Goal: Task Accomplishment & Management: Complete application form

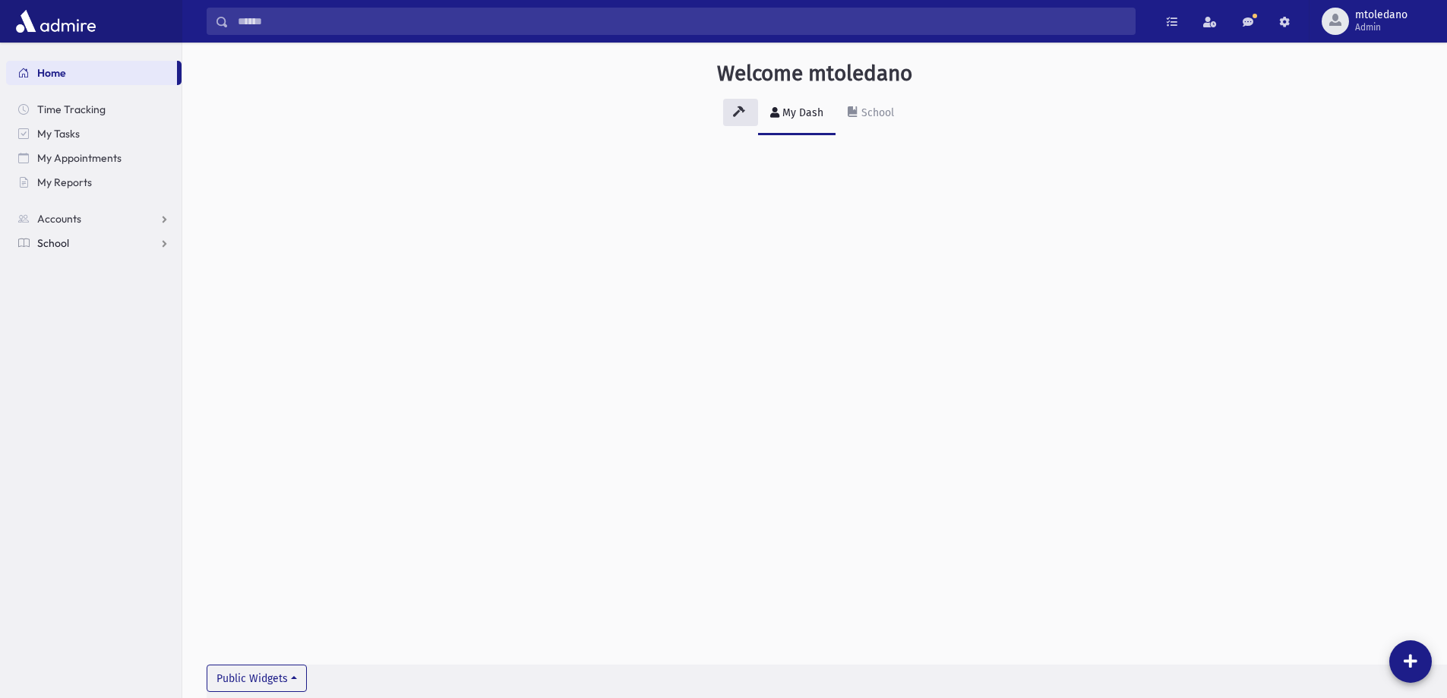
click at [47, 248] on span "School" at bounding box center [53, 243] width 32 height 14
click at [69, 293] on span "Attendance" at bounding box center [74, 292] width 56 height 14
click at [66, 320] on span "Entry" at bounding box center [71, 316] width 26 height 14
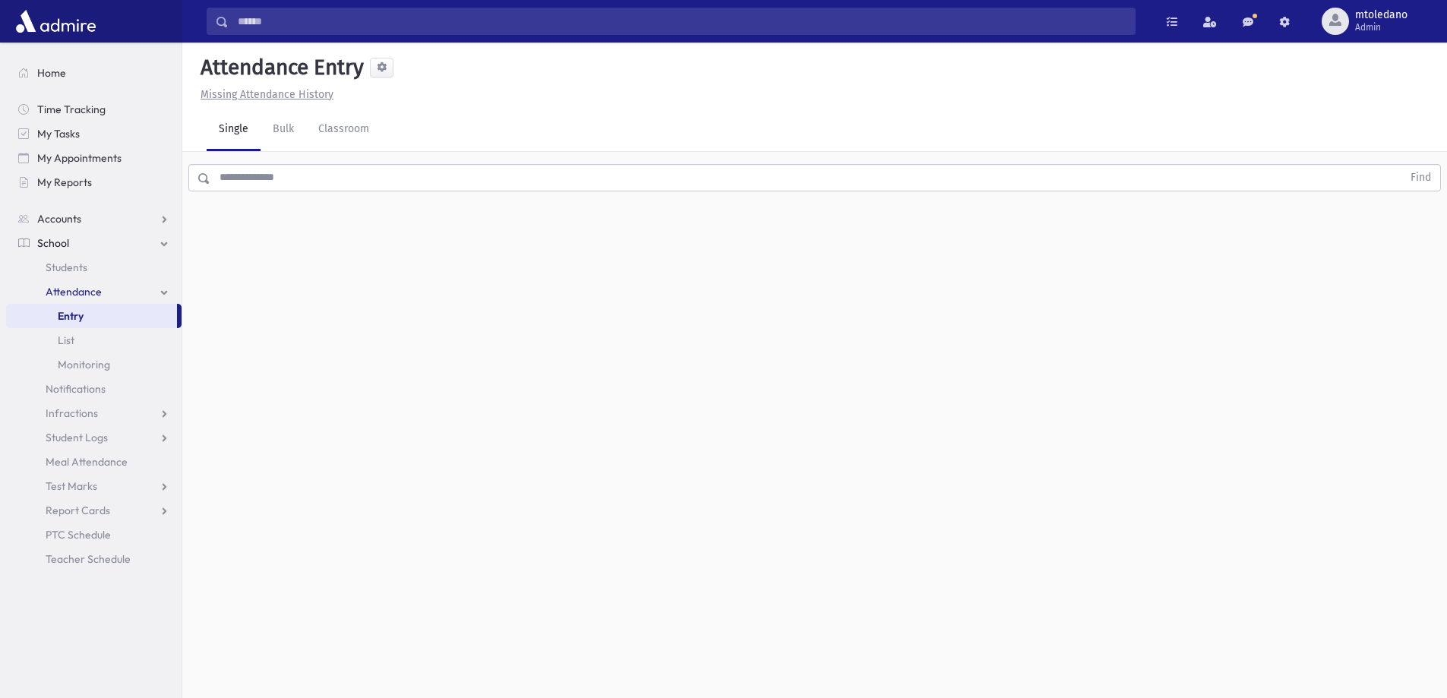
click at [328, 179] on input "text" at bounding box center [806, 177] width 1192 height 27
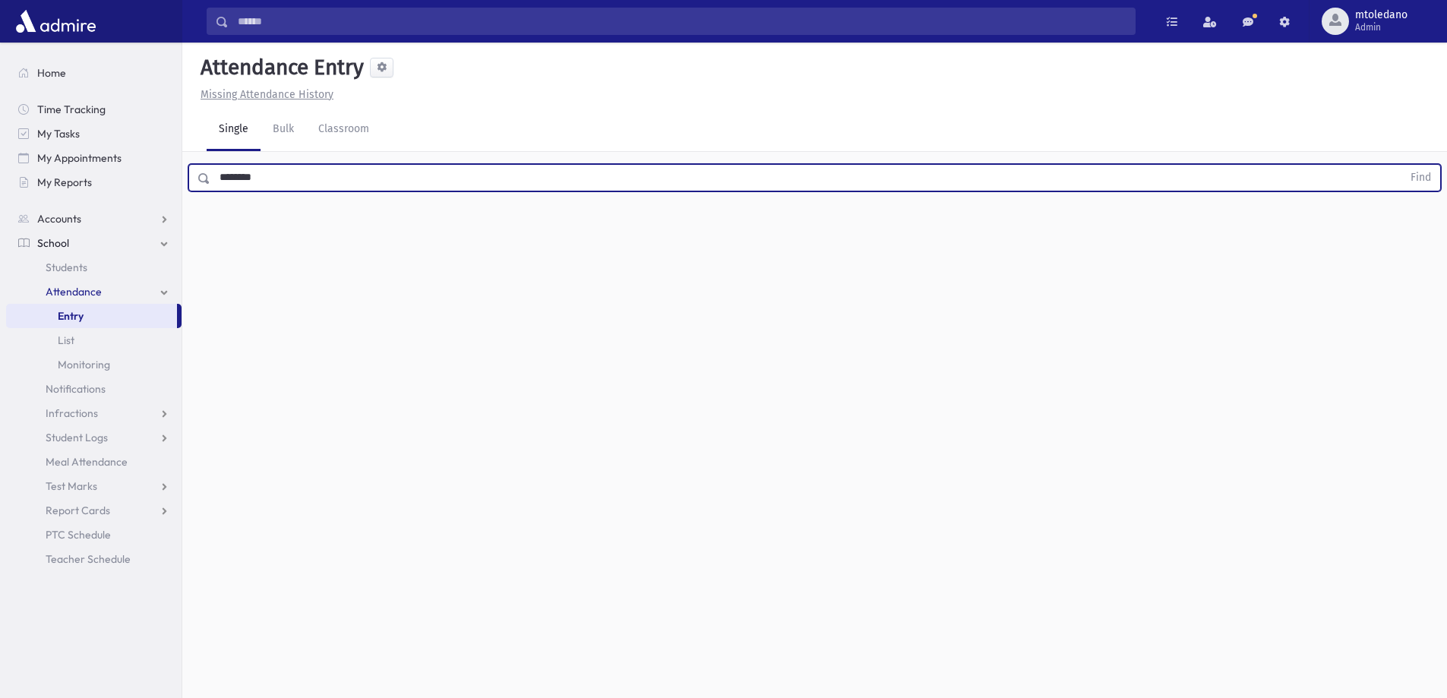
click at [1401, 165] on button "Find" at bounding box center [1420, 178] width 39 height 26
drag, startPoint x: 271, startPoint y: 177, endPoint x: 245, endPoint y: 177, distance: 25.8
click at [245, 177] on input "********" at bounding box center [806, 177] width 1192 height 27
click at [1401, 165] on button "Find" at bounding box center [1420, 178] width 39 height 26
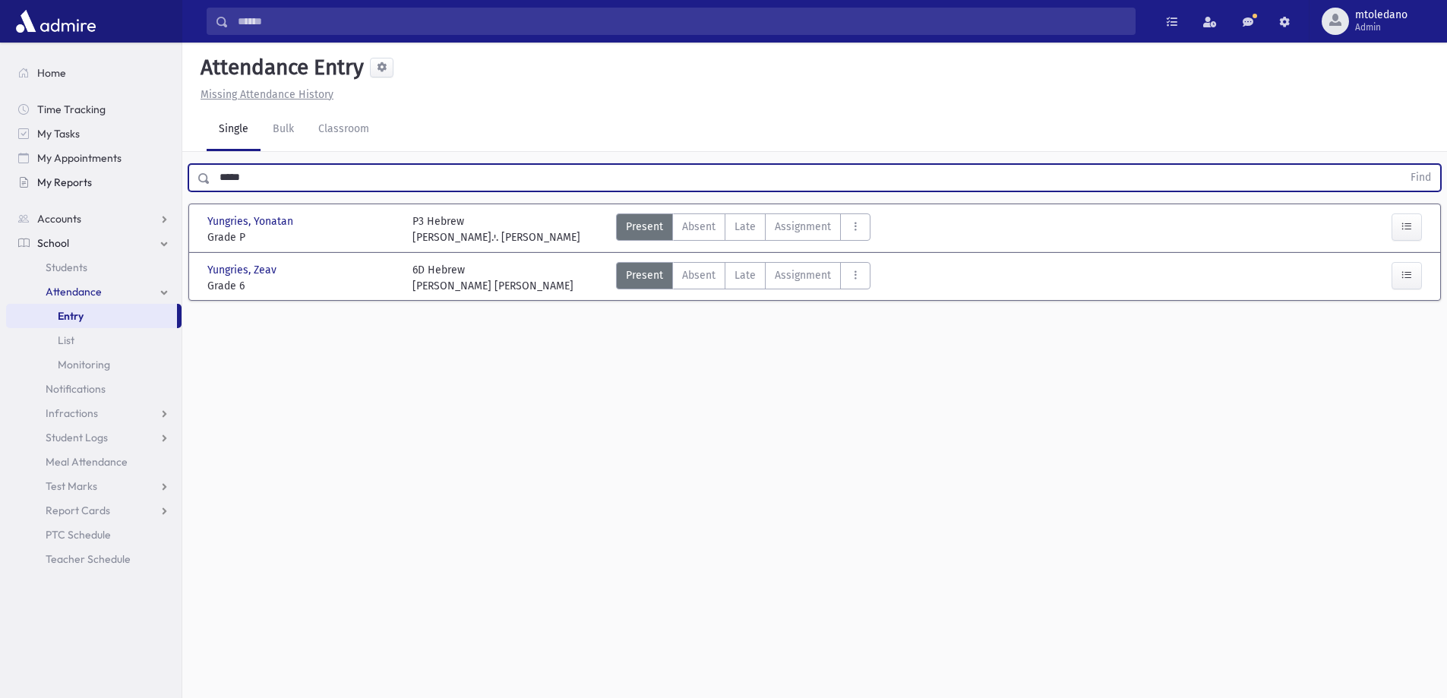
drag, startPoint x: 259, startPoint y: 177, endPoint x: 81, endPoint y: 184, distance: 177.9
click at [81, 184] on div "Search Results All Accounts" at bounding box center [723, 366] width 1447 height 732
click at [1401, 165] on button "Find" at bounding box center [1420, 178] width 39 height 26
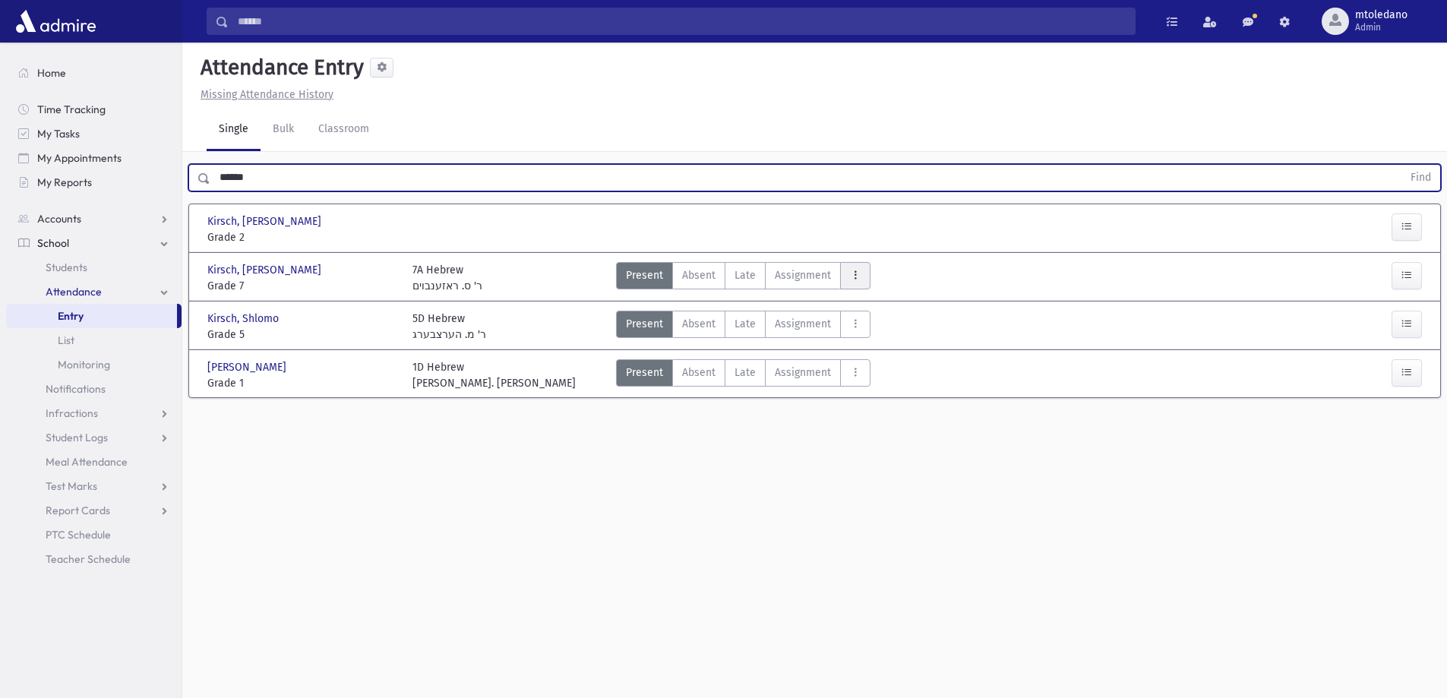
click at [850, 276] on icon "AttTypes" at bounding box center [855, 275] width 11 height 13
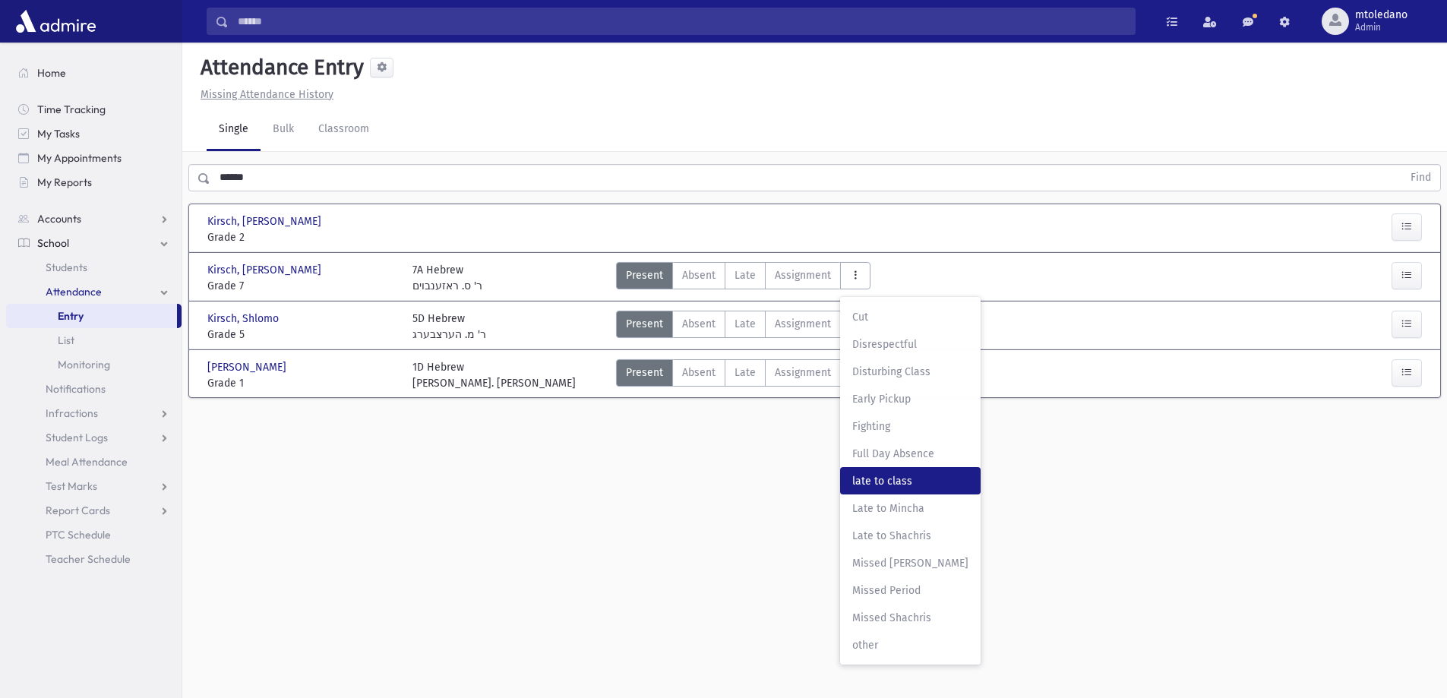
click at [902, 485] on span "late to class" at bounding box center [910, 481] width 116 height 16
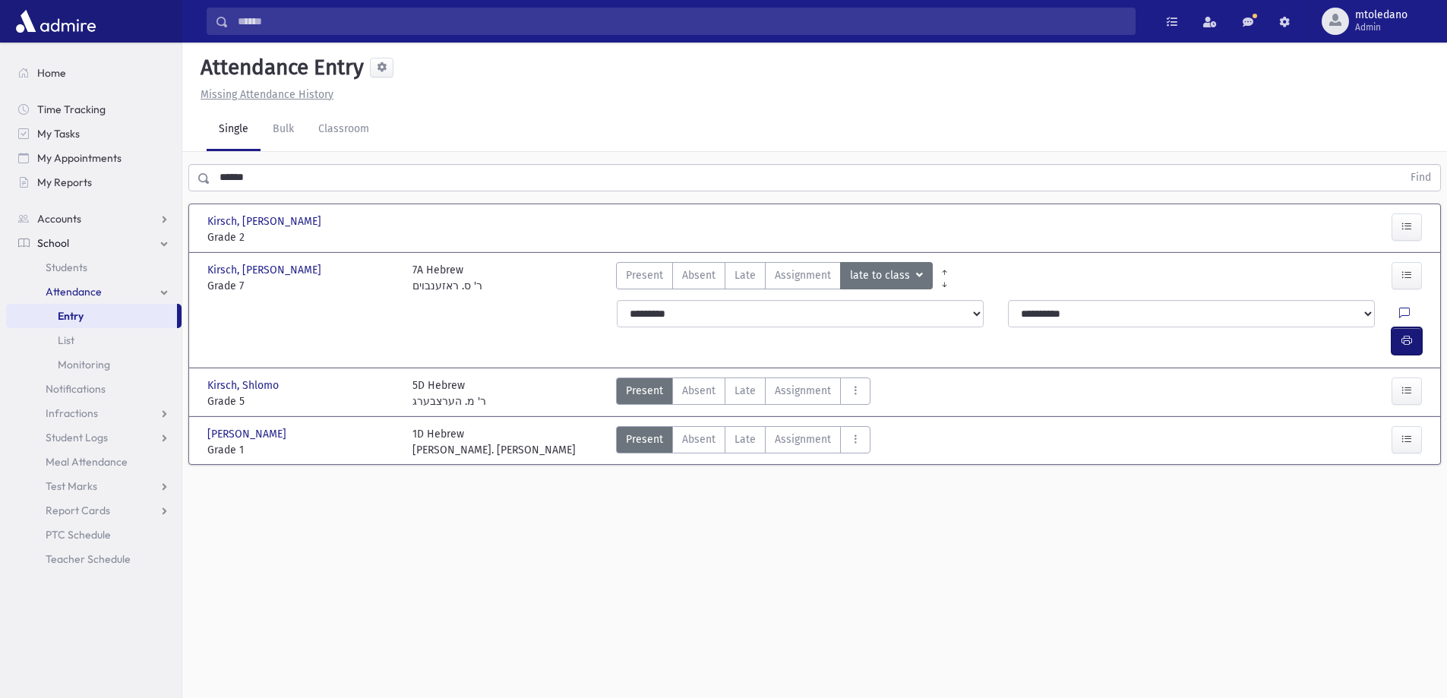
click at [1414, 327] on button "button" at bounding box center [1406, 340] width 30 height 27
drag, startPoint x: 262, startPoint y: 179, endPoint x: 52, endPoint y: 154, distance: 211.9
click at [60, 154] on div "Search Results All Accounts" at bounding box center [723, 366] width 1447 height 732
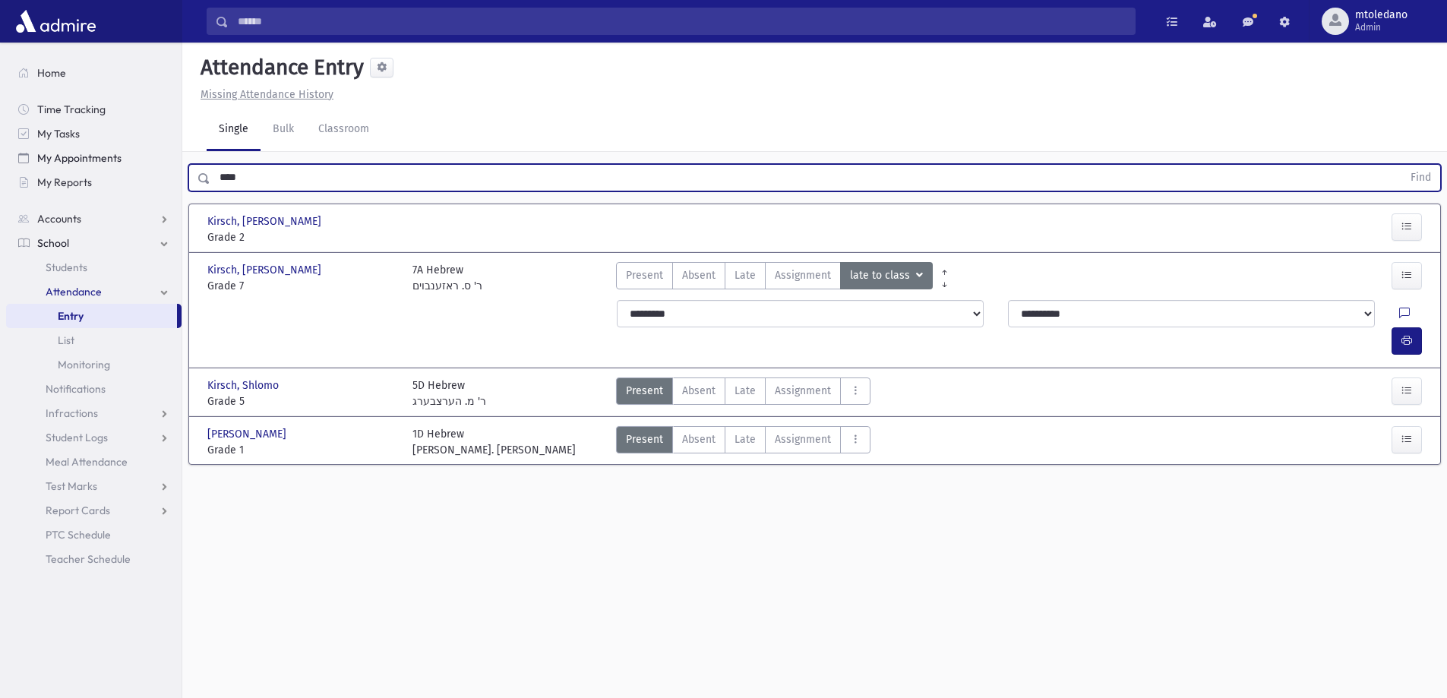
click at [1401, 165] on button "Find" at bounding box center [1420, 178] width 39 height 26
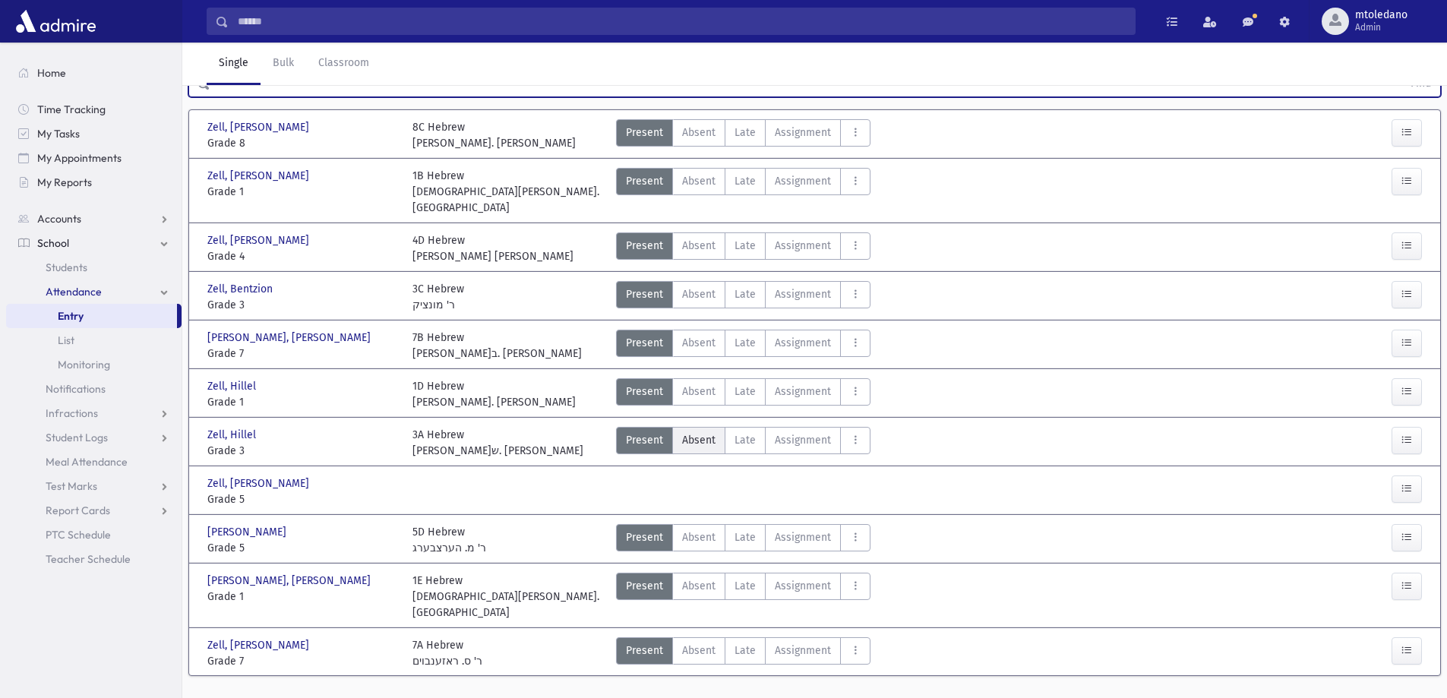
scroll to position [96, 0]
click at [857, 643] on icon "AttTypes" at bounding box center [855, 649] width 11 height 13
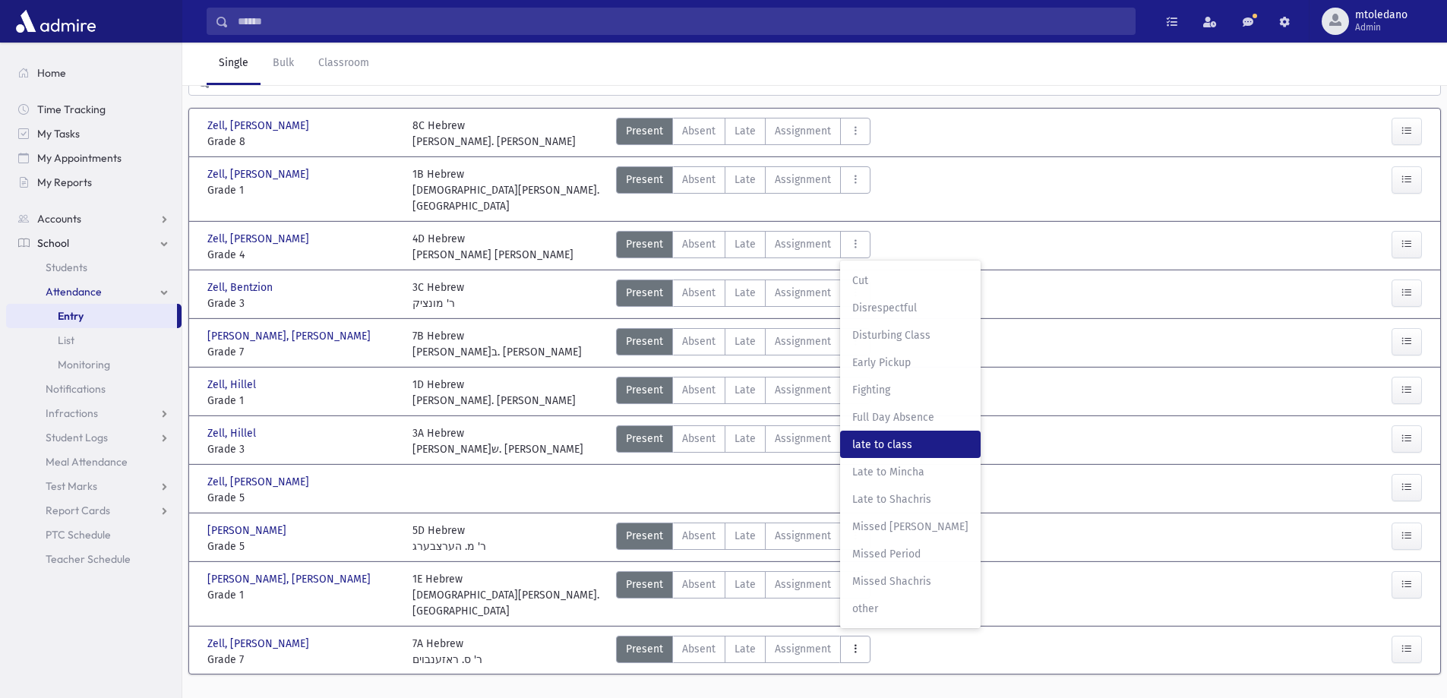
click at [874, 437] on span "late to class" at bounding box center [910, 445] width 116 height 16
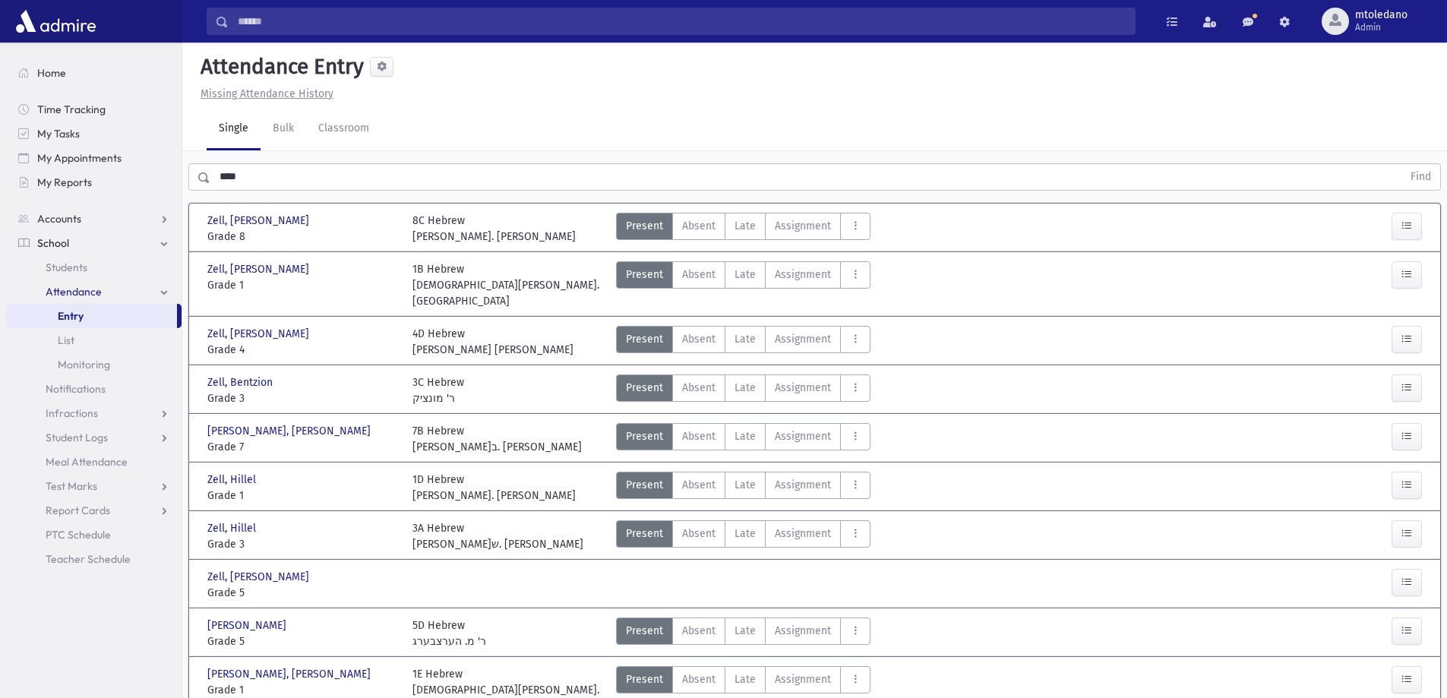
scroll to position [0, 0]
drag, startPoint x: 240, startPoint y: 178, endPoint x: 82, endPoint y: 153, distance: 160.0
click at [82, 153] on div "Search Results All Accounts" at bounding box center [723, 447] width 1447 height 894
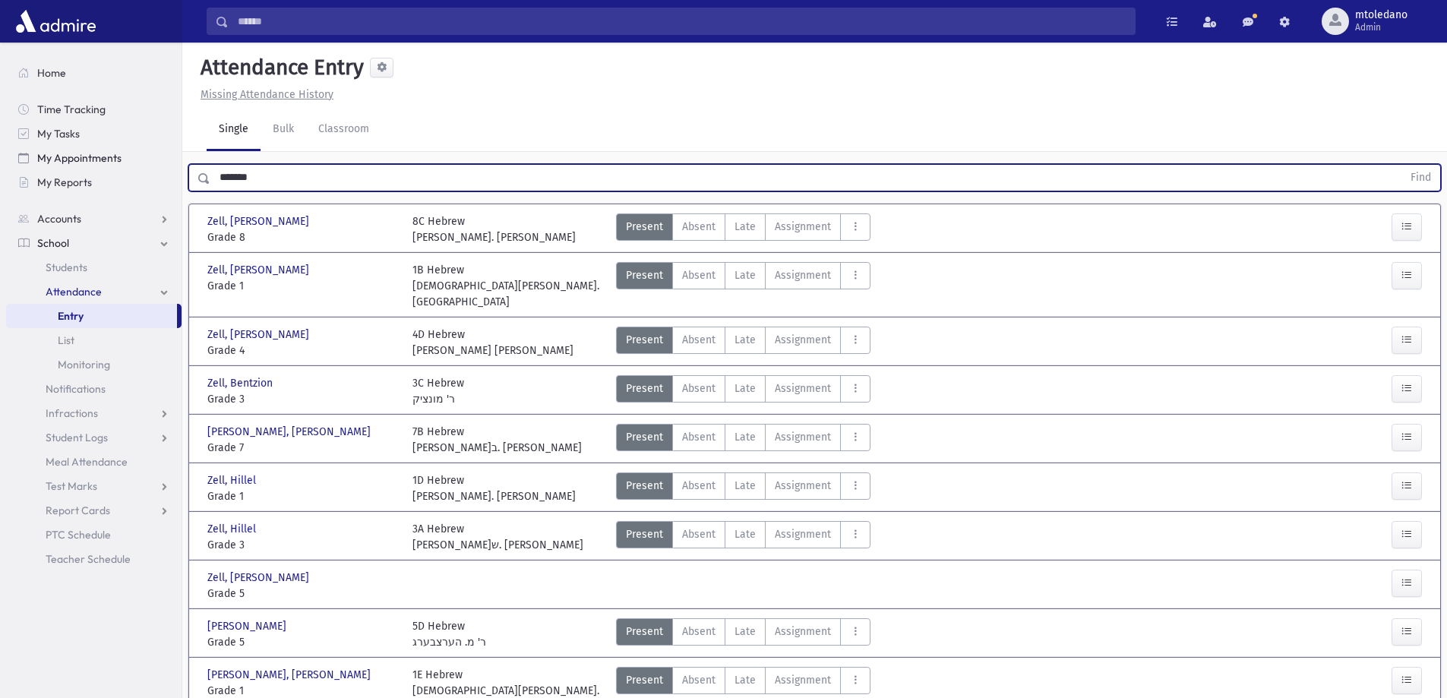
click at [1401, 165] on button "Find" at bounding box center [1420, 178] width 39 height 26
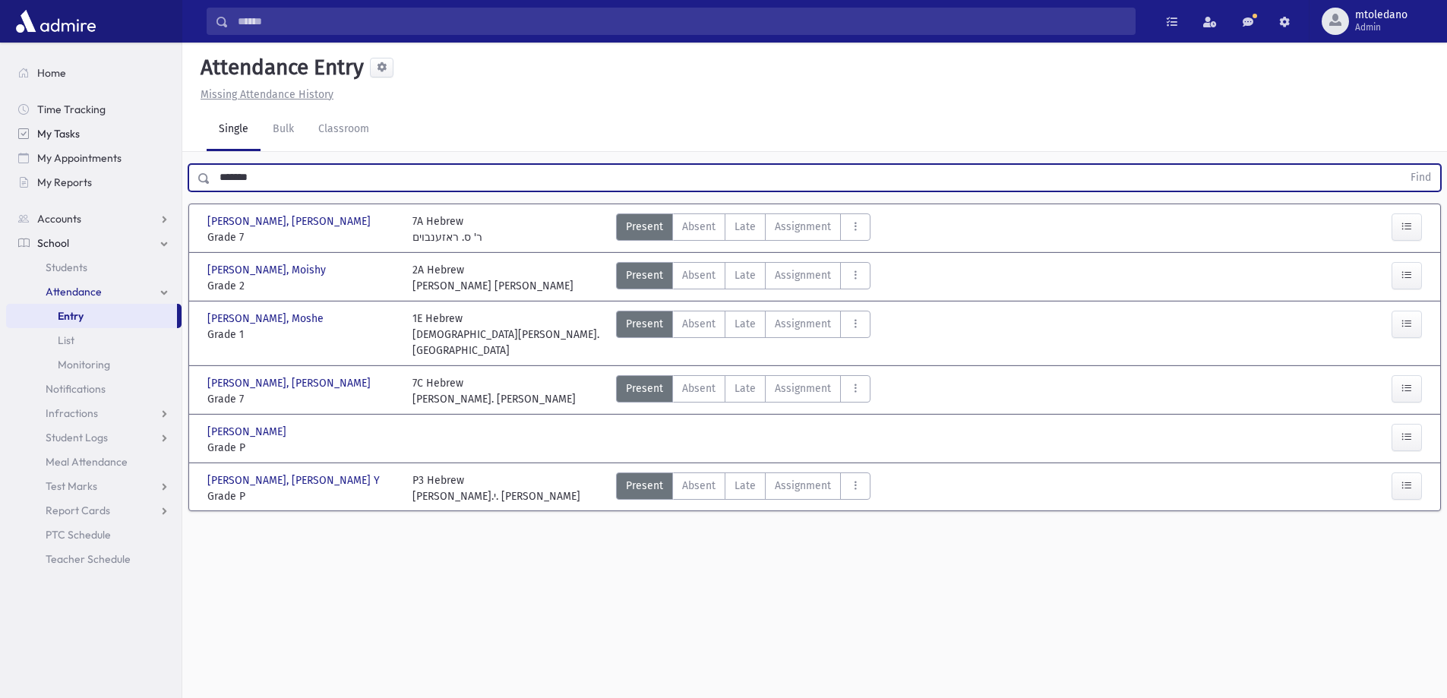
drag, startPoint x: 277, startPoint y: 171, endPoint x: 24, endPoint y: 128, distance: 257.2
click at [26, 128] on div "Search Results All Accounts" at bounding box center [723, 366] width 1447 height 732
click at [1401, 165] on button "Find" at bounding box center [1420, 178] width 39 height 26
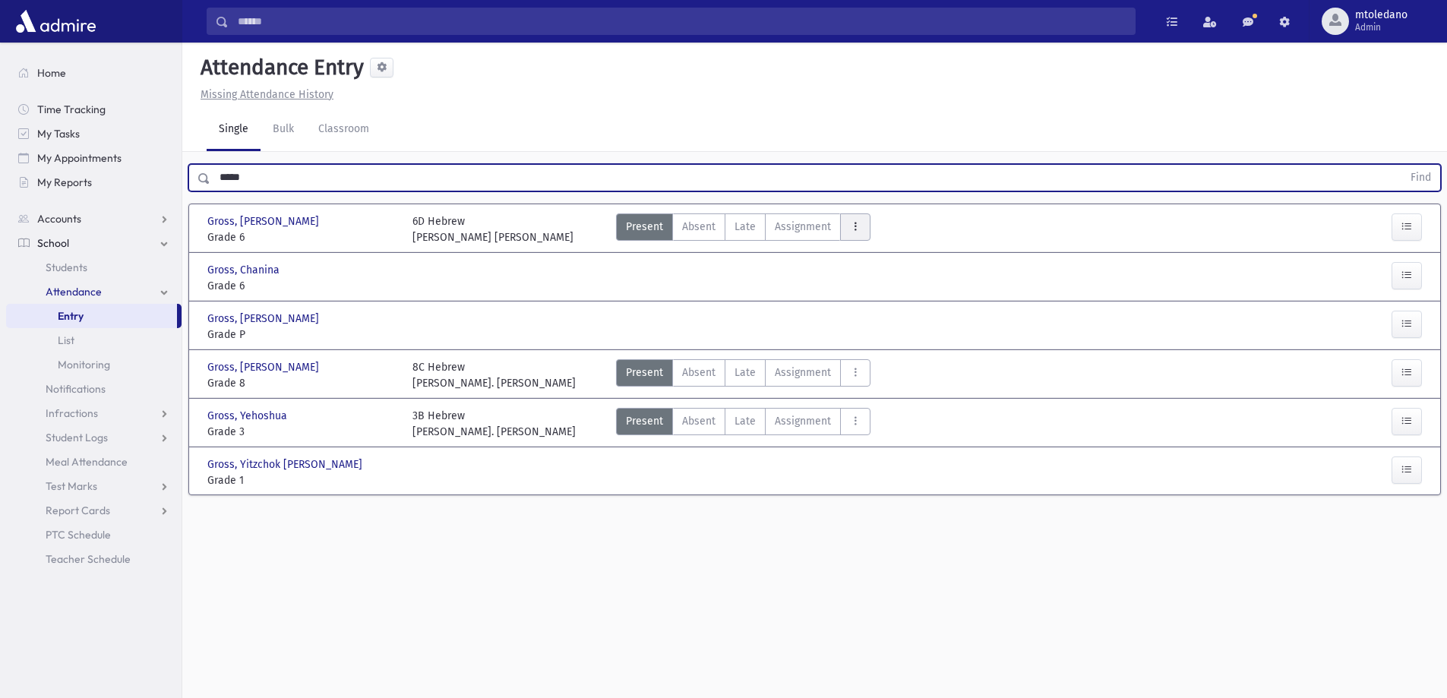
click at [851, 226] on icon "AttTypes" at bounding box center [855, 226] width 11 height 13
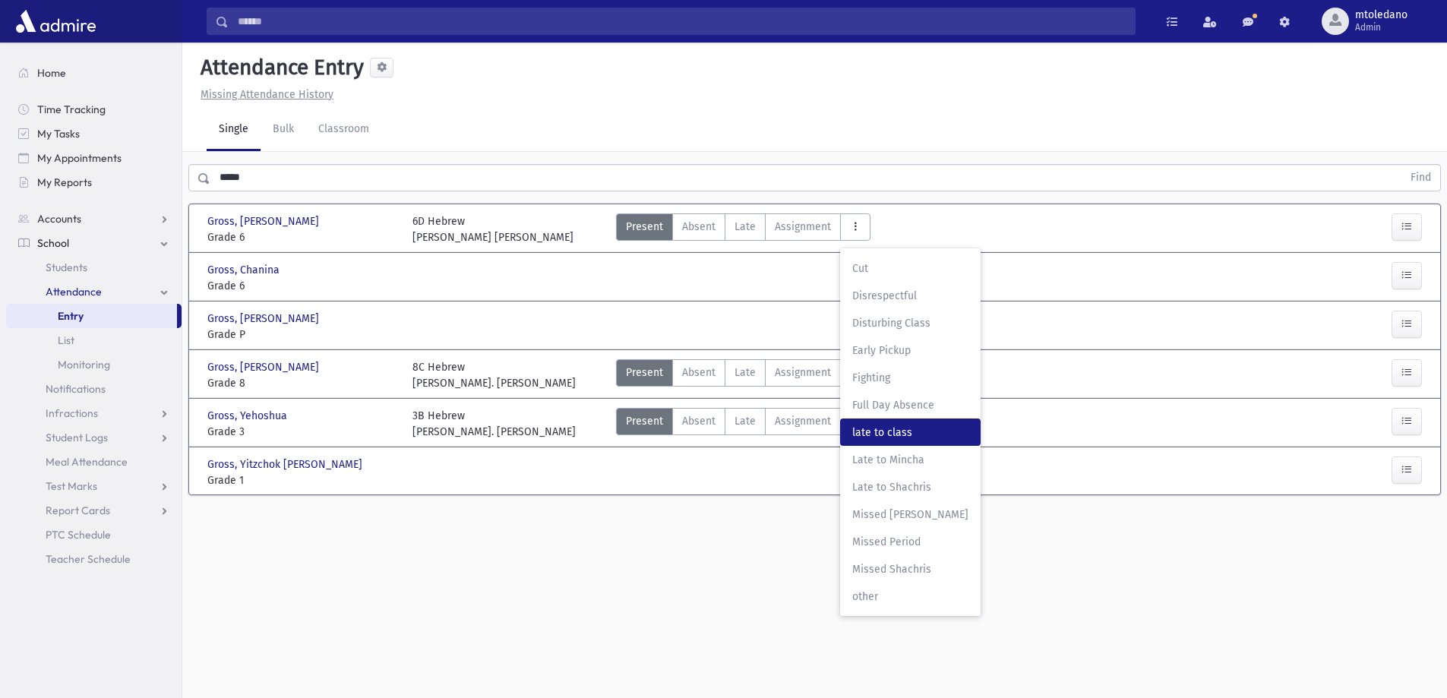
click at [901, 422] on class"] "late to class late to class" at bounding box center [910, 431] width 141 height 27
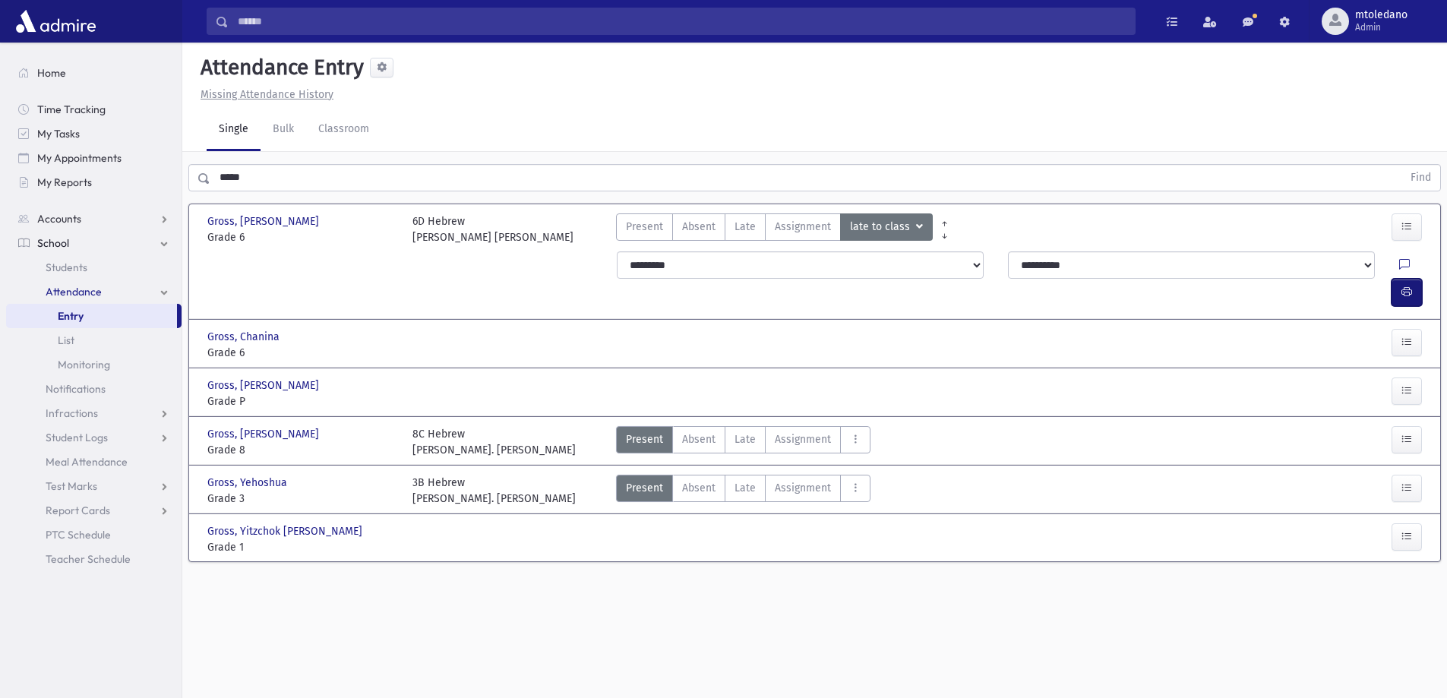
click at [1405, 286] on icon "button" at bounding box center [1406, 292] width 11 height 13
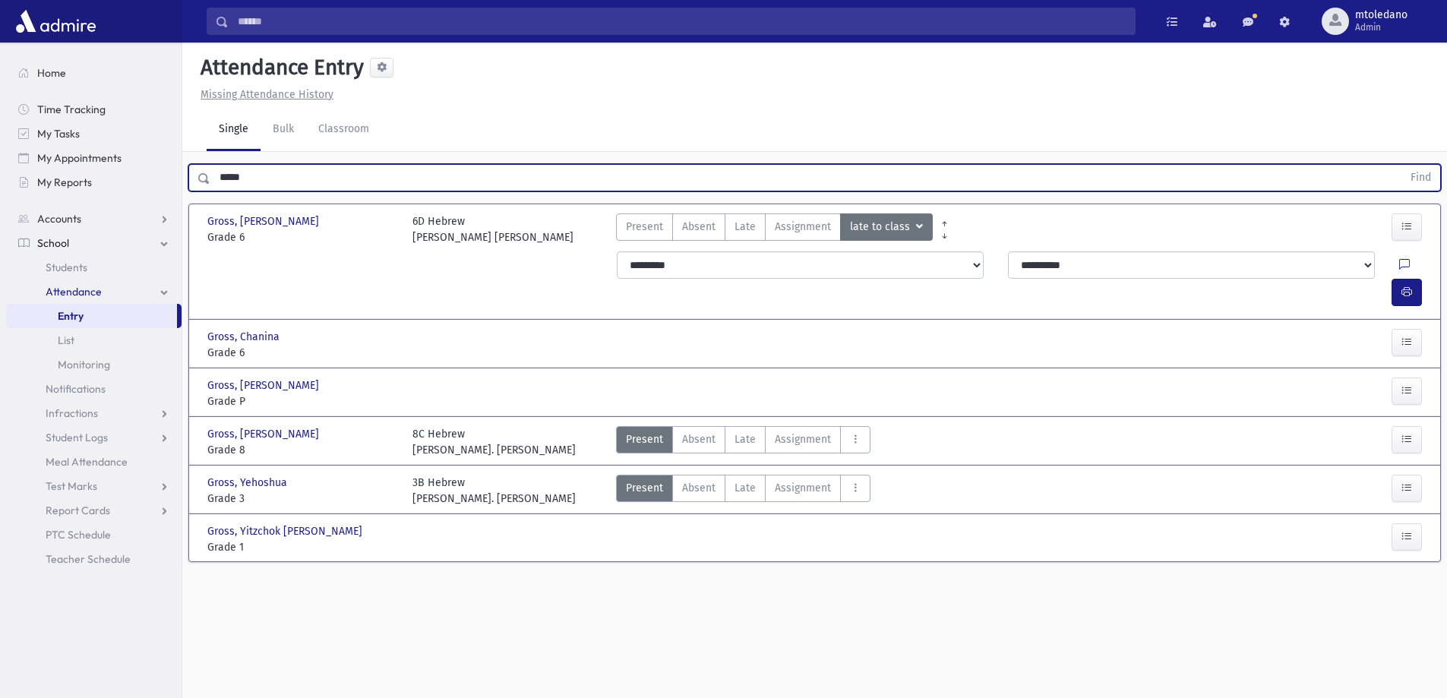
drag, startPoint x: 262, startPoint y: 176, endPoint x: -2, endPoint y: 164, distance: 263.8
click at [0, 164] on html "Search Results All Accounts Students" at bounding box center [723, 349] width 1447 height 698
click at [1401, 165] on button "Find" at bounding box center [1420, 178] width 39 height 26
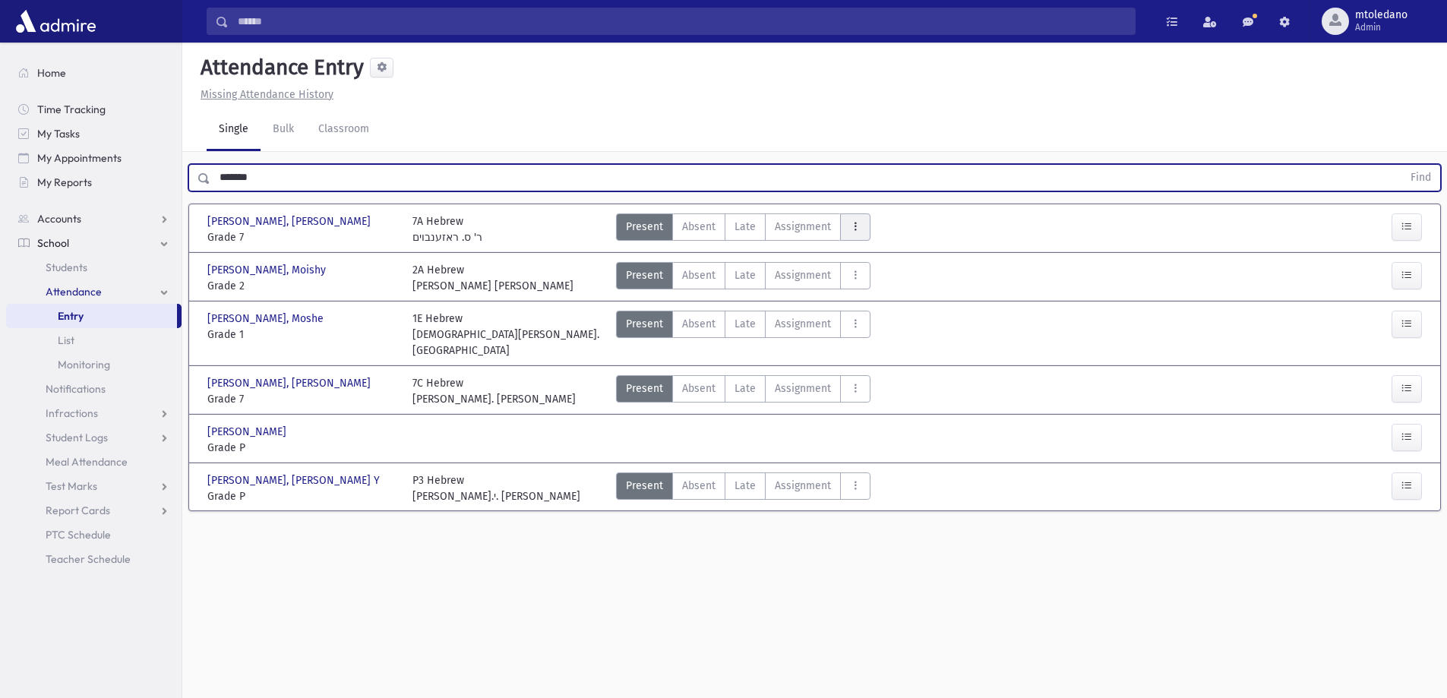
click at [855, 234] on button "AttTypes" at bounding box center [855, 226] width 30 height 27
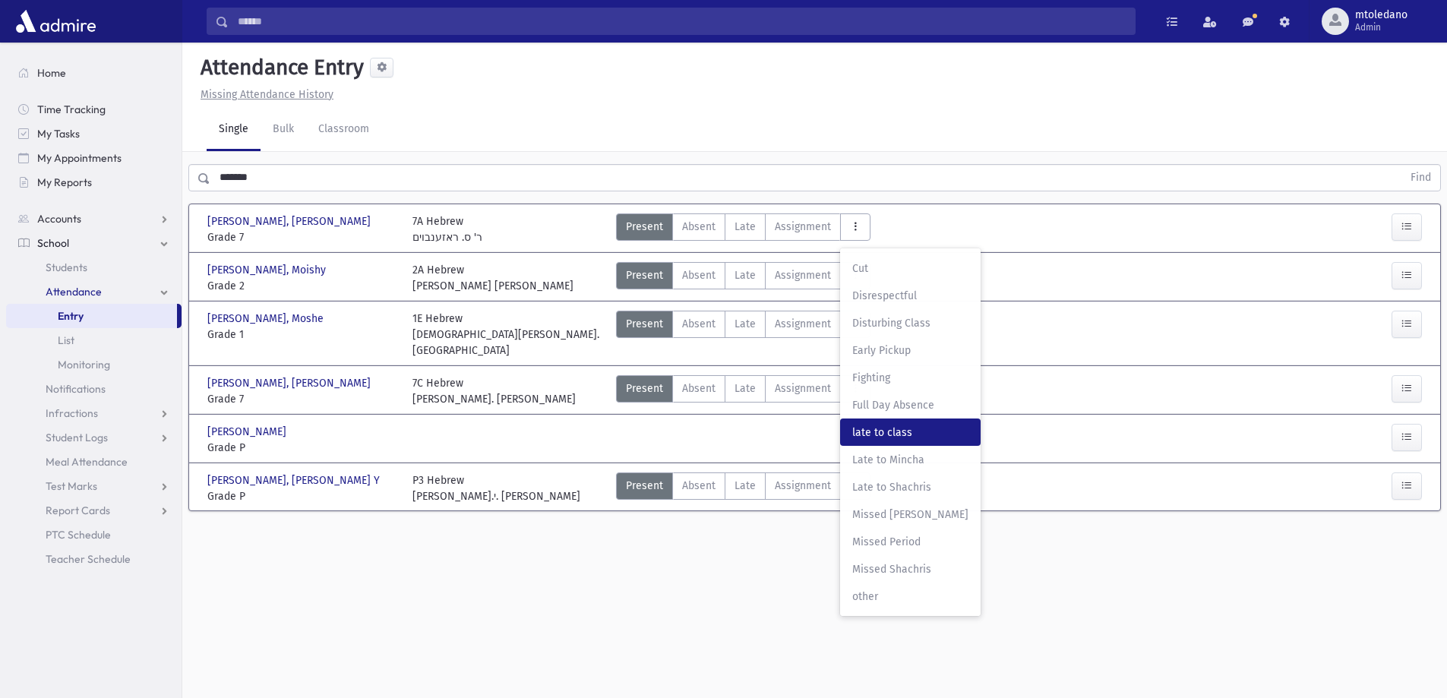
click at [910, 429] on span "late to class" at bounding box center [910, 433] width 116 height 16
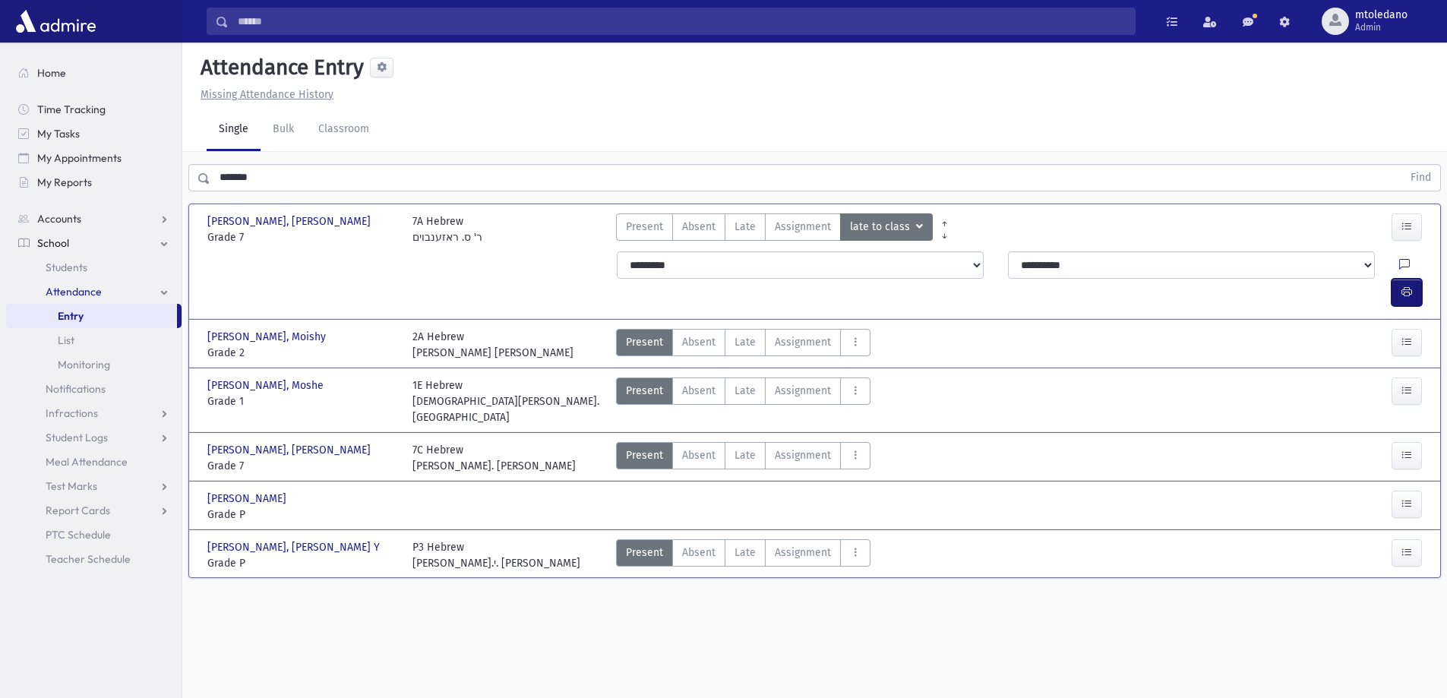
click at [1401, 286] on icon "button" at bounding box center [1406, 292] width 11 height 13
drag, startPoint x: 280, startPoint y: 178, endPoint x: -90, endPoint y: 168, distance: 369.3
click at [0, 168] on html "Search Results All Accounts Students" at bounding box center [723, 349] width 1447 height 698
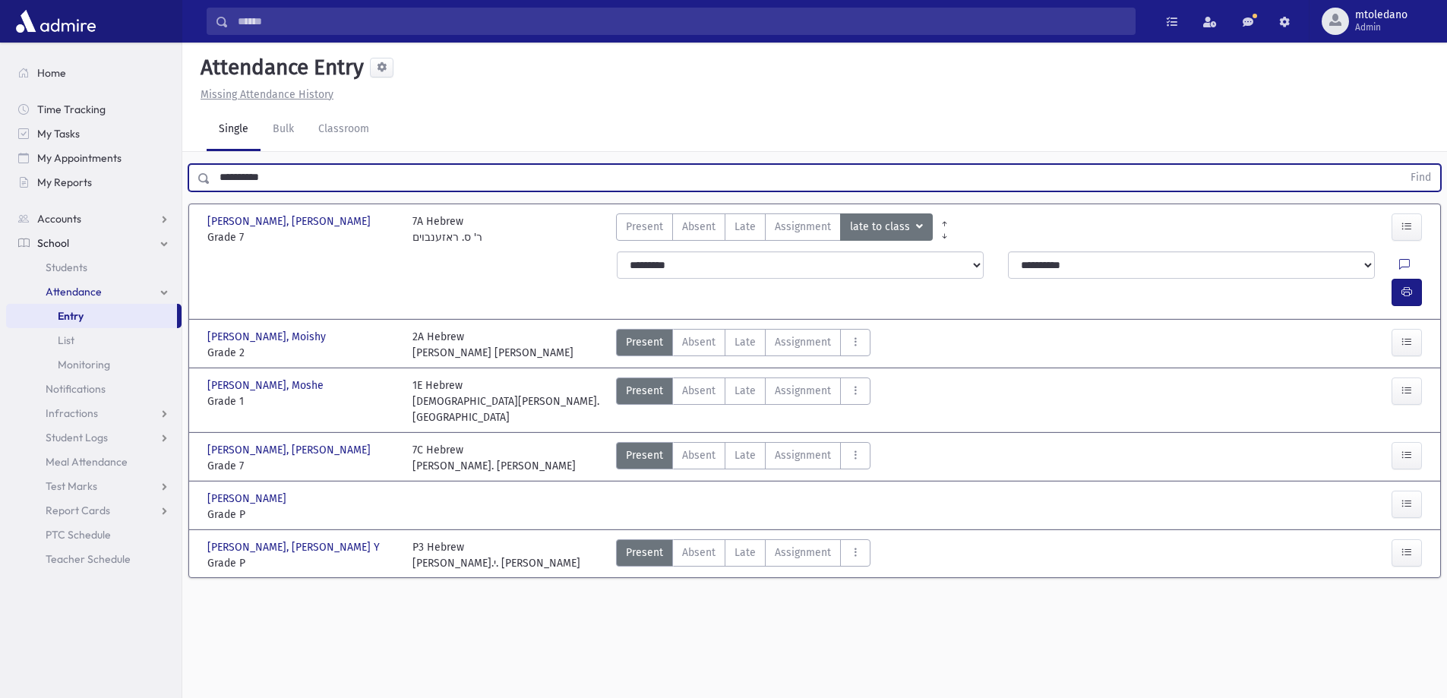
click at [1401, 165] on button "Find" at bounding box center [1420, 178] width 39 height 26
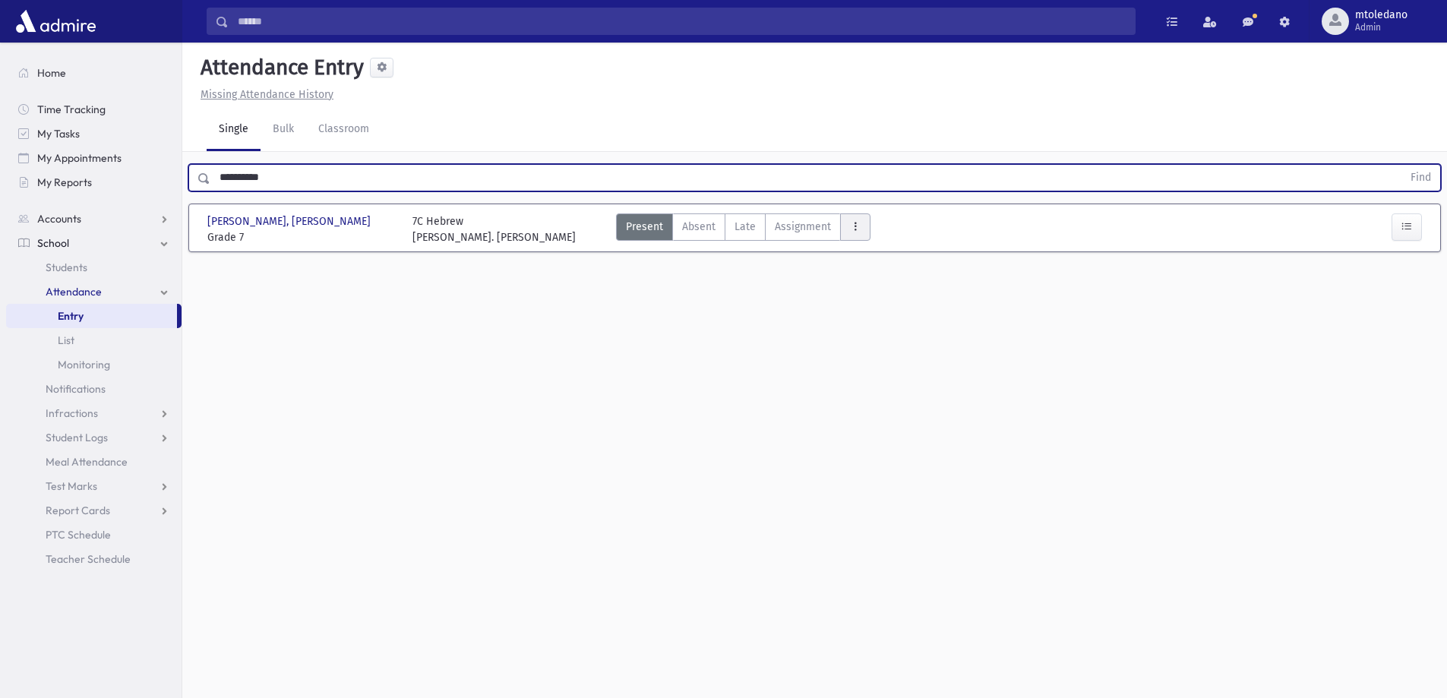
click at [857, 222] on icon "AttTypes" at bounding box center [855, 226] width 11 height 13
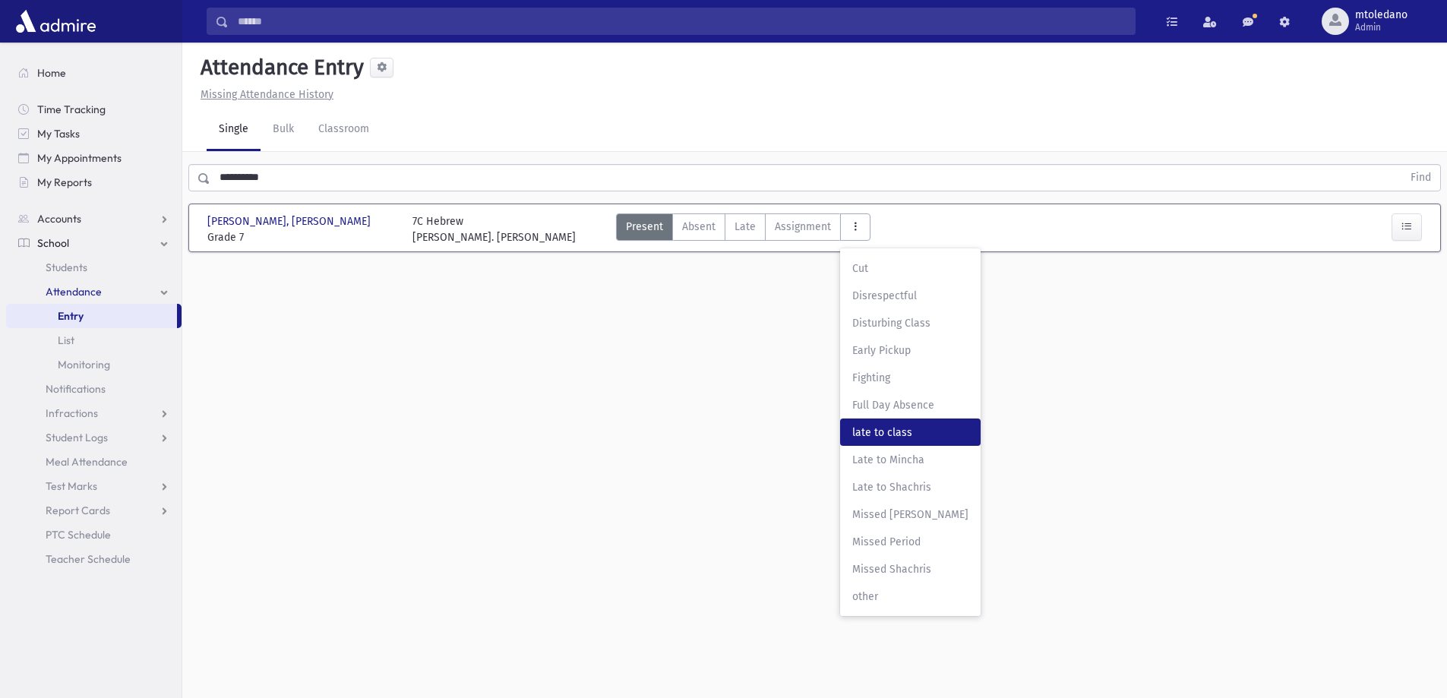
click at [894, 425] on span "late to class" at bounding box center [910, 433] width 116 height 16
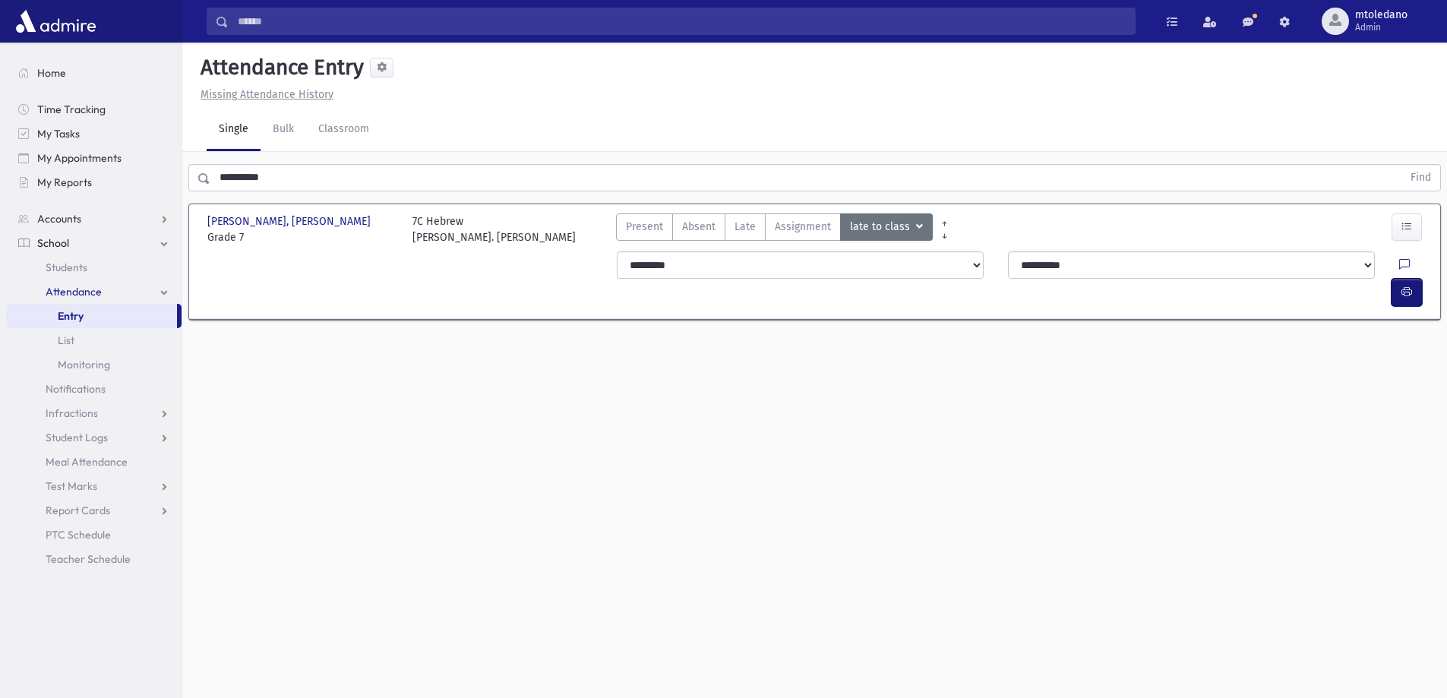
click at [1401, 286] on icon "button" at bounding box center [1406, 292] width 11 height 13
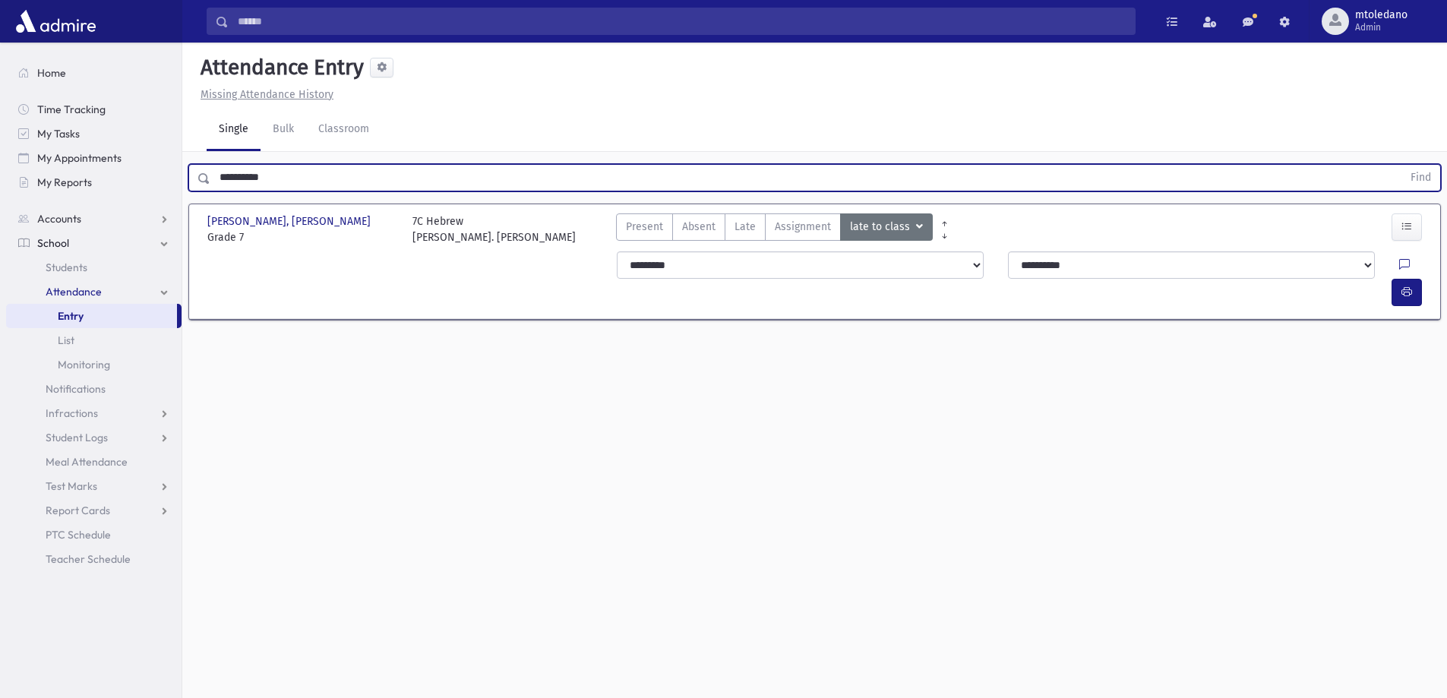
drag, startPoint x: 288, startPoint y: 177, endPoint x: 3, endPoint y: 155, distance: 285.7
click at [18, 155] on div "Search Results All Accounts" at bounding box center [723, 366] width 1447 height 732
click at [1401, 165] on button "Find" at bounding box center [1420, 178] width 39 height 26
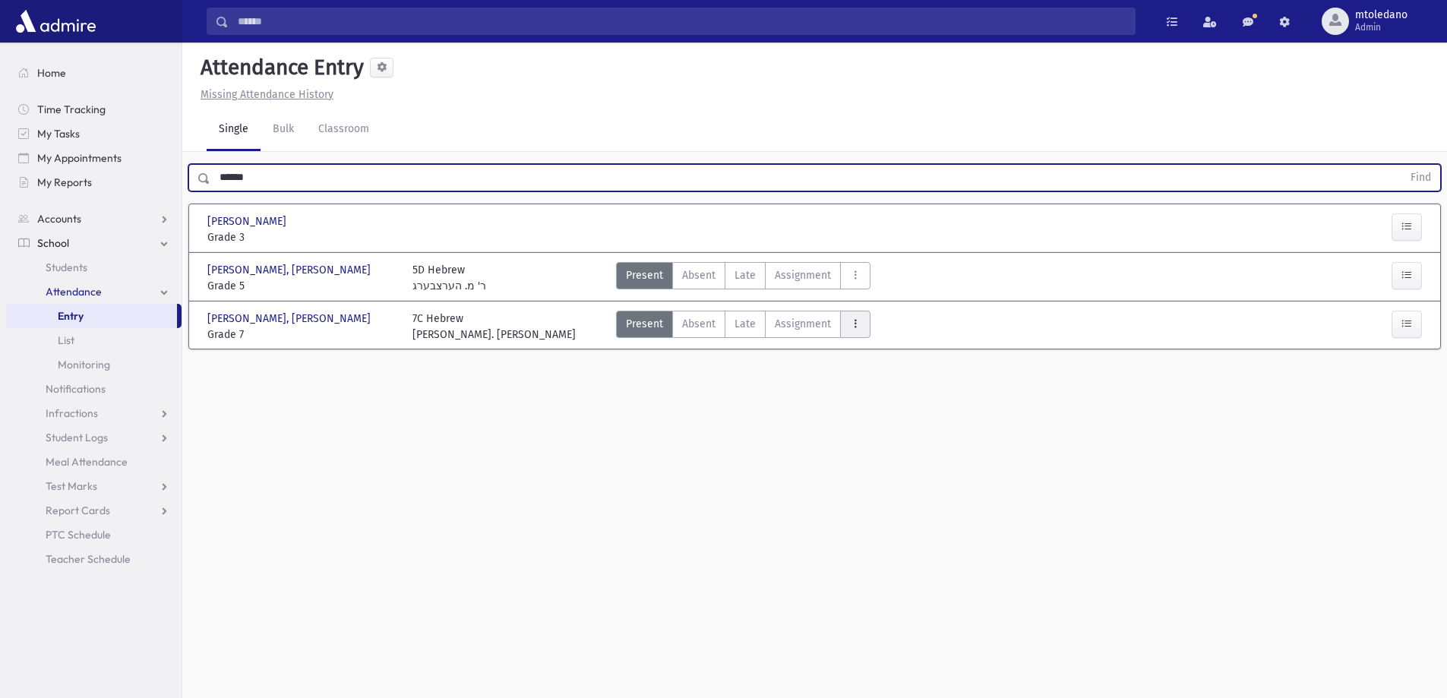
click at [850, 318] on icon "AttTypes" at bounding box center [855, 323] width 11 height 13
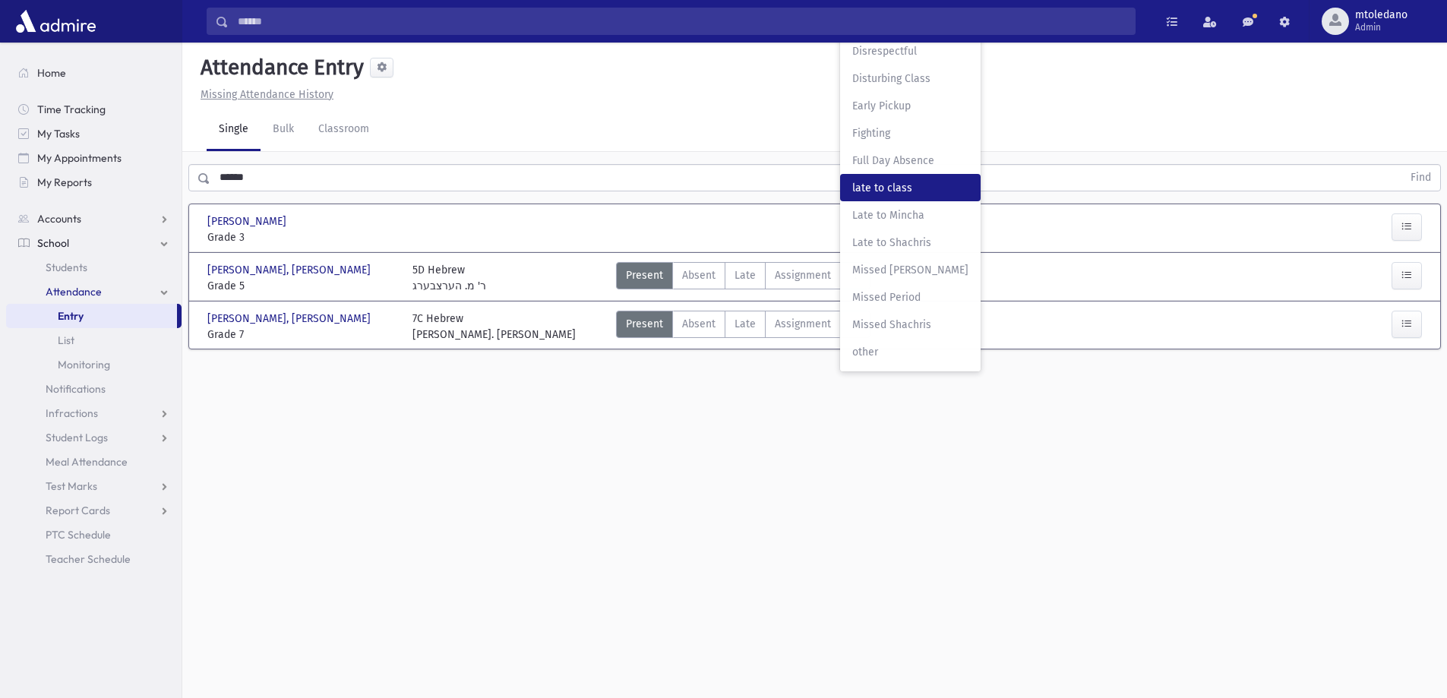
click at [879, 189] on span "late to class" at bounding box center [910, 188] width 116 height 16
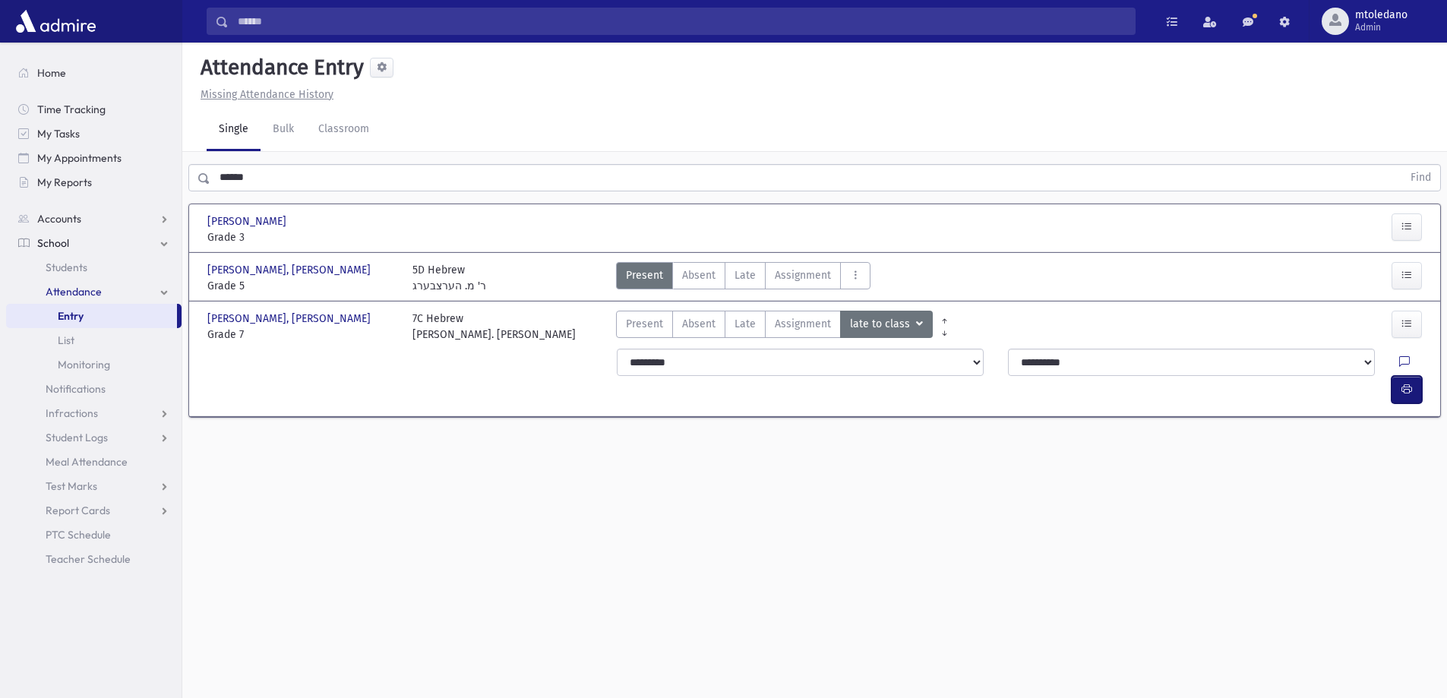
click at [1398, 376] on button "button" at bounding box center [1406, 389] width 30 height 27
drag, startPoint x: 267, startPoint y: 184, endPoint x: 122, endPoint y: 184, distance: 145.1
click at [122, 184] on div "Search Results All Accounts" at bounding box center [723, 366] width 1447 height 732
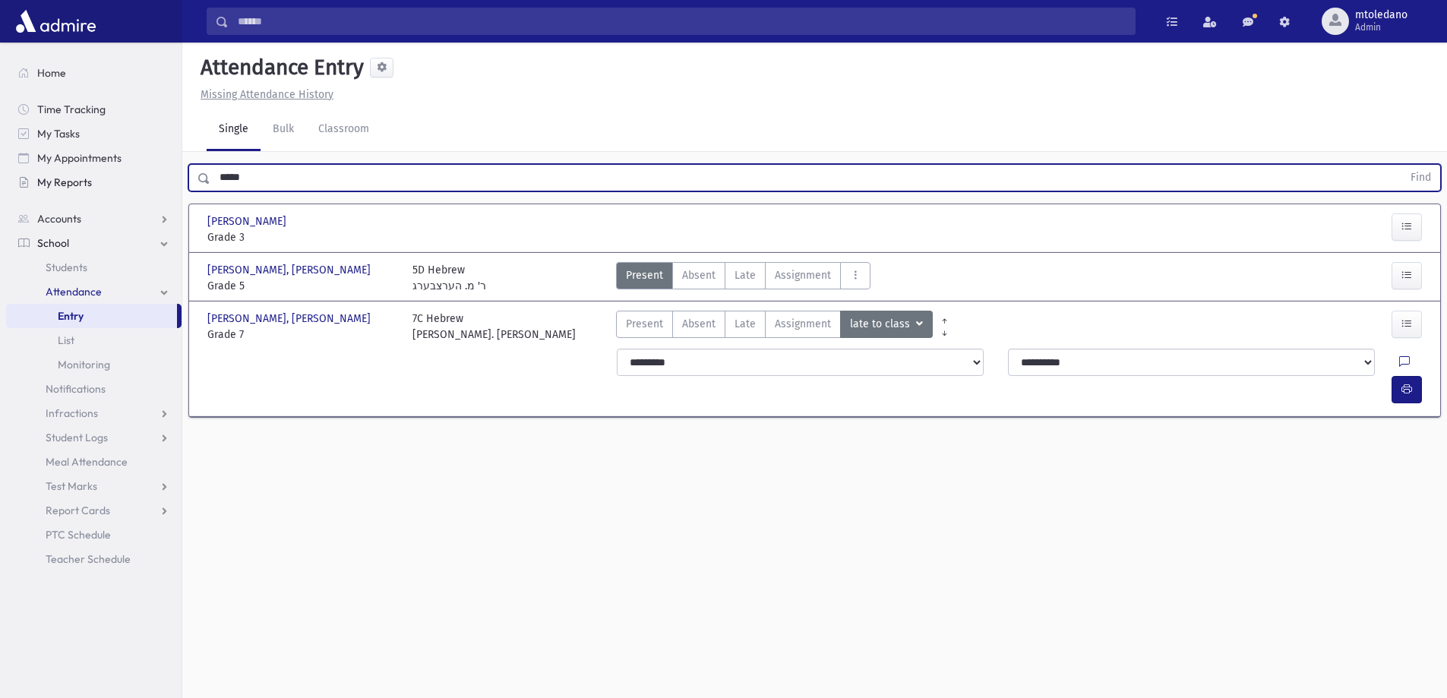
click at [1401, 165] on button "Find" at bounding box center [1420, 178] width 39 height 26
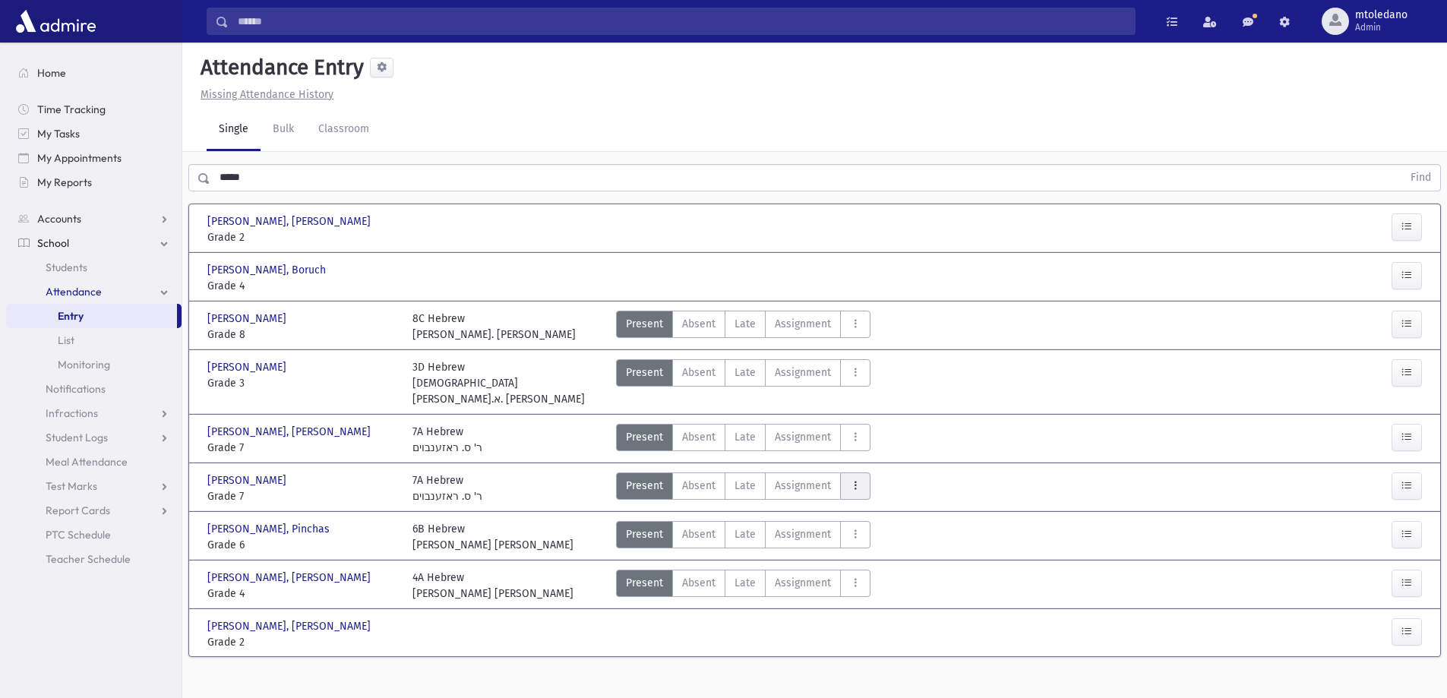
click at [857, 479] on icon "AttTypes" at bounding box center [855, 485] width 11 height 13
click at [902, 273] on span "late to class" at bounding box center [910, 281] width 116 height 16
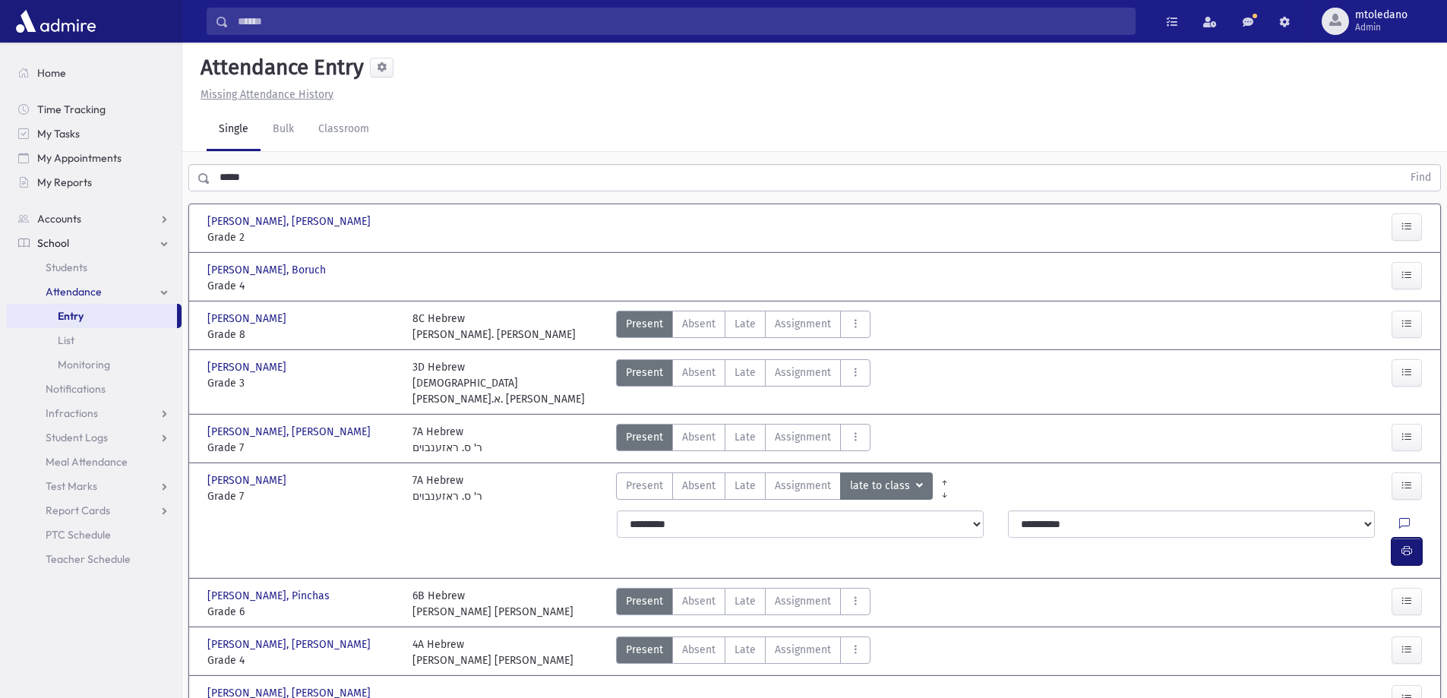
click at [1408, 545] on icon "button" at bounding box center [1406, 551] width 11 height 13
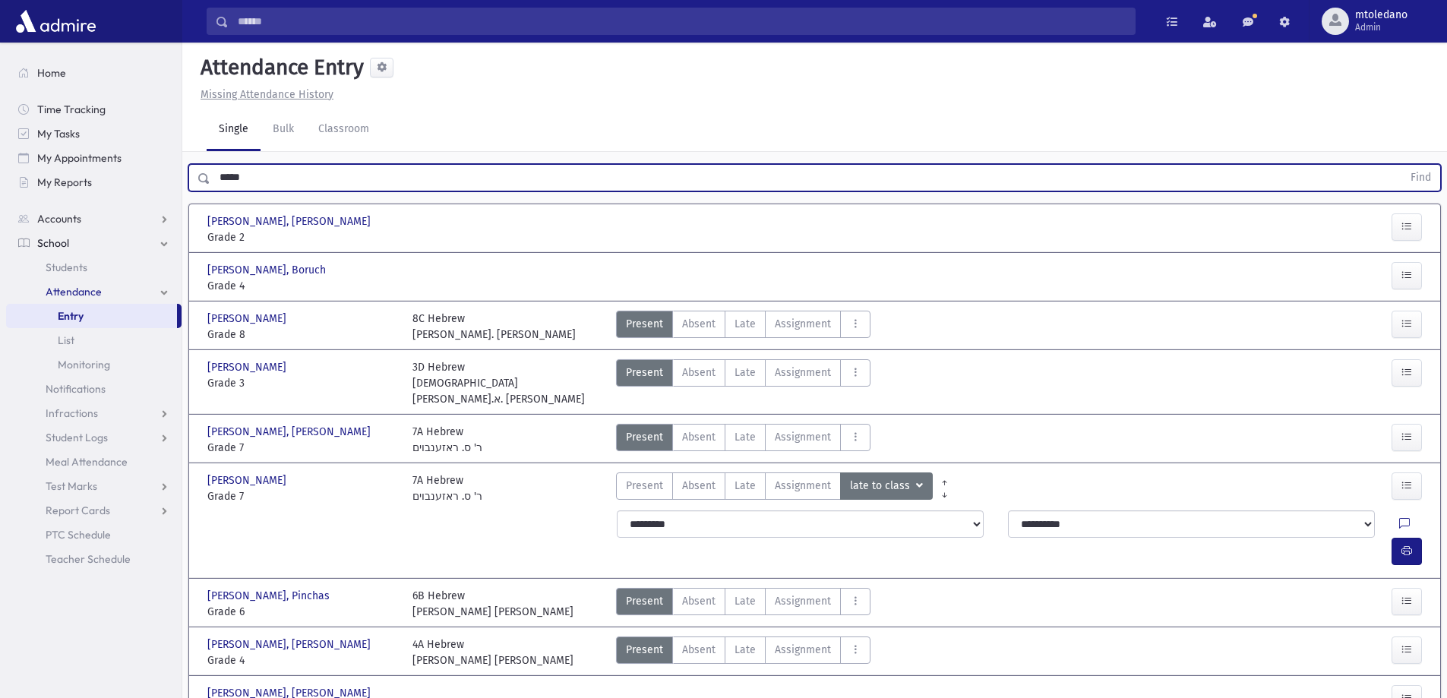
drag, startPoint x: 242, startPoint y: 175, endPoint x: 183, endPoint y: 174, distance: 58.5
click at [183, 174] on div "***** Find" at bounding box center [814, 175] width 1265 height 46
click at [1401, 165] on button "Find" at bounding box center [1420, 178] width 39 height 26
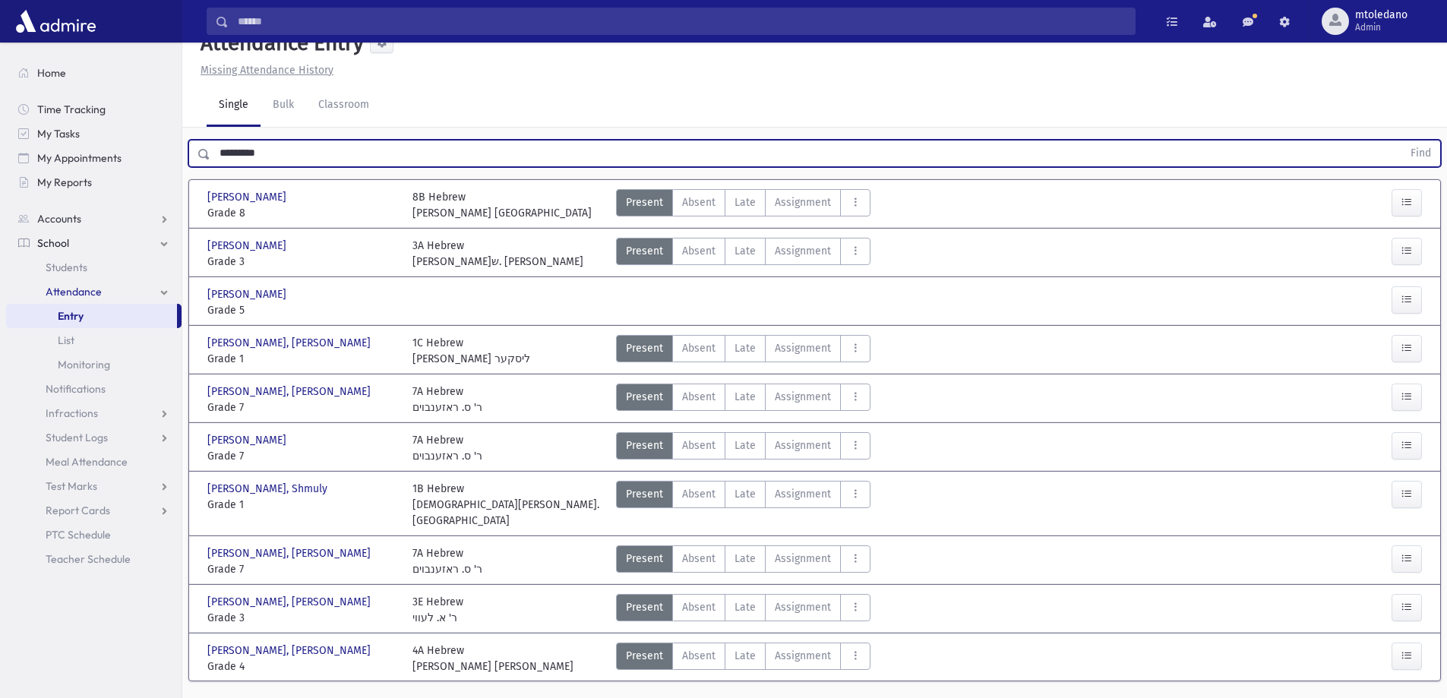
scroll to position [47, 0]
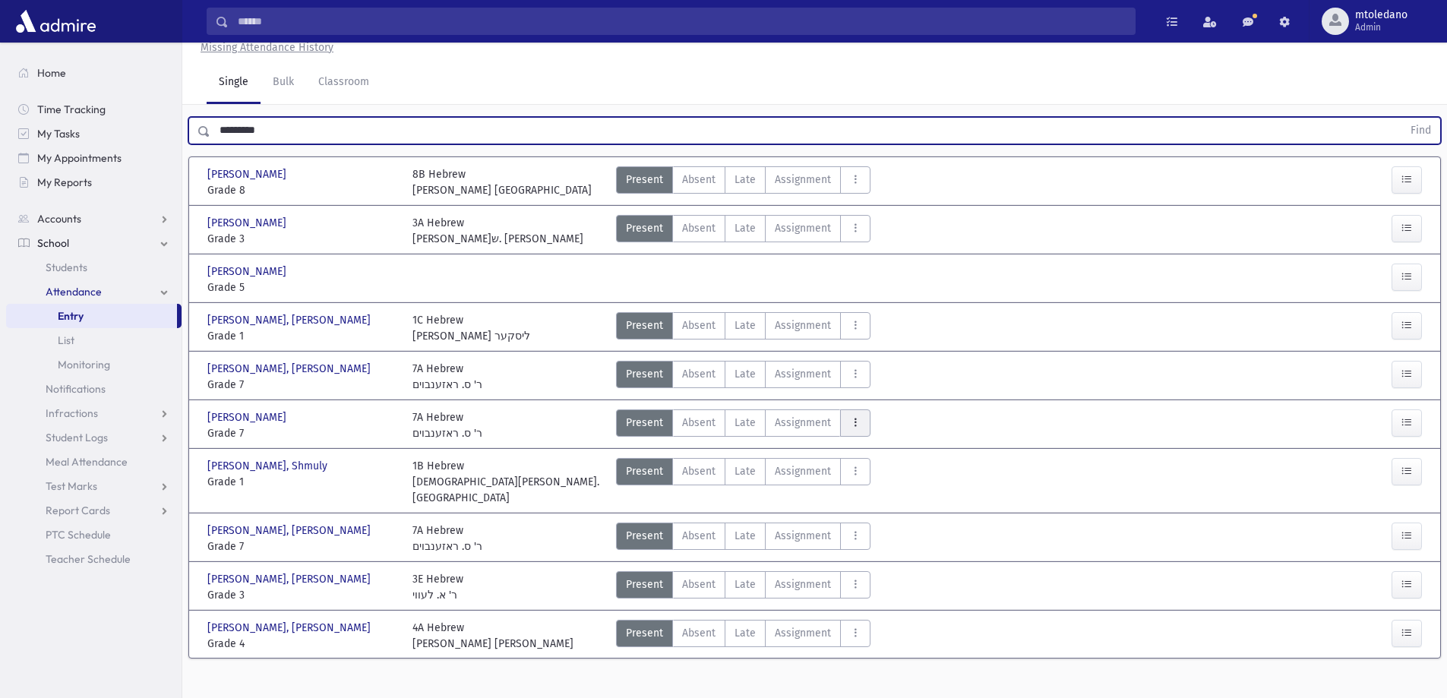
click at [846, 416] on button "AttTypes" at bounding box center [855, 422] width 30 height 27
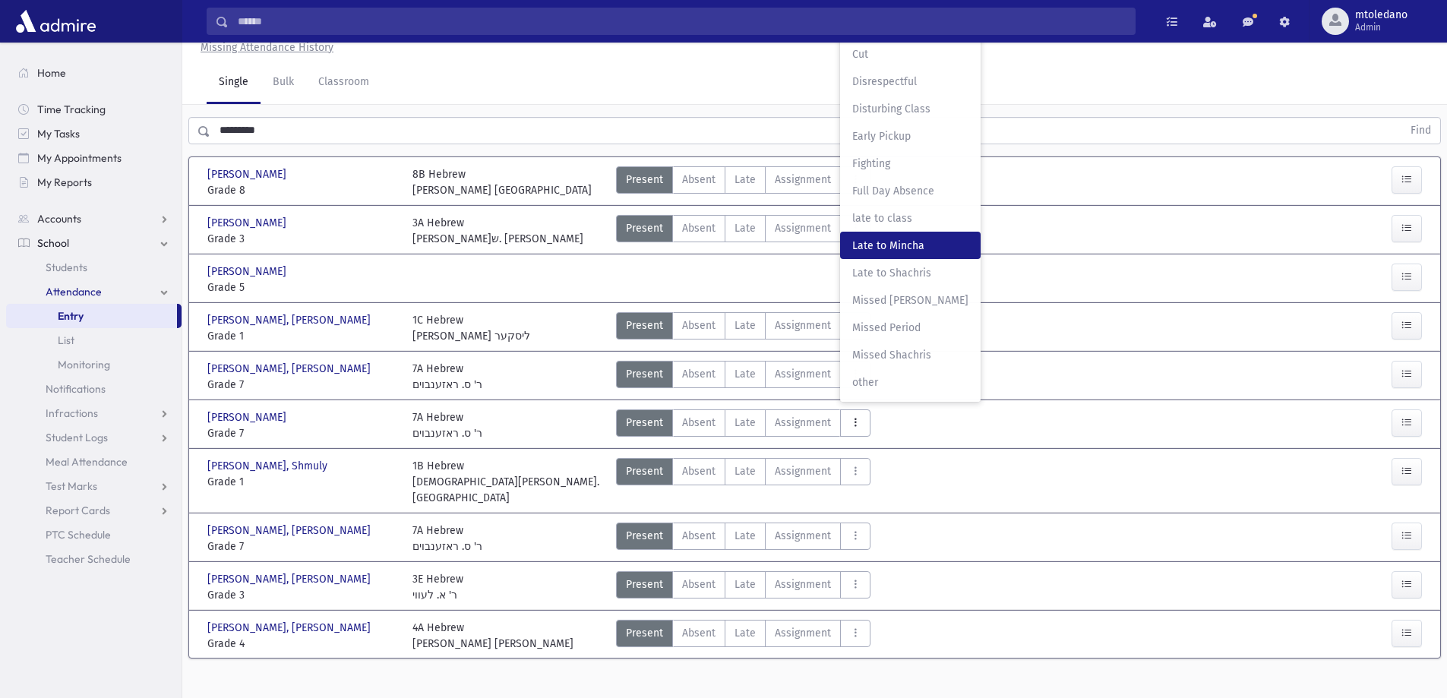
click at [870, 235] on Mincha"] "Late to Mincha Late to Mincha" at bounding box center [910, 245] width 141 height 27
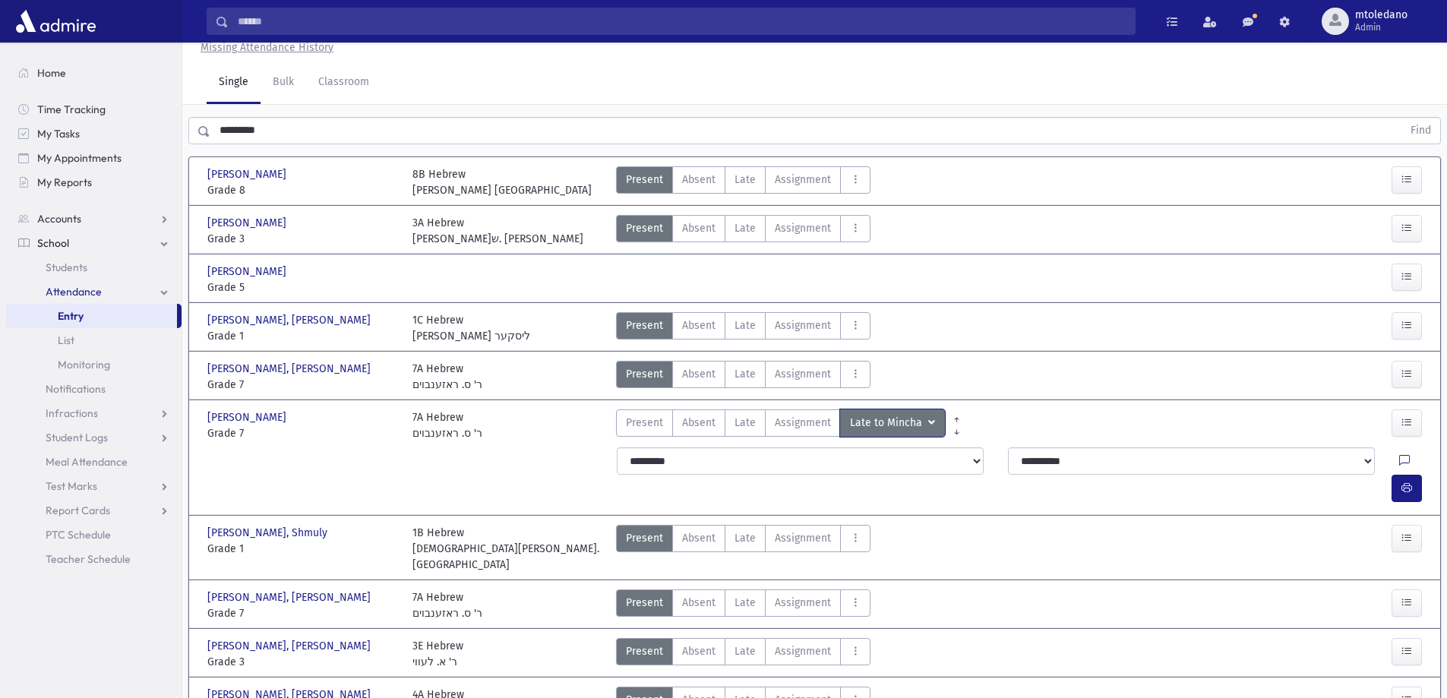
click at [929, 423] on icon "AttTypes" at bounding box center [931, 422] width 7 height 11
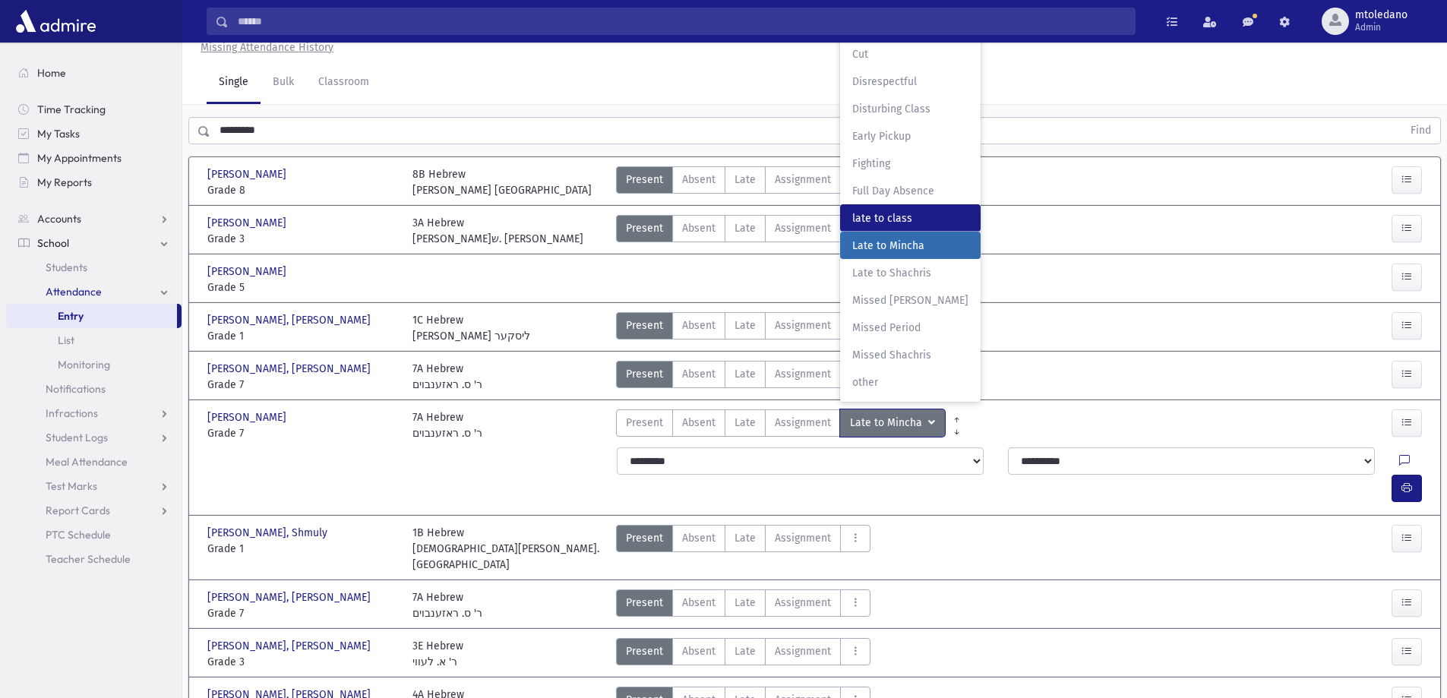
click at [890, 220] on span "late to class" at bounding box center [910, 218] width 116 height 16
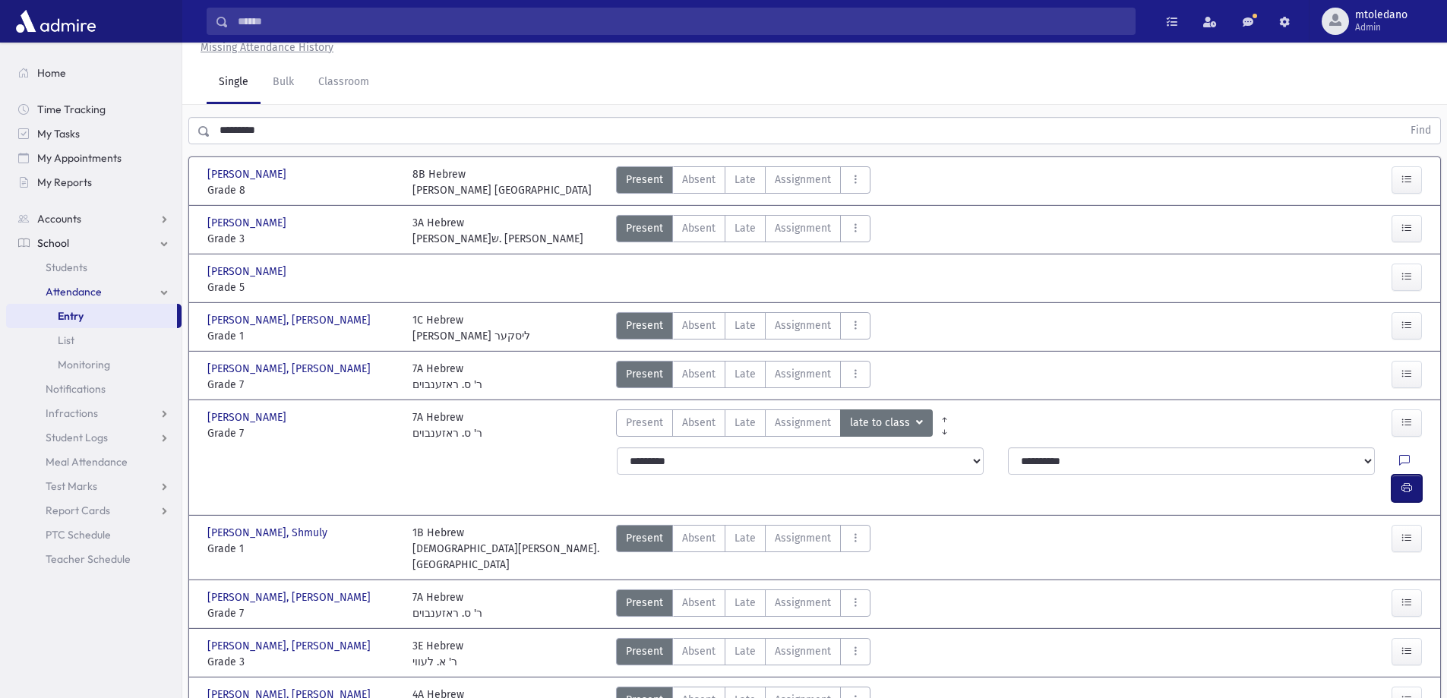
click at [1411, 475] on button "button" at bounding box center [1406, 488] width 30 height 27
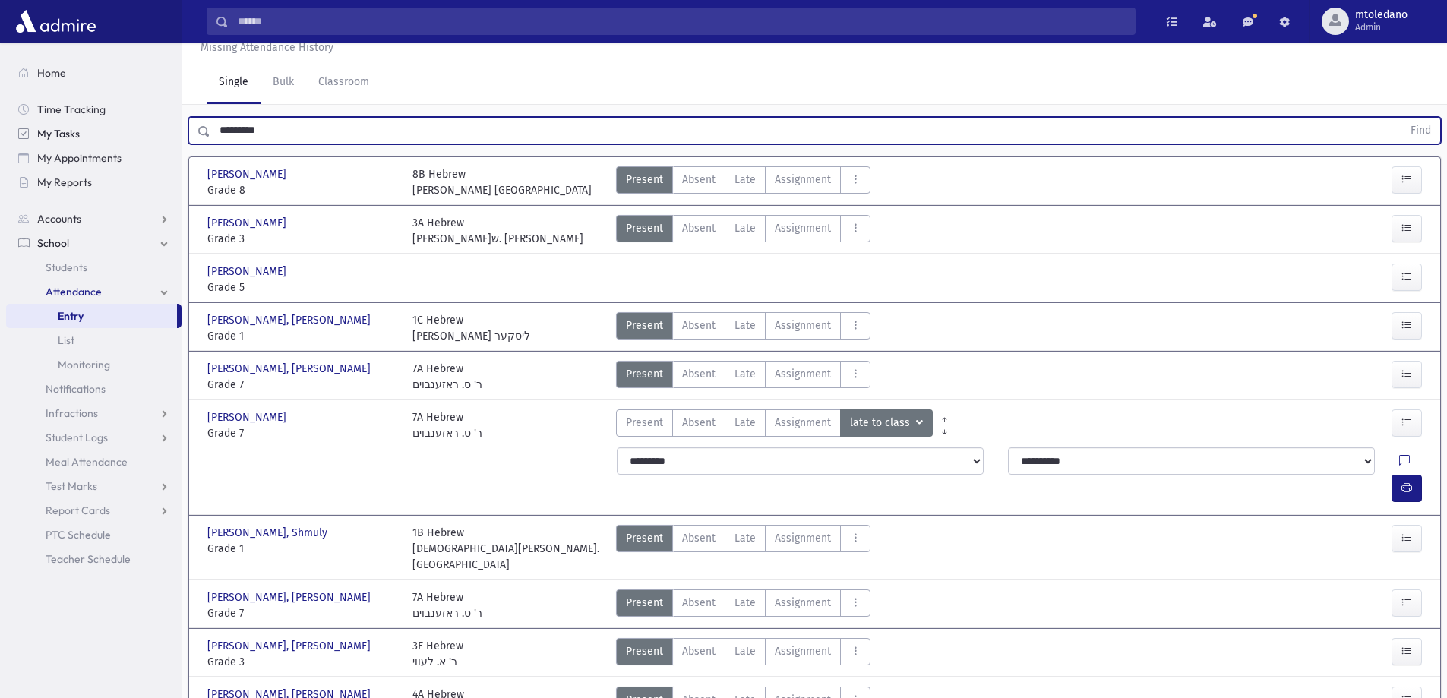
drag, startPoint x: 283, startPoint y: 122, endPoint x: 144, endPoint y: 131, distance: 140.1
click at [144, 131] on div "Search Results All Accounts" at bounding box center [723, 367] width 1447 height 828
click at [1401, 118] on button "Find" at bounding box center [1420, 131] width 39 height 26
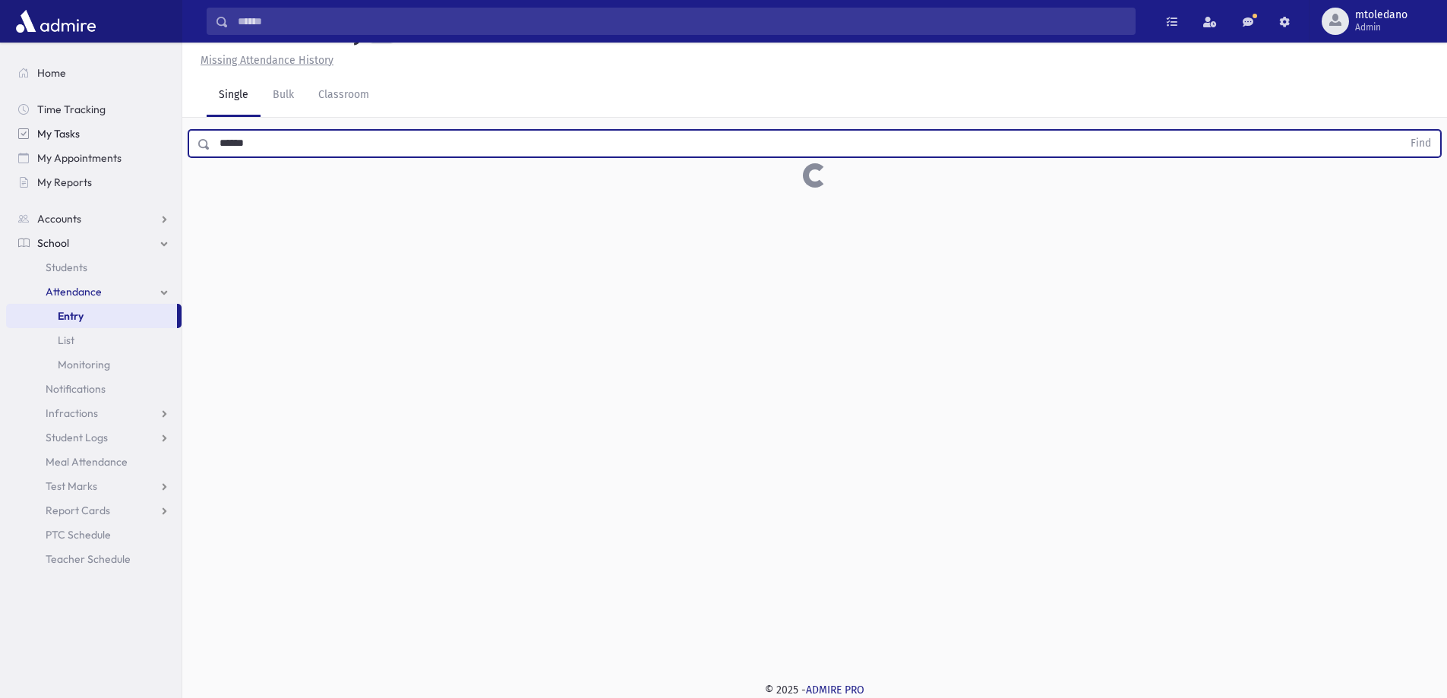
scroll to position [34, 0]
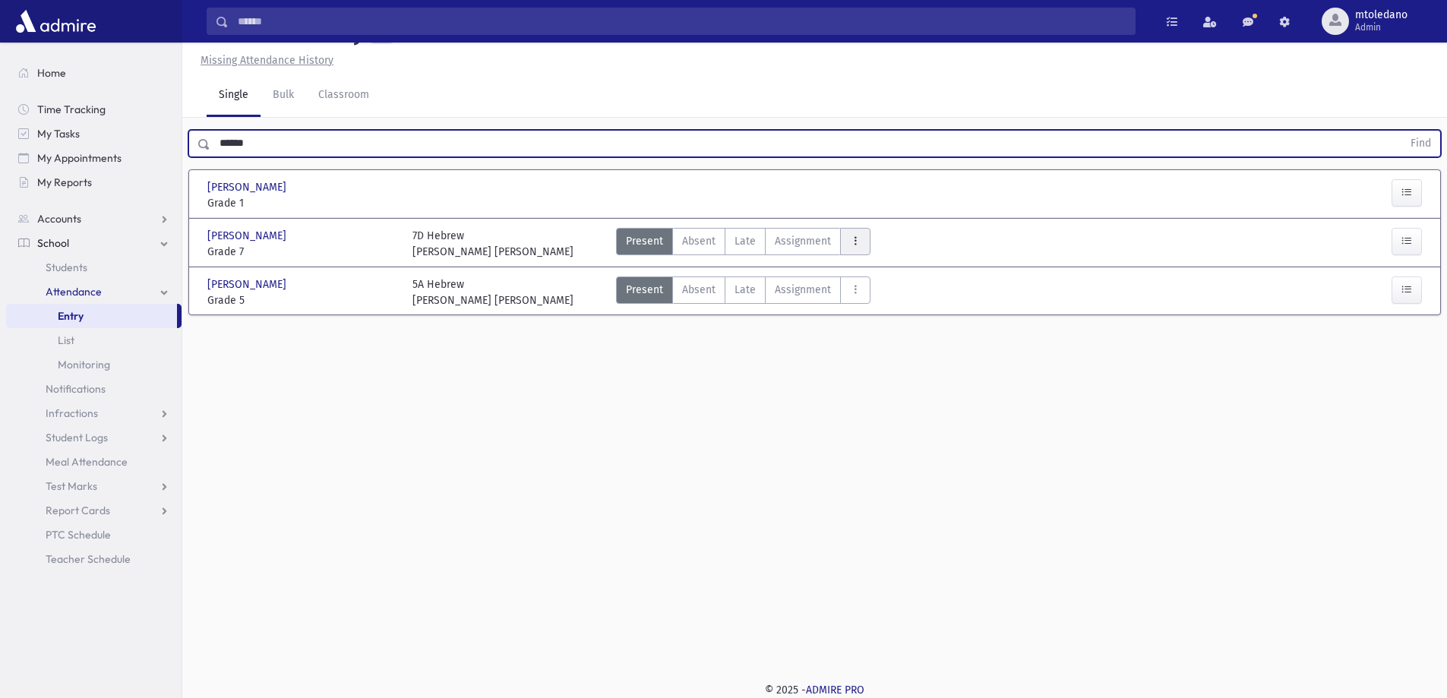
click at [861, 235] on button "AttTypes" at bounding box center [855, 241] width 30 height 27
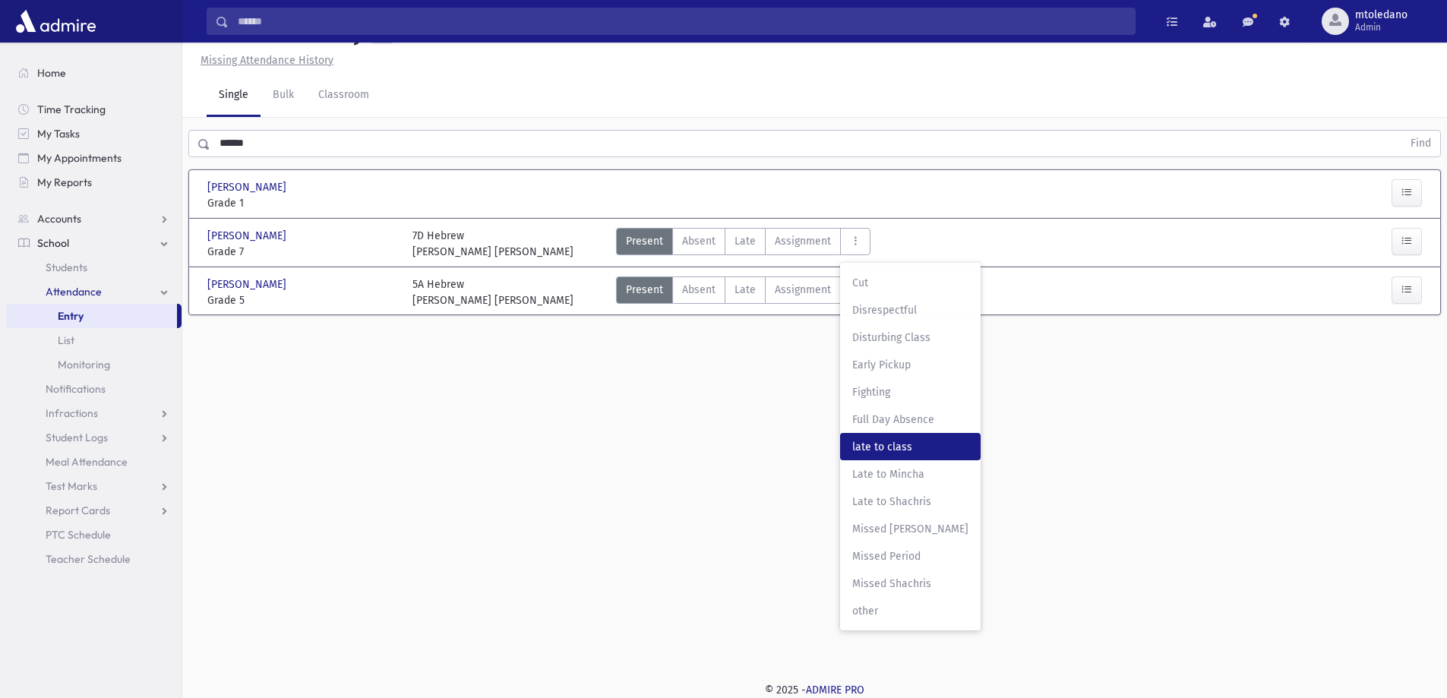
click at [899, 449] on span "late to class" at bounding box center [910, 447] width 116 height 16
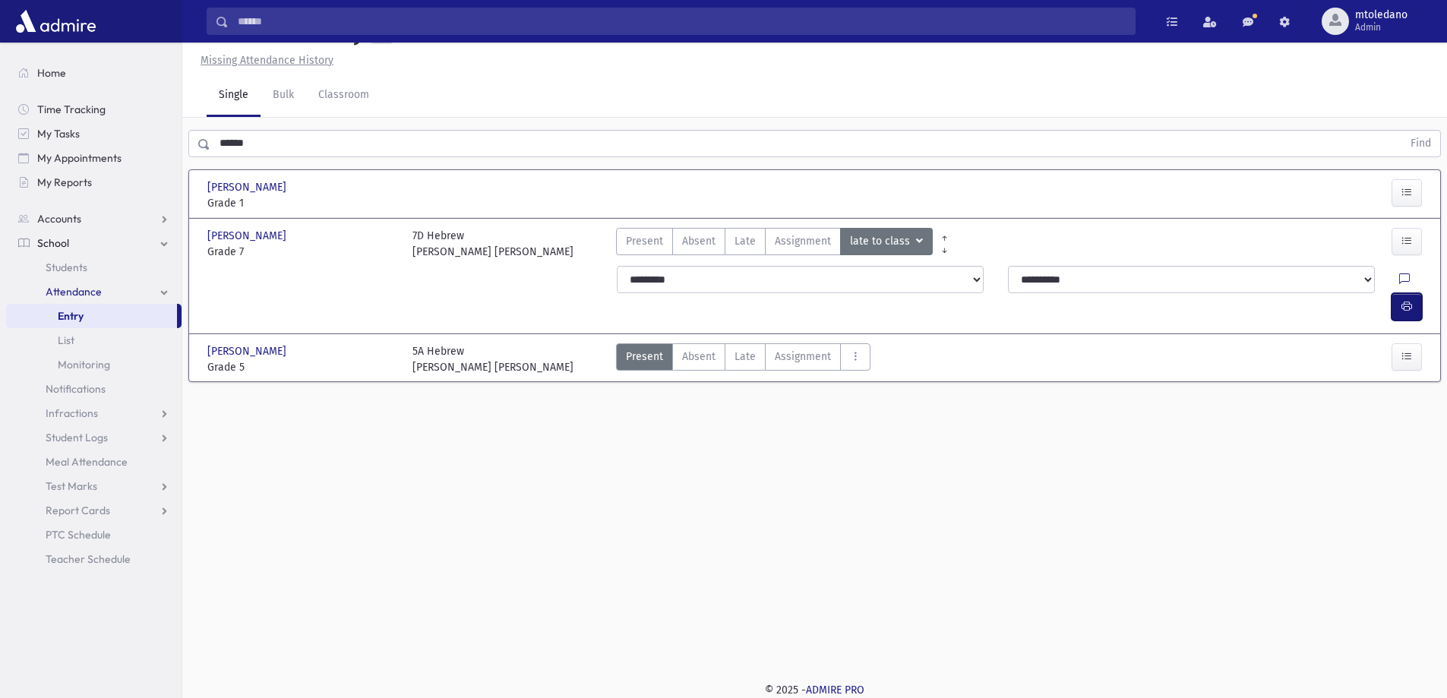
click at [1402, 300] on icon "button" at bounding box center [1406, 306] width 11 height 13
drag, startPoint x: 215, startPoint y: 144, endPoint x: -27, endPoint y: 133, distance: 241.8
click at [0, 133] on html "Search Results All Accounts Students" at bounding box center [723, 315] width 1447 height 698
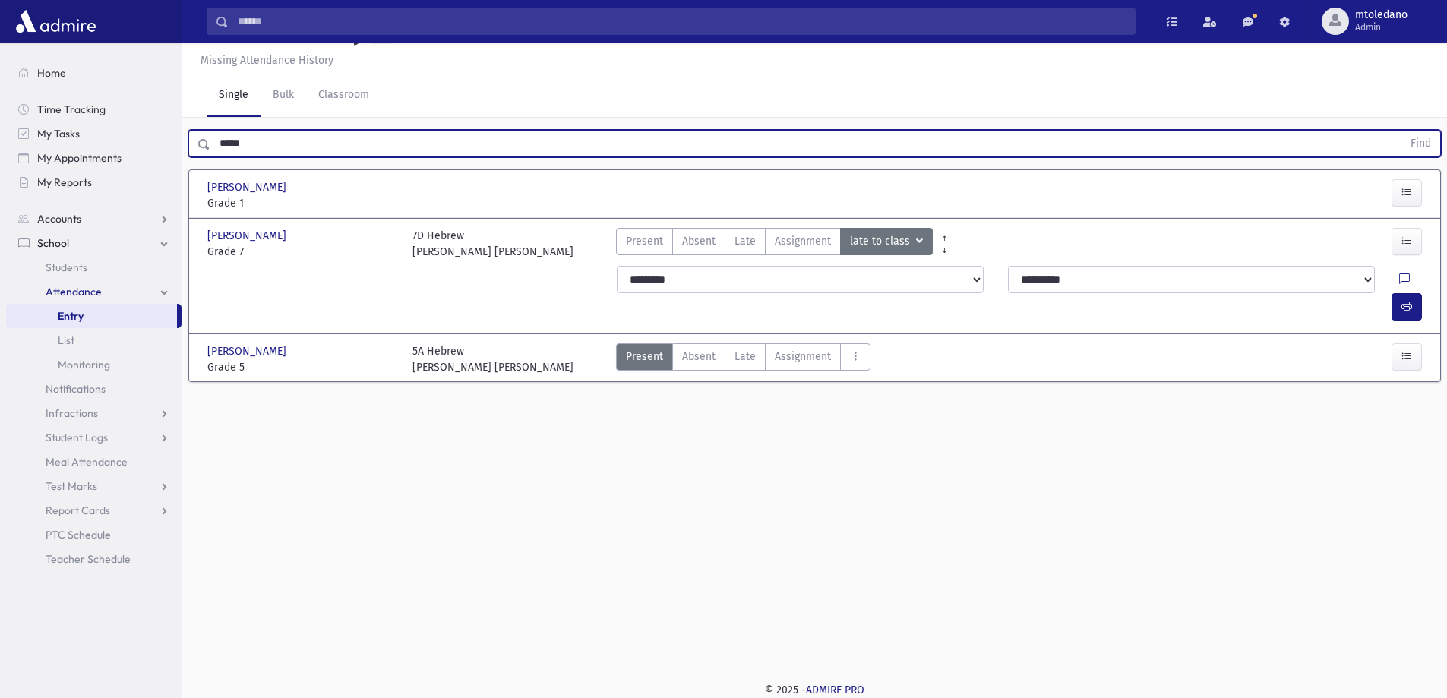
click at [1401, 131] on button "Find" at bounding box center [1420, 144] width 39 height 26
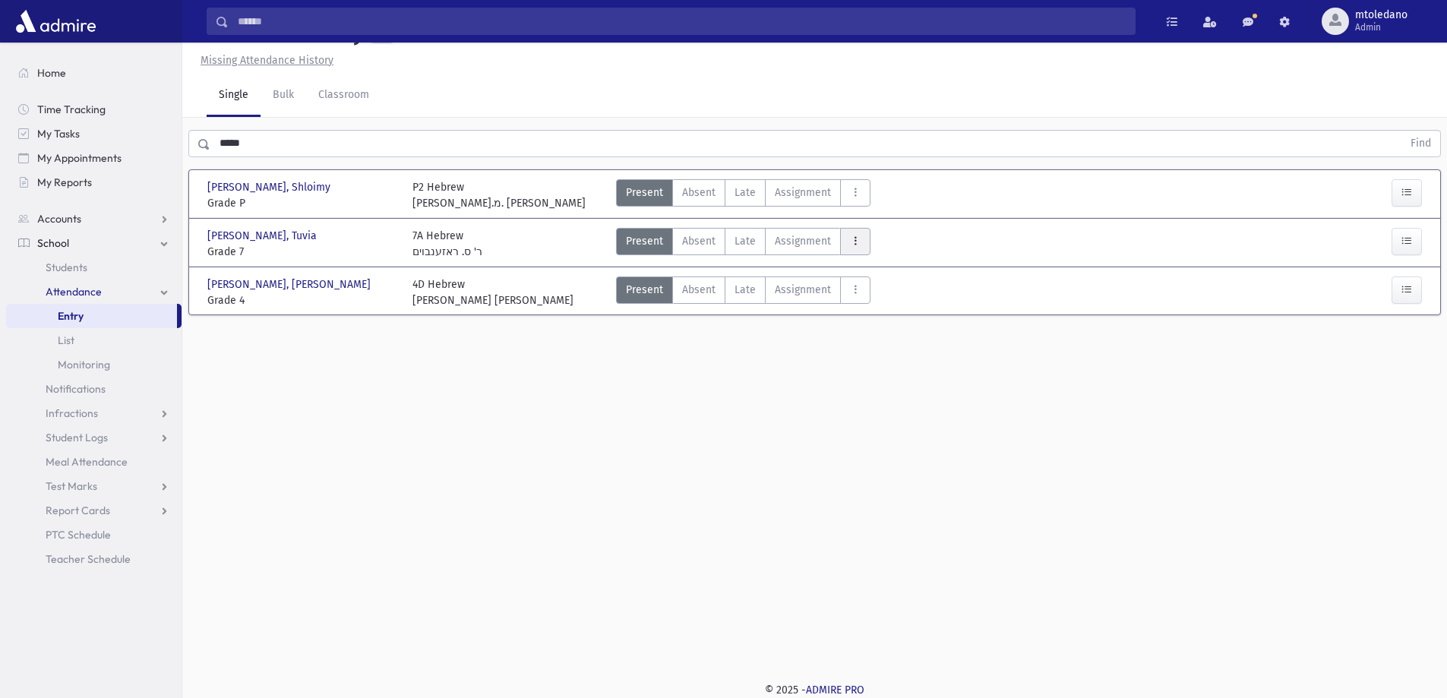
click at [850, 245] on icon "AttTypes" at bounding box center [855, 241] width 11 height 13
click at [876, 444] on span "late to class" at bounding box center [910, 447] width 116 height 16
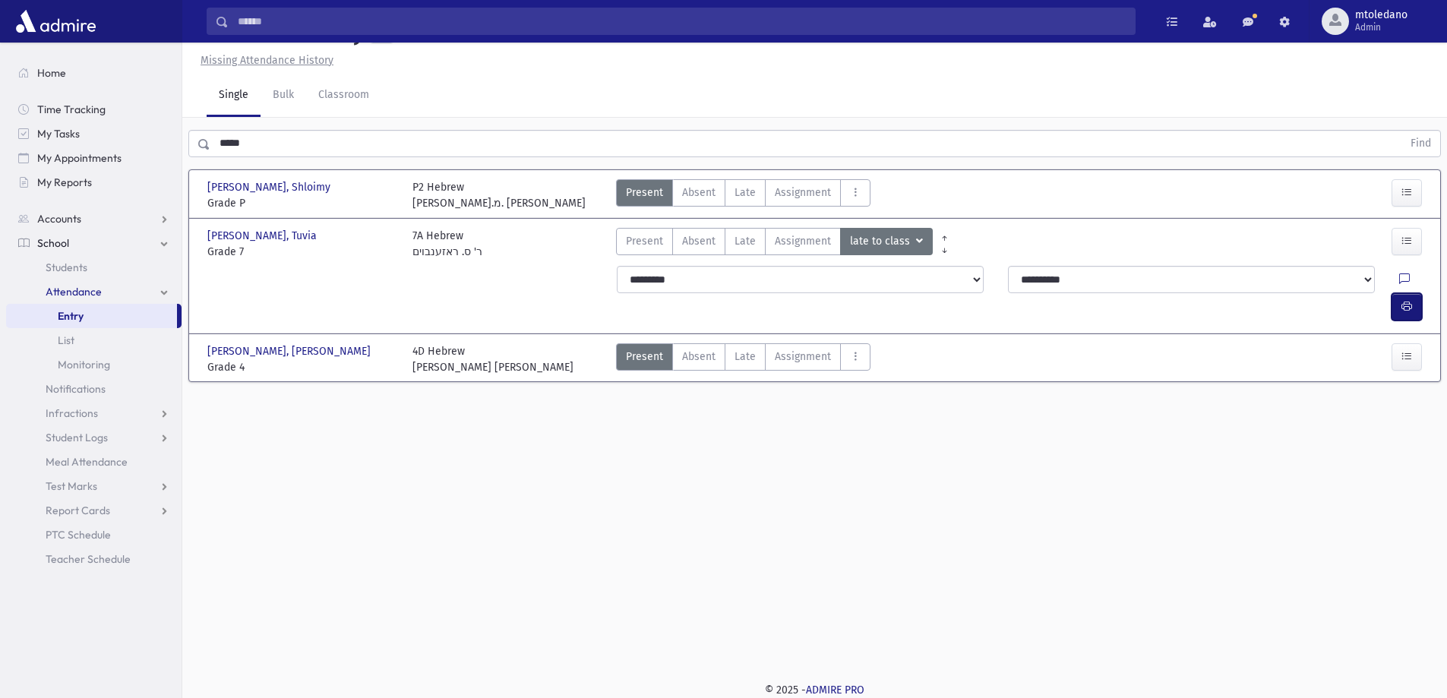
click at [1409, 300] on icon "button" at bounding box center [1406, 306] width 11 height 13
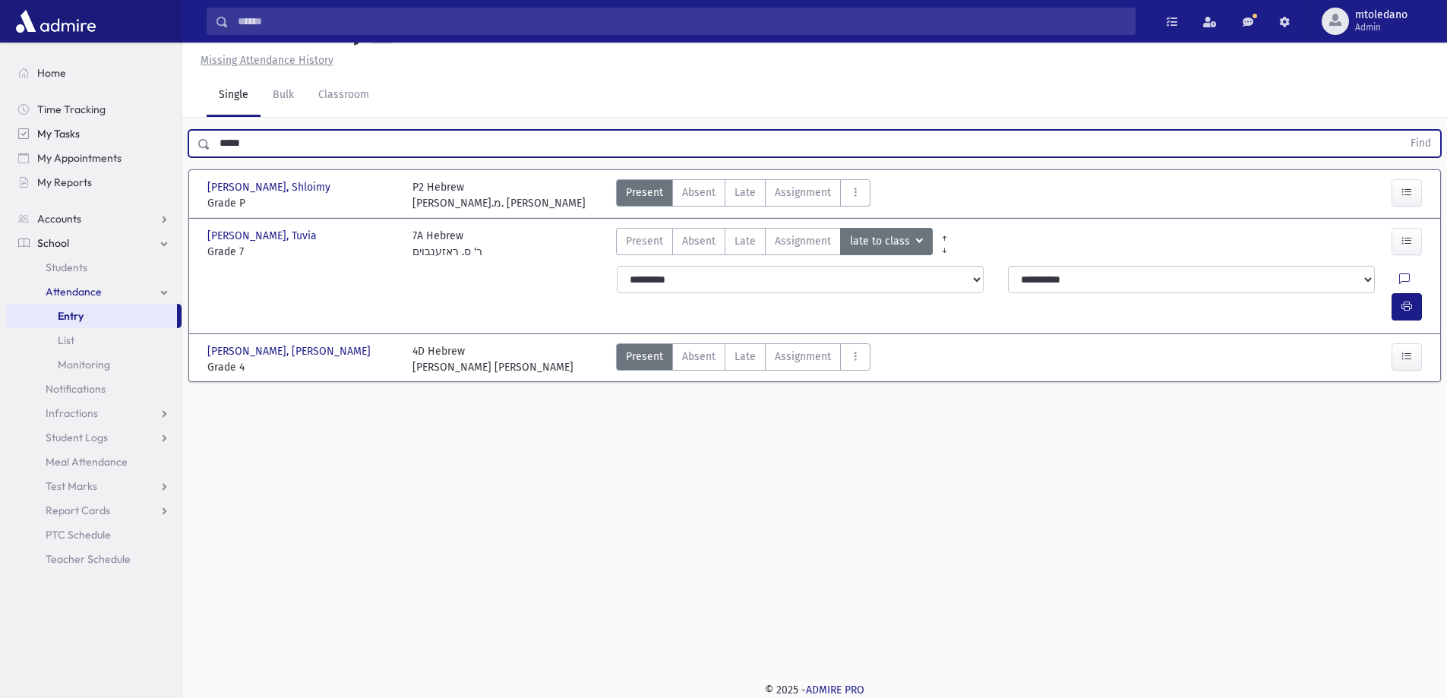
drag, startPoint x: 261, startPoint y: 149, endPoint x: 32, endPoint y: 125, distance: 230.7
click at [68, 129] on div "Search Results All Accounts" at bounding box center [723, 332] width 1447 height 732
click at [1401, 131] on button "Find" at bounding box center [1420, 144] width 39 height 26
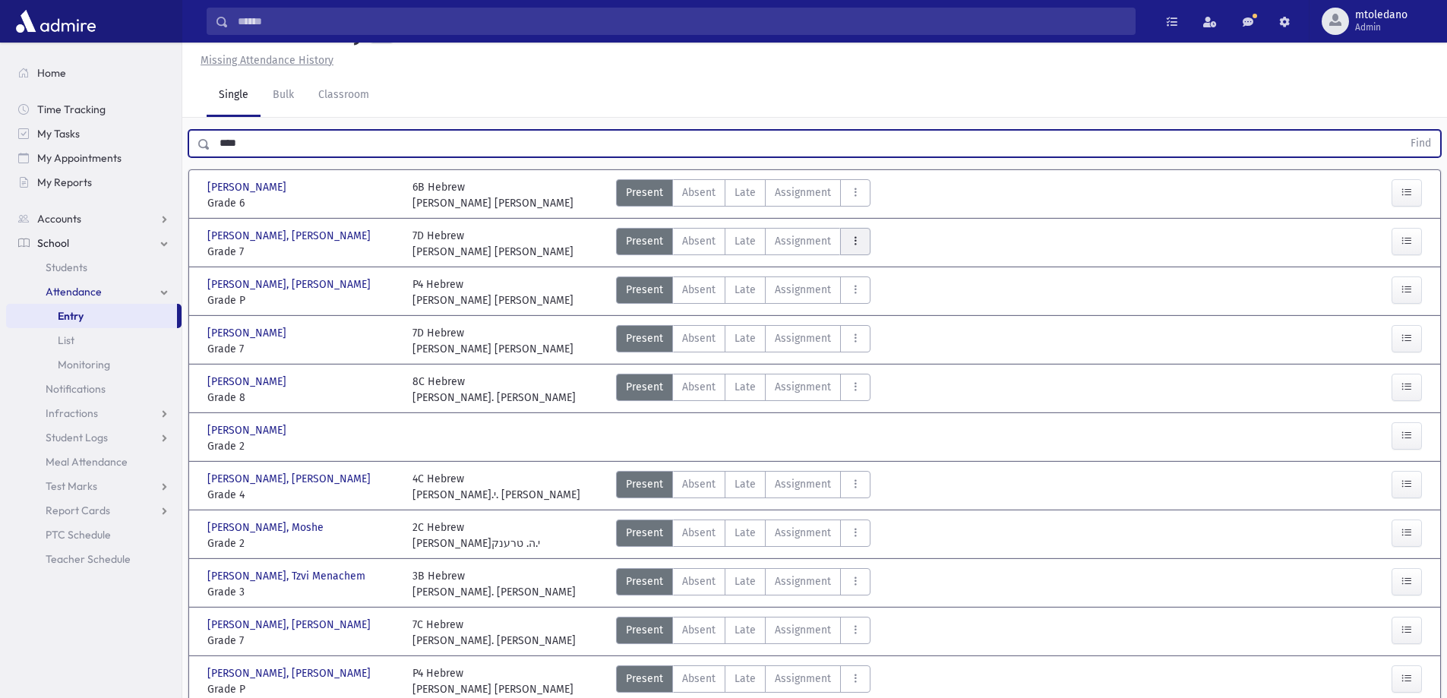
click at [857, 245] on icon "AttTypes" at bounding box center [855, 241] width 11 height 13
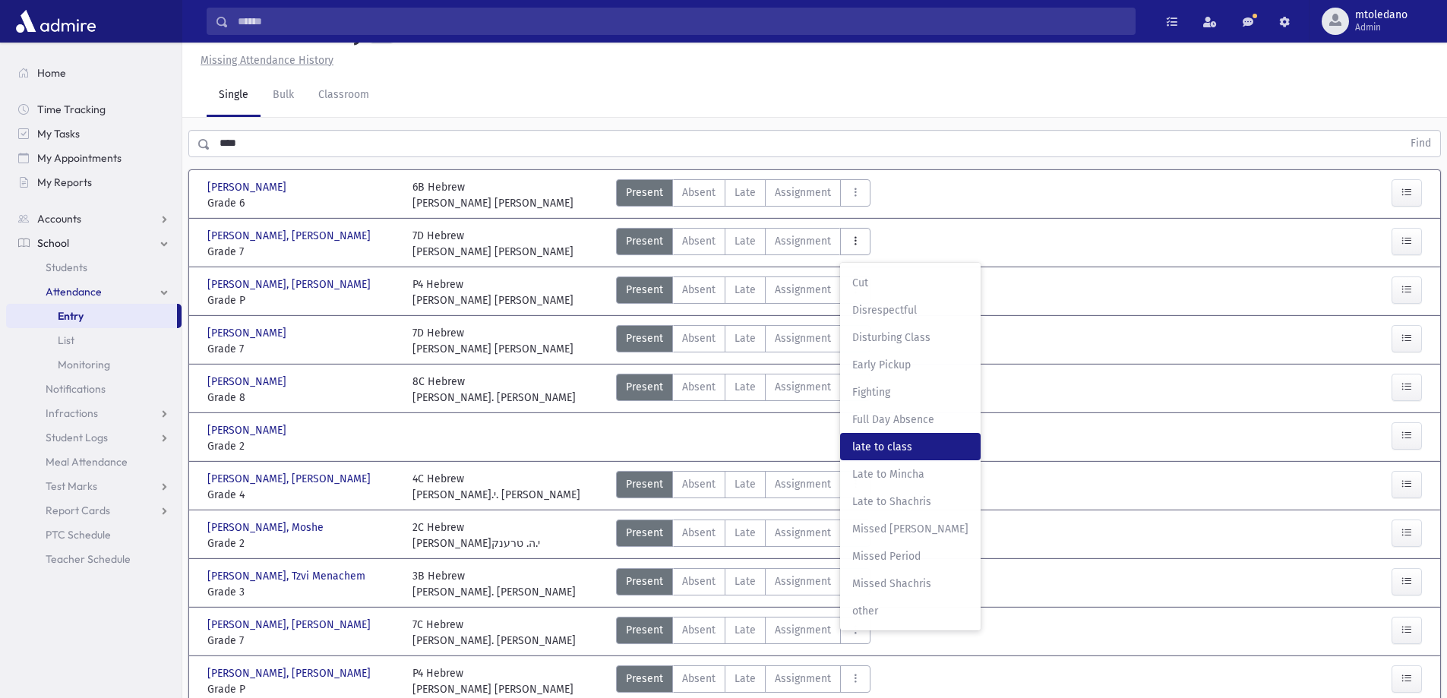
click at [880, 444] on span "late to class" at bounding box center [910, 447] width 116 height 16
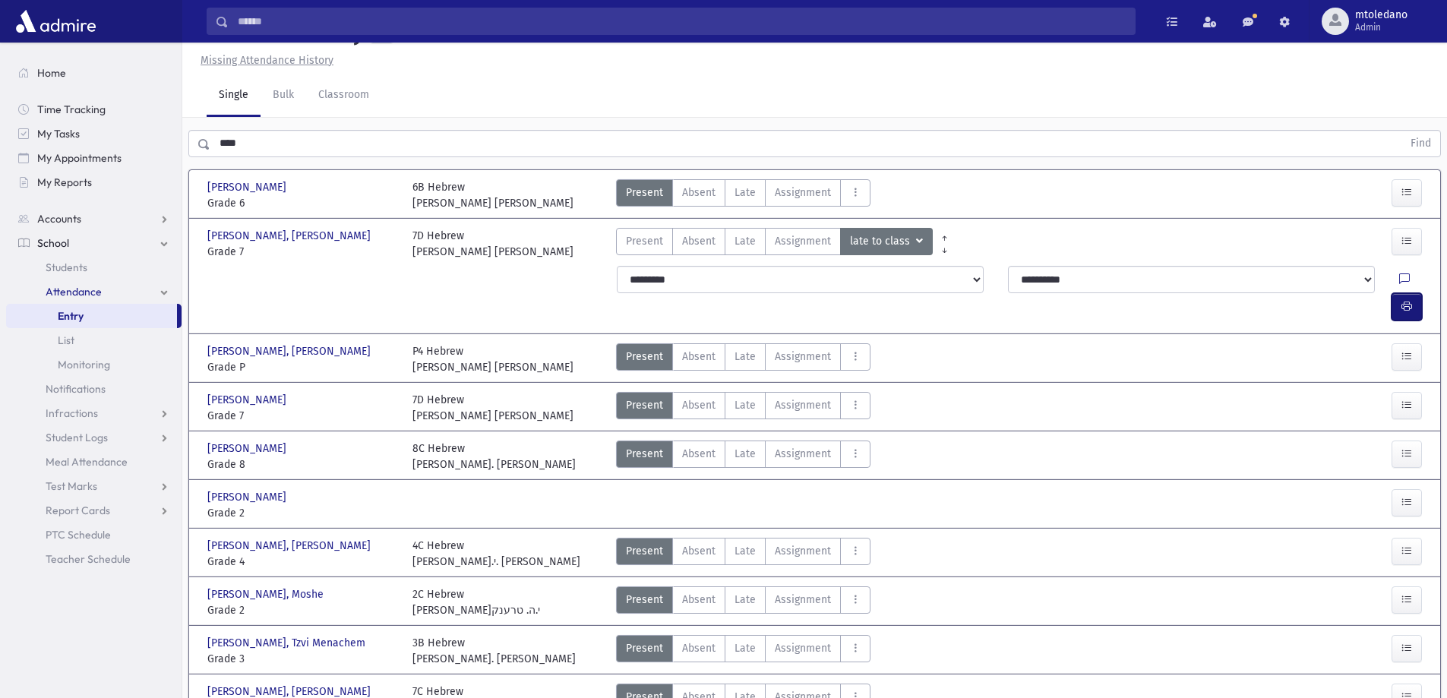
click at [1397, 293] on button "button" at bounding box center [1406, 306] width 30 height 27
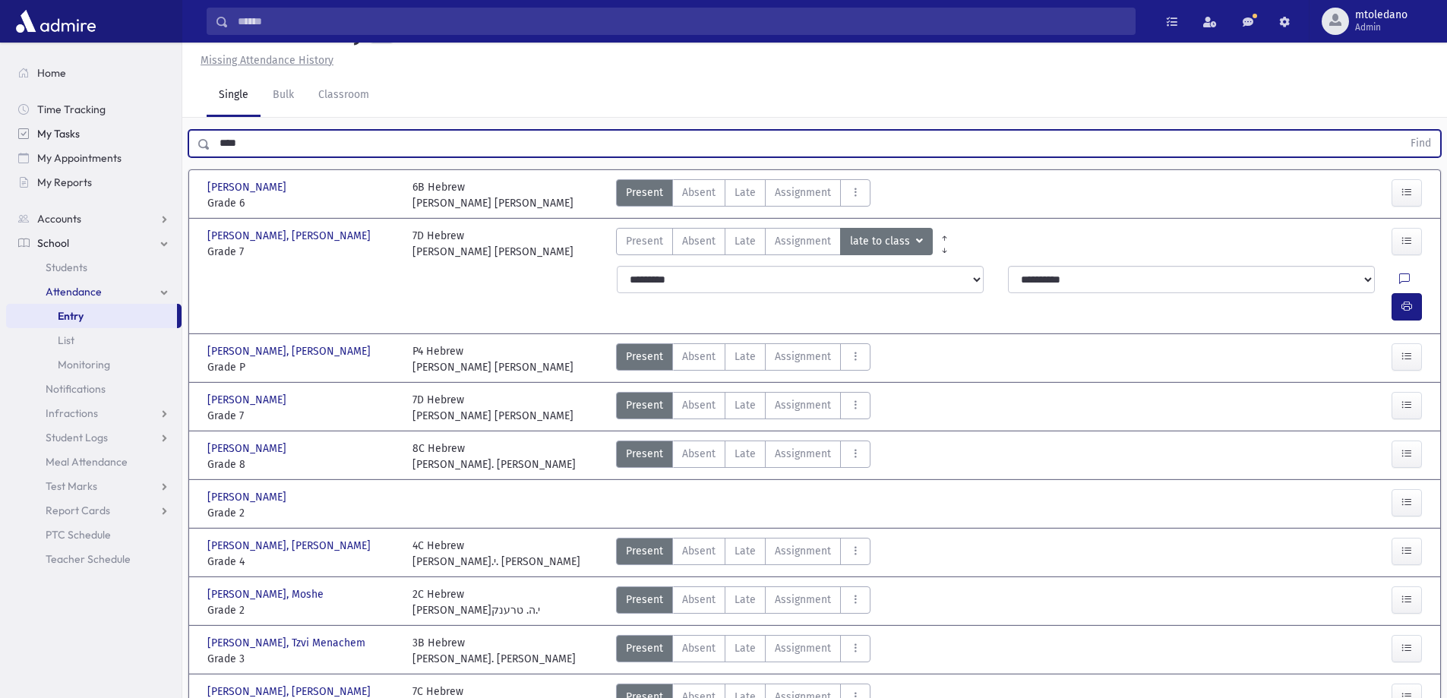
click at [107, 139] on div "Search Results All Accounts" at bounding box center [723, 396] width 1447 height 861
type input "**********"
click at [1401, 131] on button "Find" at bounding box center [1420, 144] width 39 height 26
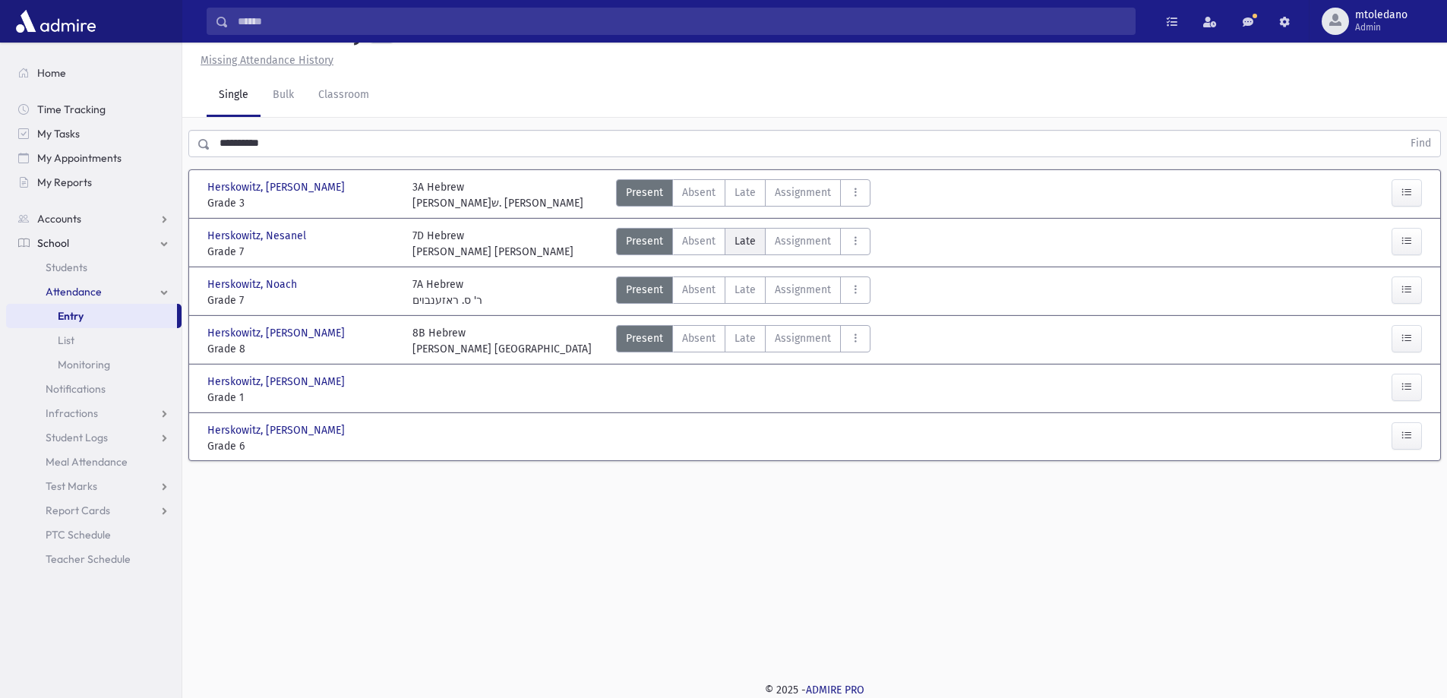
click at [752, 245] on span "Late" at bounding box center [744, 241] width 21 height 16
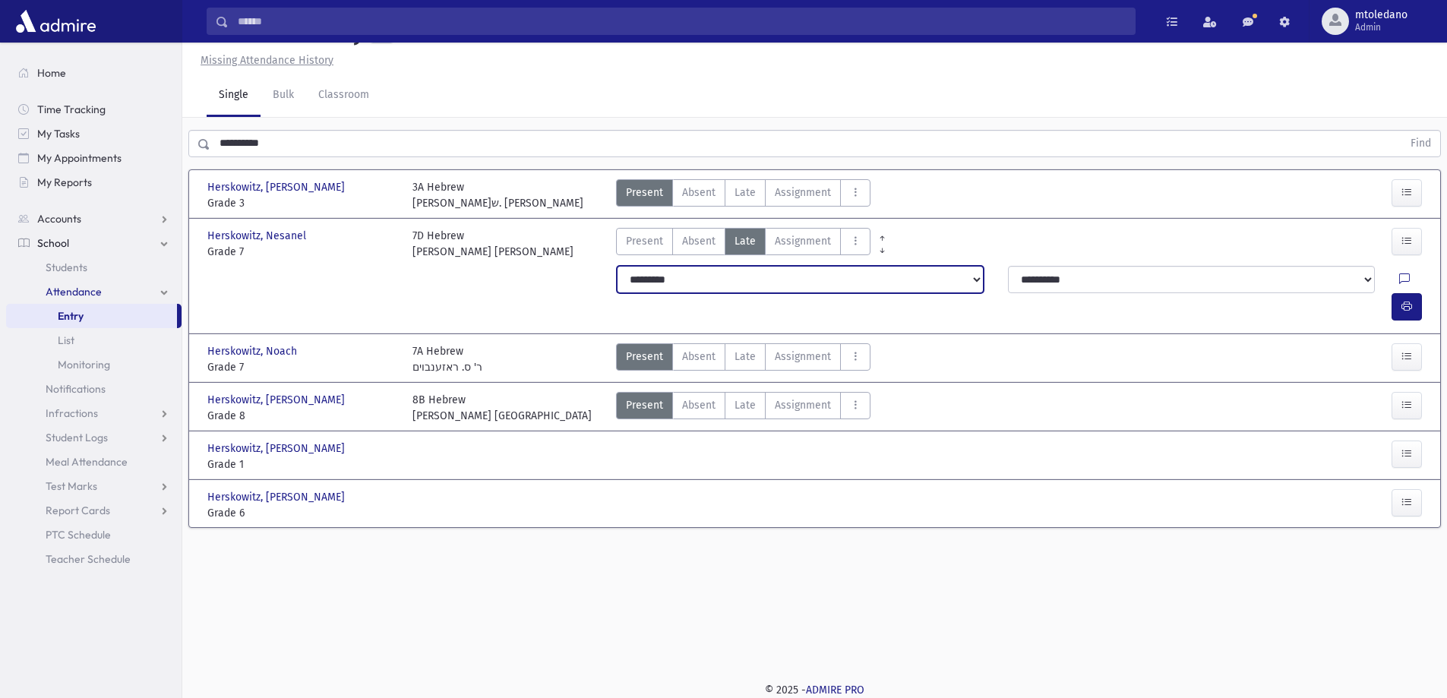
click at [706, 280] on select "**********" at bounding box center [800, 279] width 367 height 27
select select "*******"
click at [617, 266] on select "**********" at bounding box center [800, 279] width 367 height 27
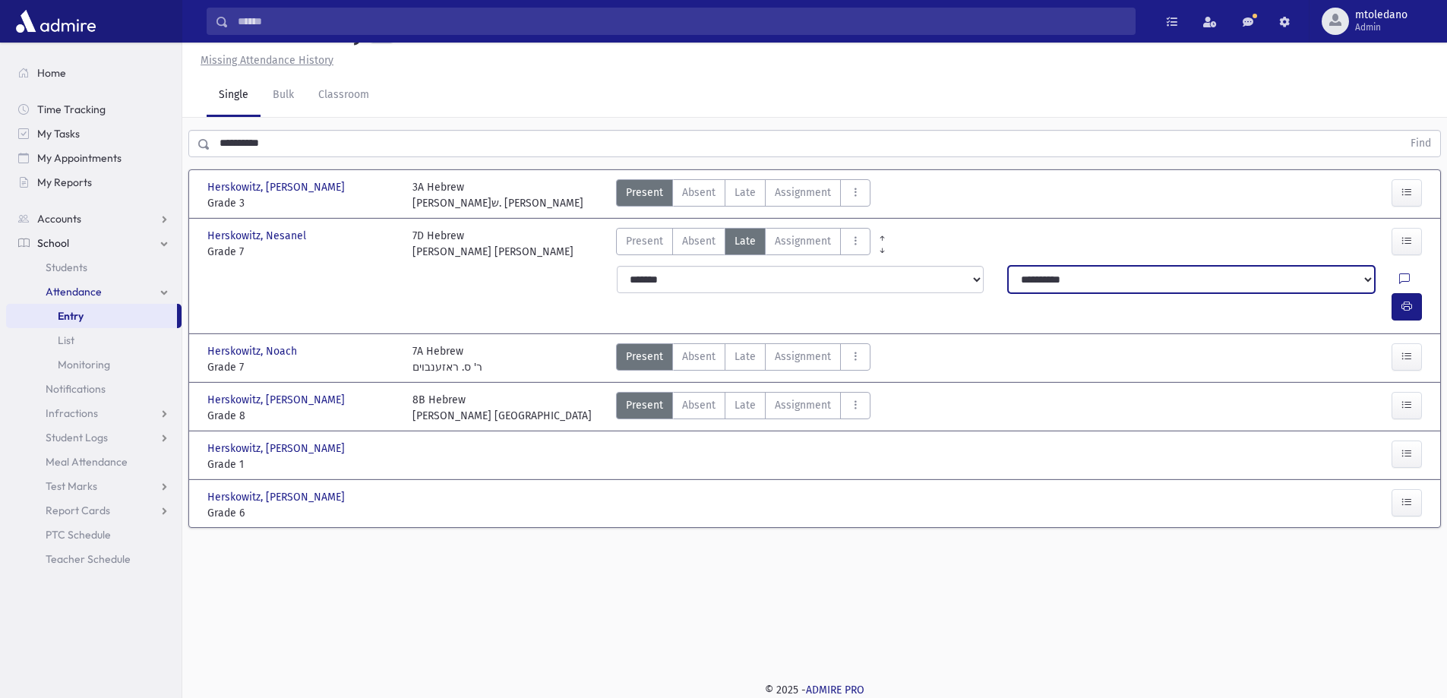
click at [1132, 283] on select "**********" at bounding box center [1191, 279] width 367 height 27
select select "**********"
click at [1008, 266] on select "**********" at bounding box center [1191, 279] width 367 height 27
click at [1400, 293] on button "button" at bounding box center [1406, 306] width 30 height 27
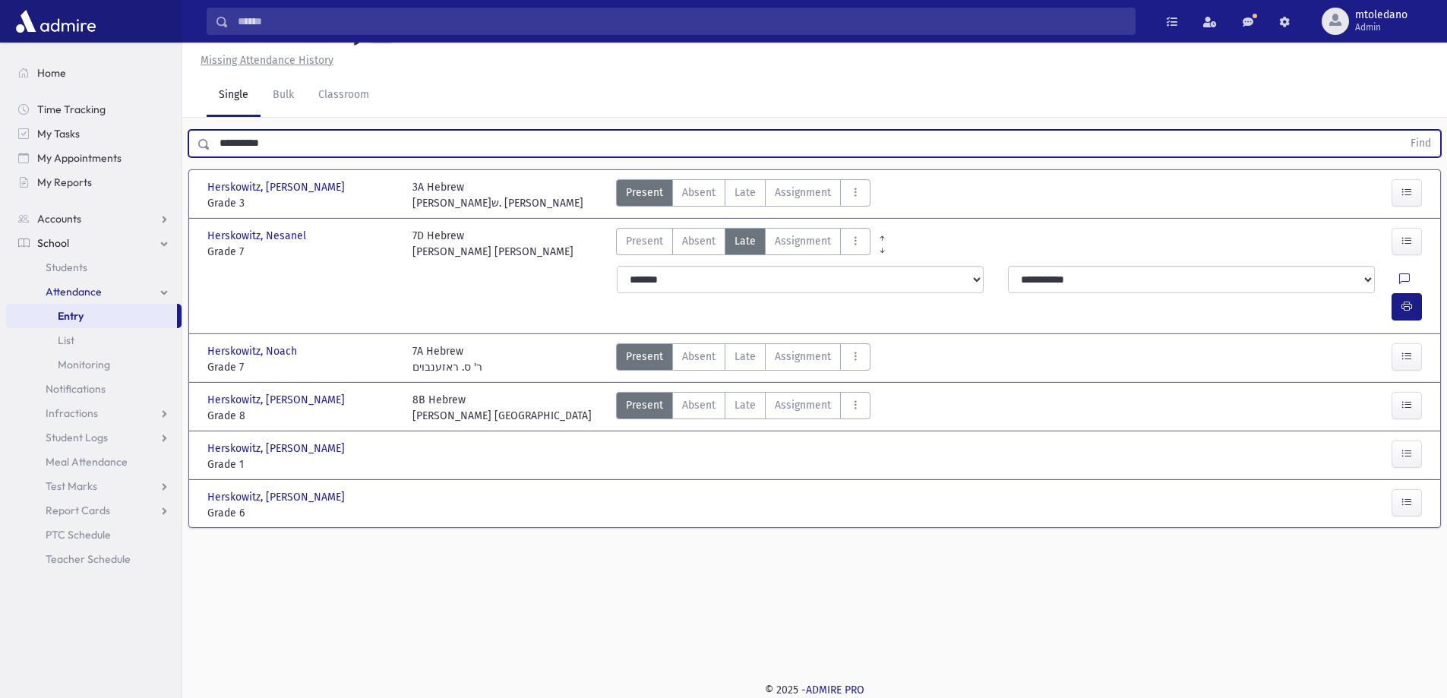
drag, startPoint x: 283, startPoint y: 144, endPoint x: -141, endPoint y: 68, distance: 430.0
click at [0, 68] on html "Search Results All Accounts Students" at bounding box center [723, 315] width 1447 height 698
click at [1401, 131] on button "Find" at bounding box center [1420, 144] width 39 height 26
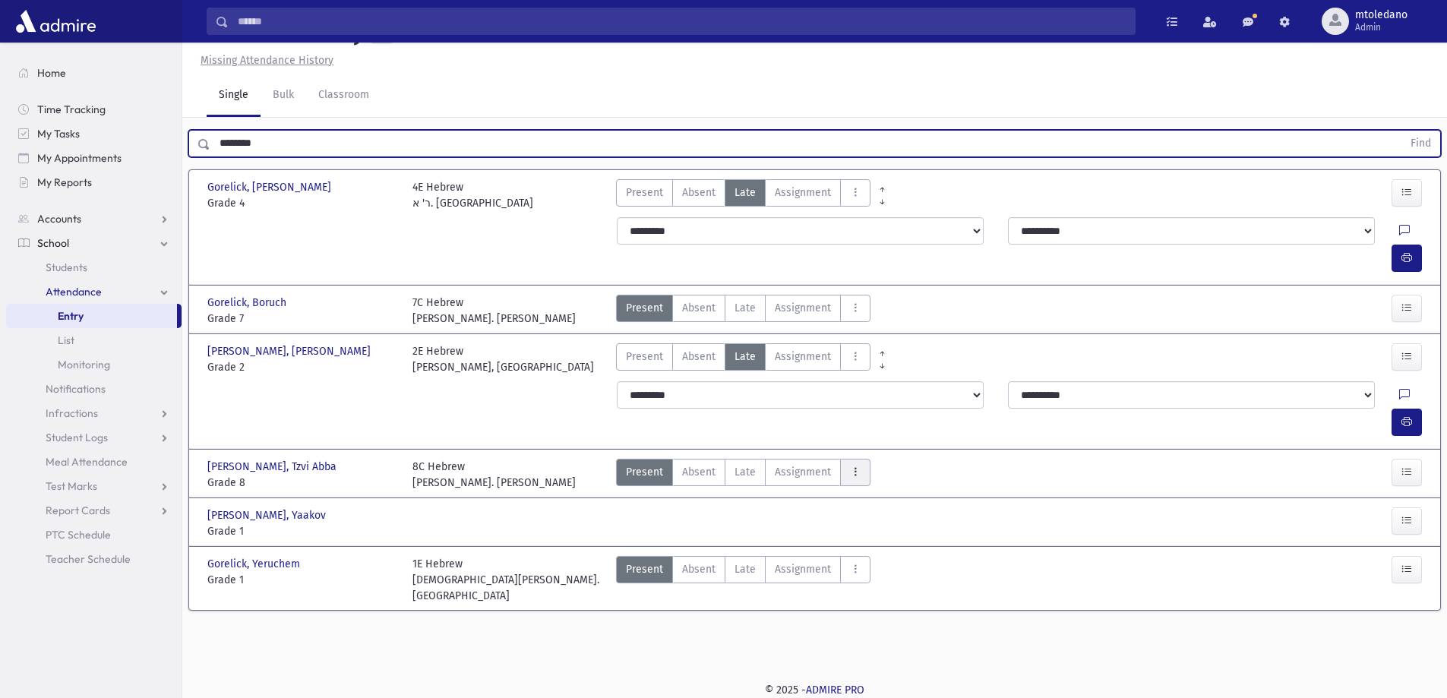
click at [853, 466] on icon "AttTypes" at bounding box center [855, 472] width 11 height 13
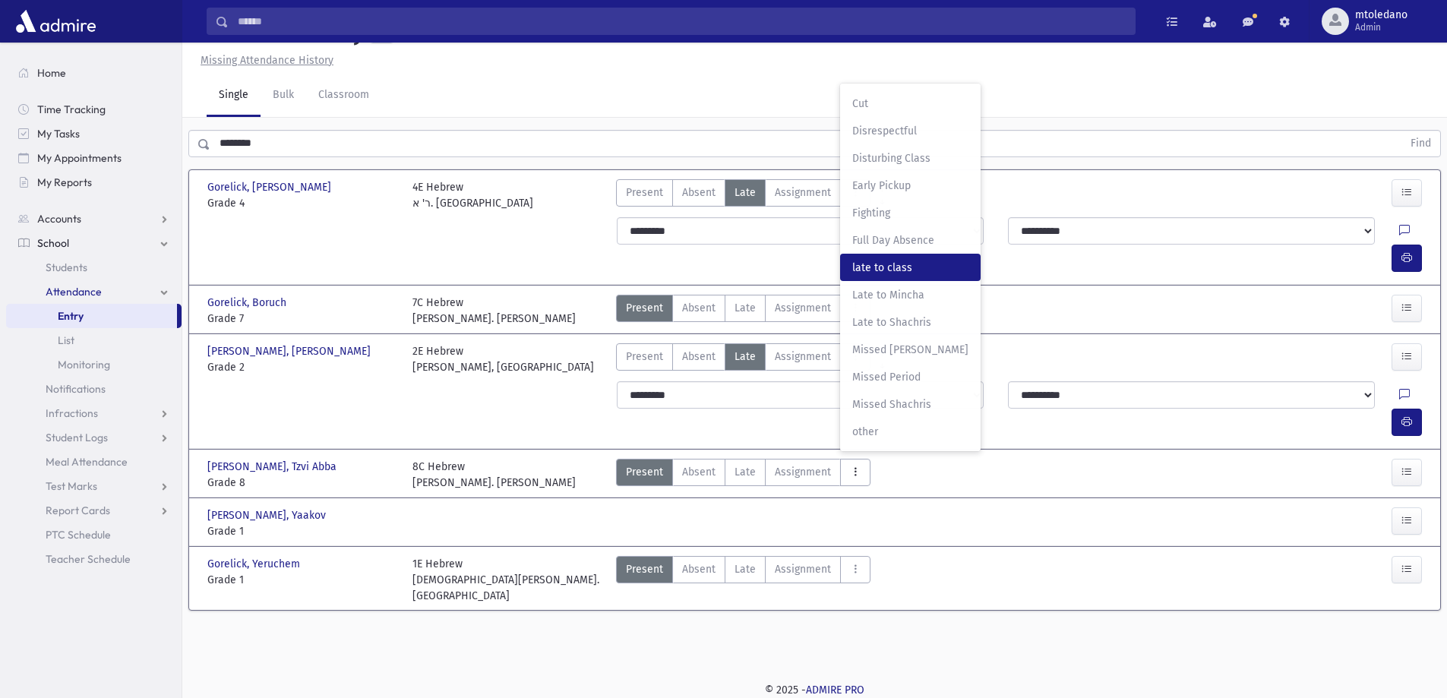
click at [907, 254] on class"] "late to class late to class" at bounding box center [910, 267] width 141 height 27
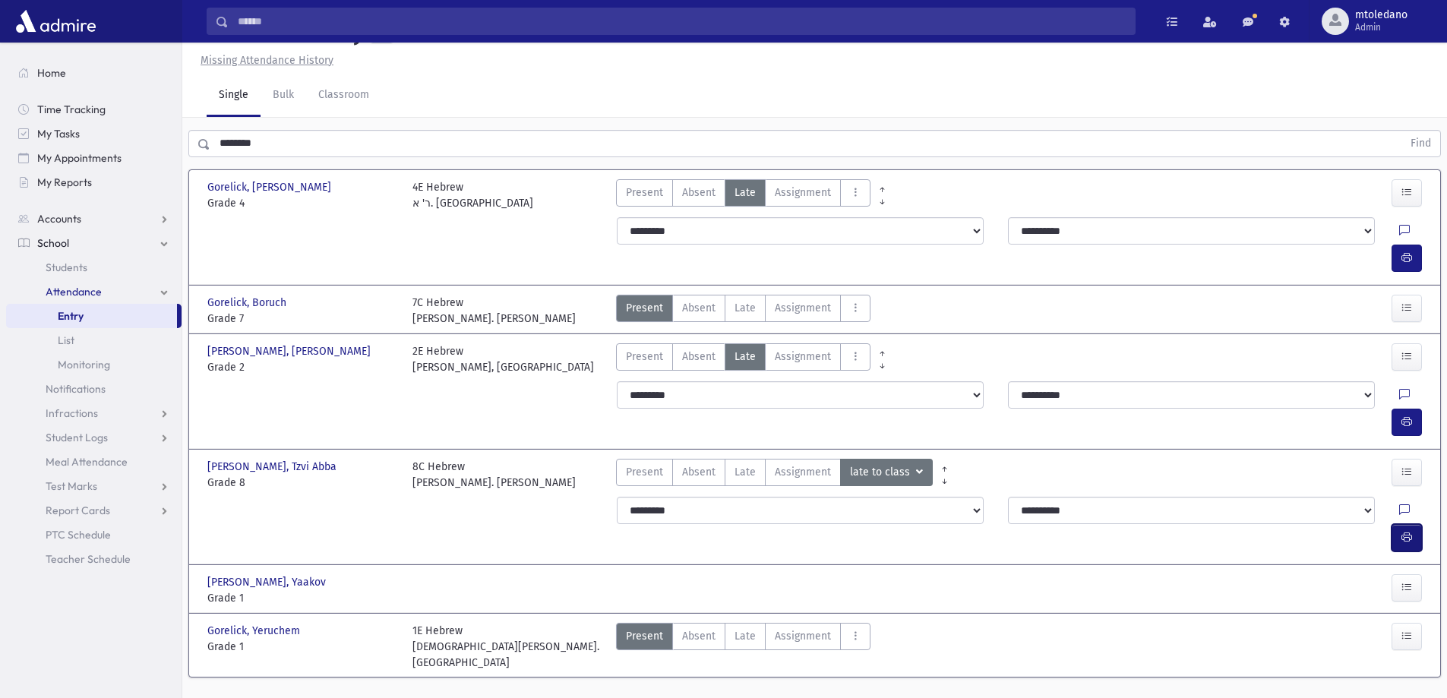
click at [1413, 524] on button "button" at bounding box center [1406, 537] width 30 height 27
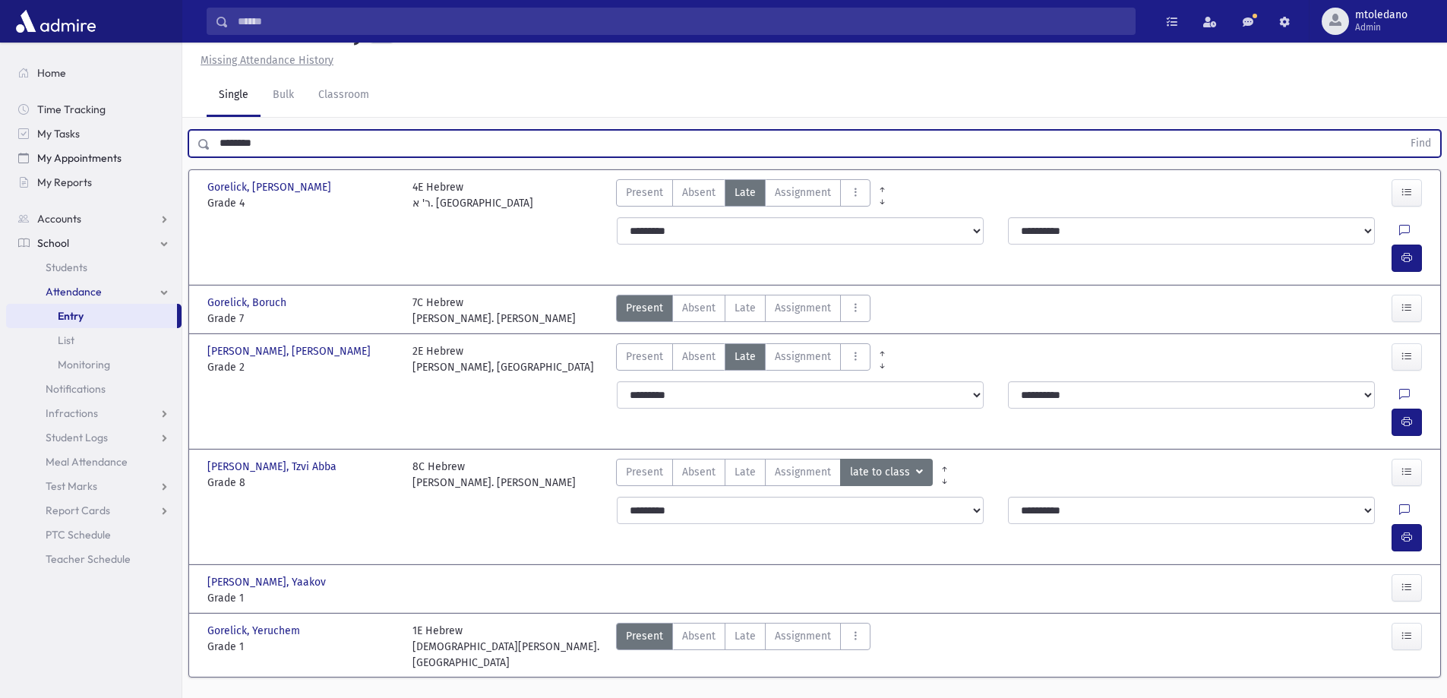
drag, startPoint x: 298, startPoint y: 147, endPoint x: 13, endPoint y: 148, distance: 285.6
click at [13, 148] on div "Search Results All Accounts" at bounding box center [723, 349] width 1447 height 767
click at [1401, 131] on button "Find" at bounding box center [1420, 144] width 39 height 26
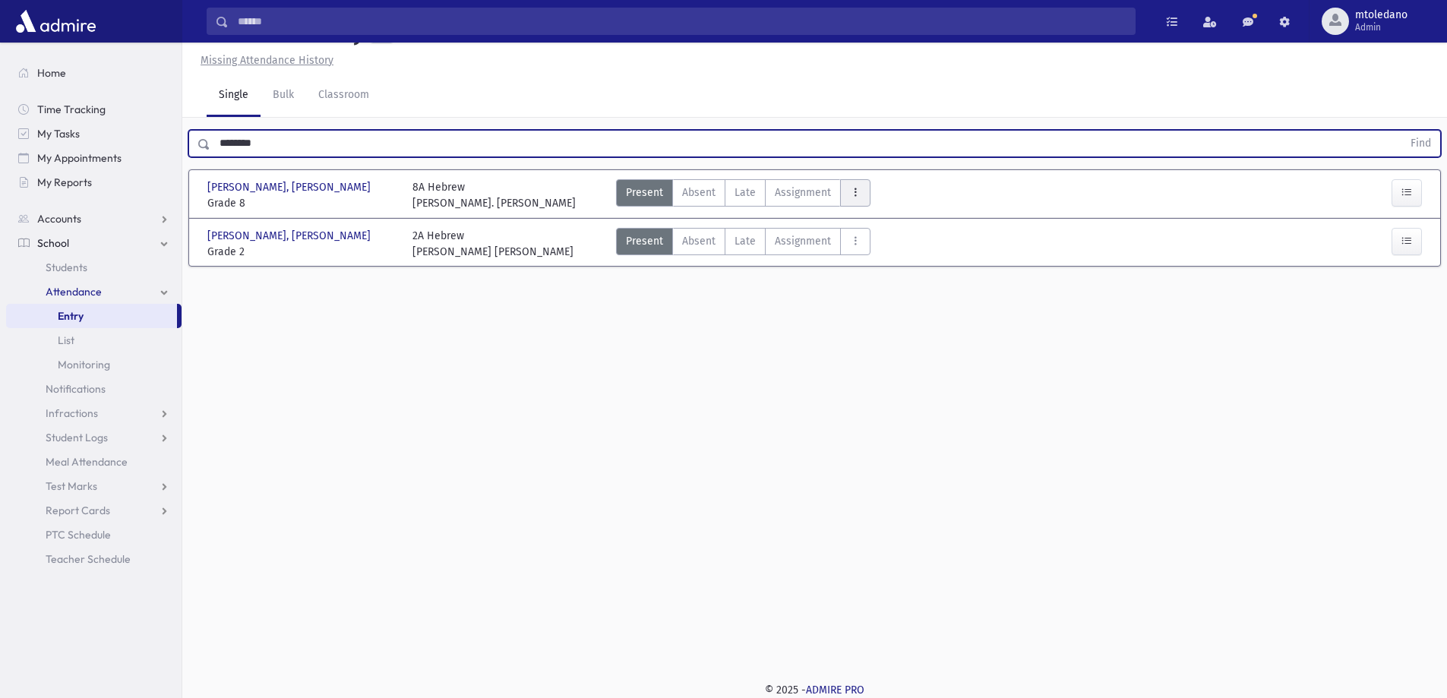
click at [850, 186] on icon "AttTypes" at bounding box center [855, 192] width 11 height 13
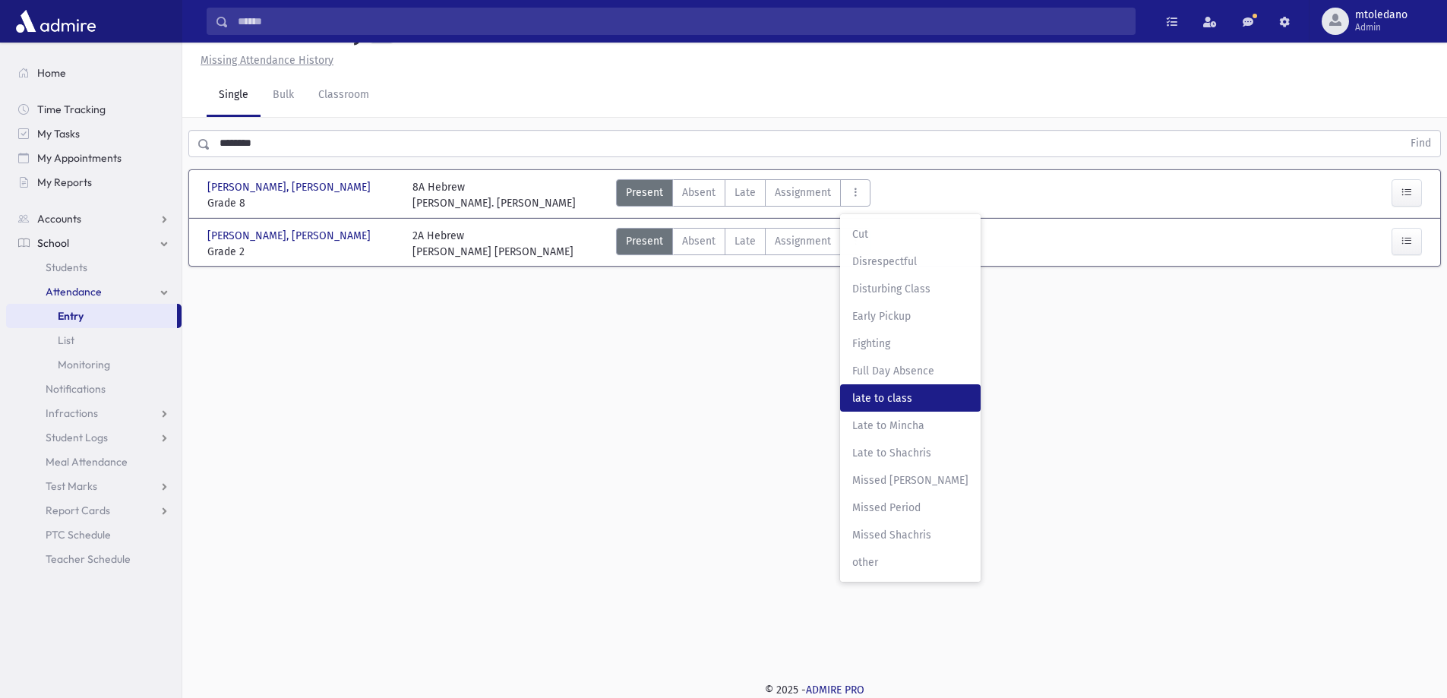
click at [899, 386] on class"] "late to class late to class" at bounding box center [910, 397] width 141 height 27
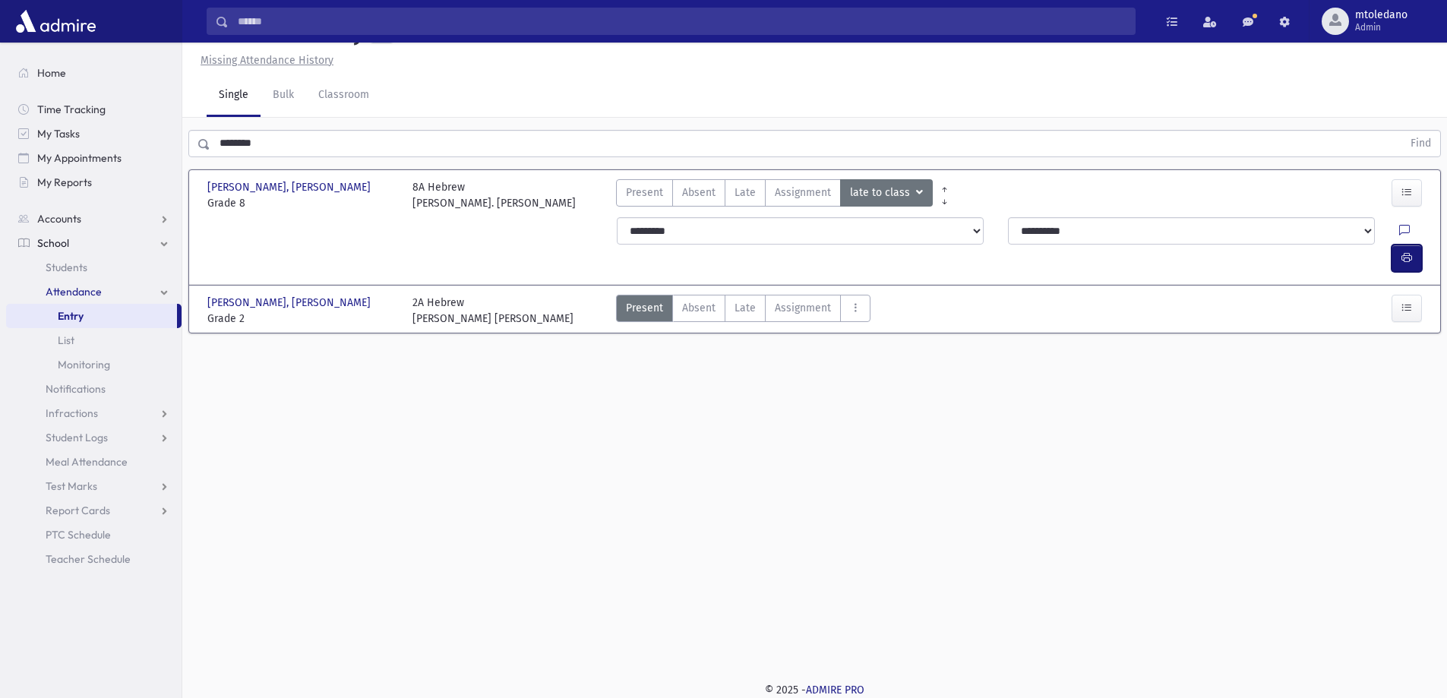
click at [1399, 245] on button "button" at bounding box center [1406, 258] width 30 height 27
drag, startPoint x: 276, startPoint y: 140, endPoint x: -156, endPoint y: 97, distance: 433.5
click at [0, 97] on html "Search Results All Accounts Students" at bounding box center [723, 315] width 1447 height 698
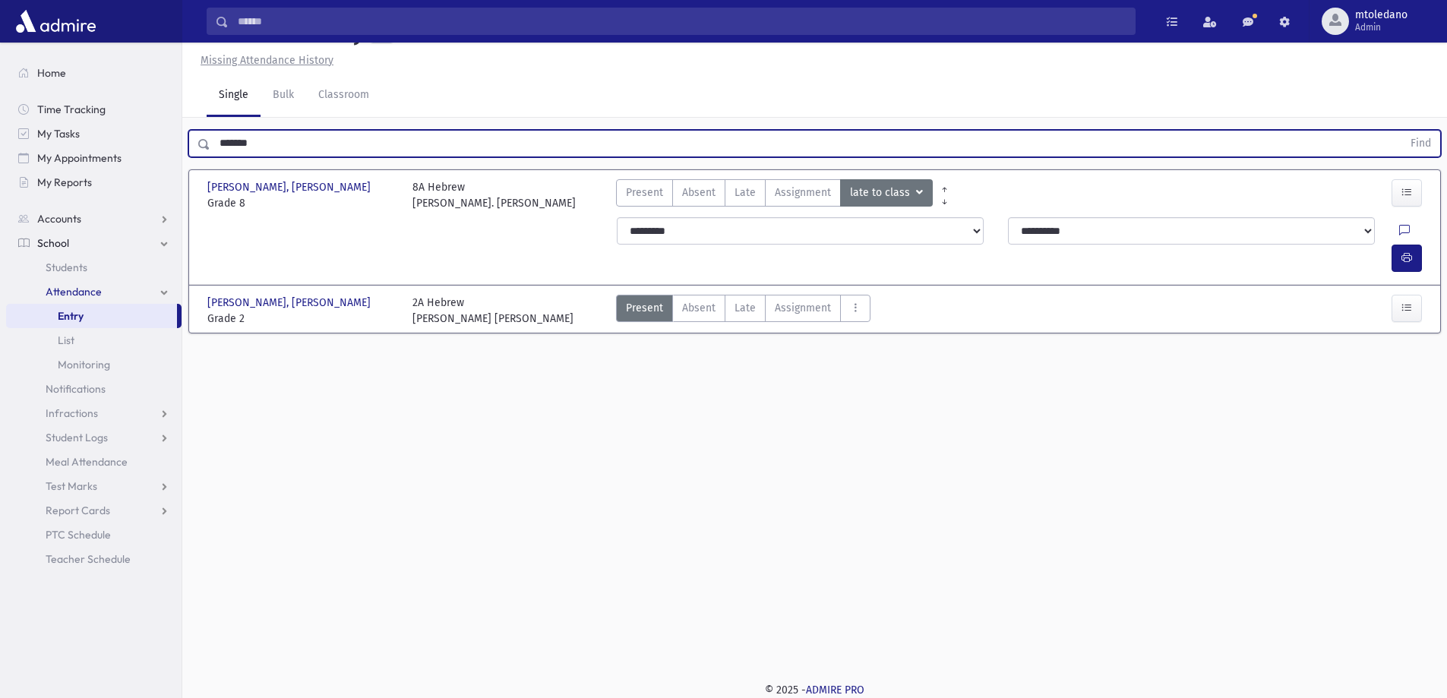
type input "*******"
click at [1401, 131] on button "Find" at bounding box center [1420, 144] width 39 height 26
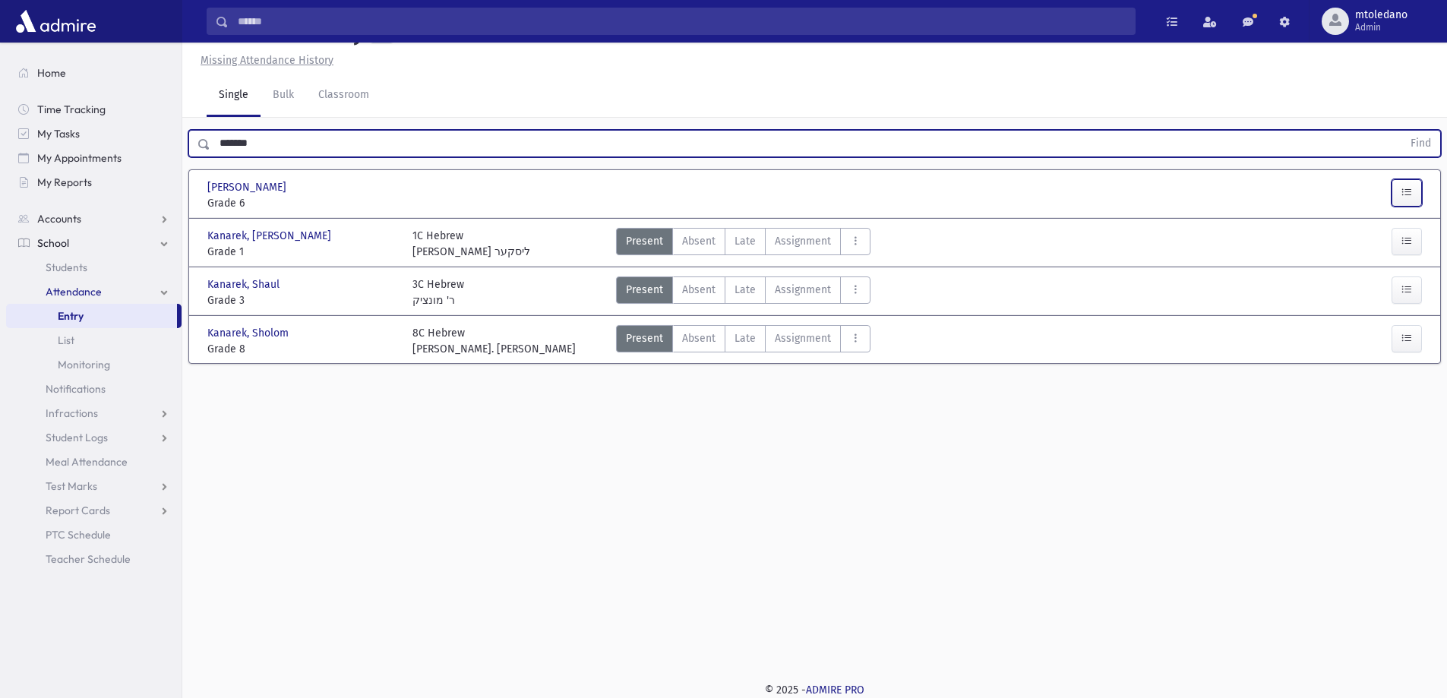
click at [1410, 185] on button "button" at bounding box center [1406, 192] width 30 height 27
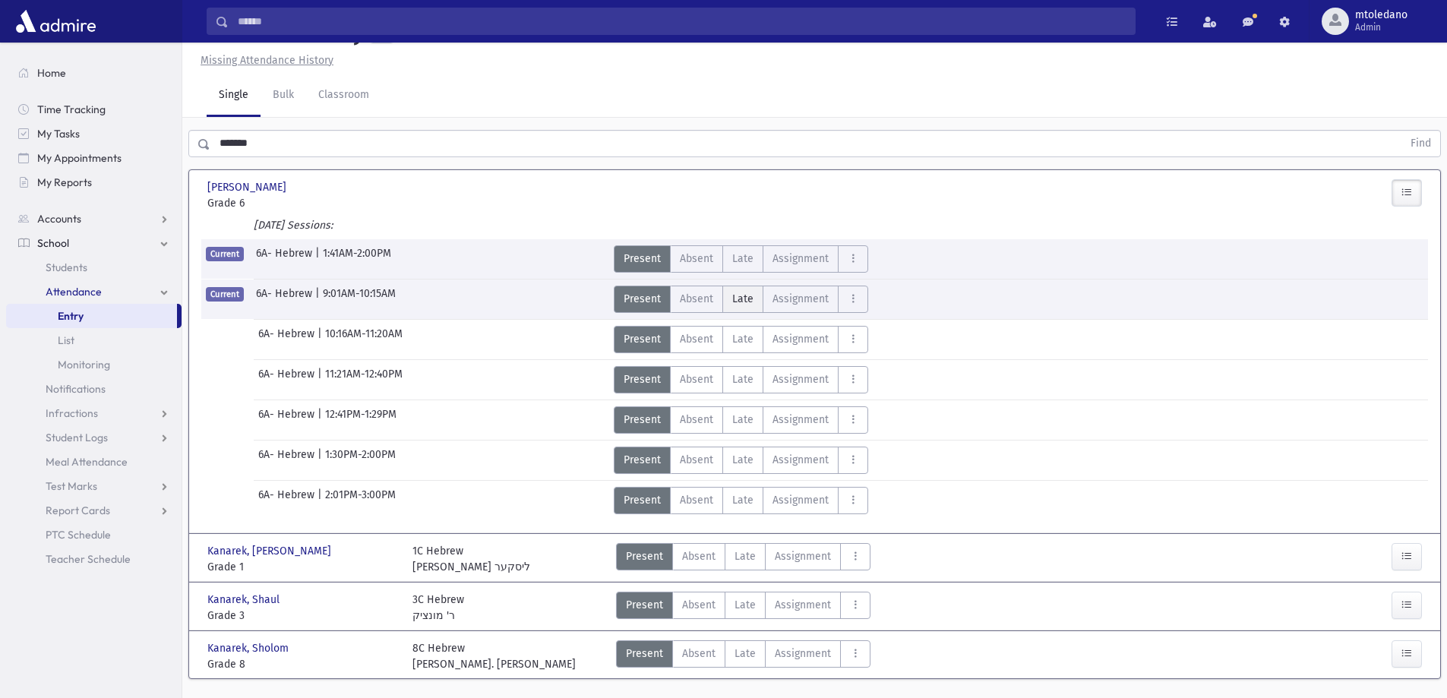
click at [739, 302] on span "Late" at bounding box center [742, 299] width 21 height 16
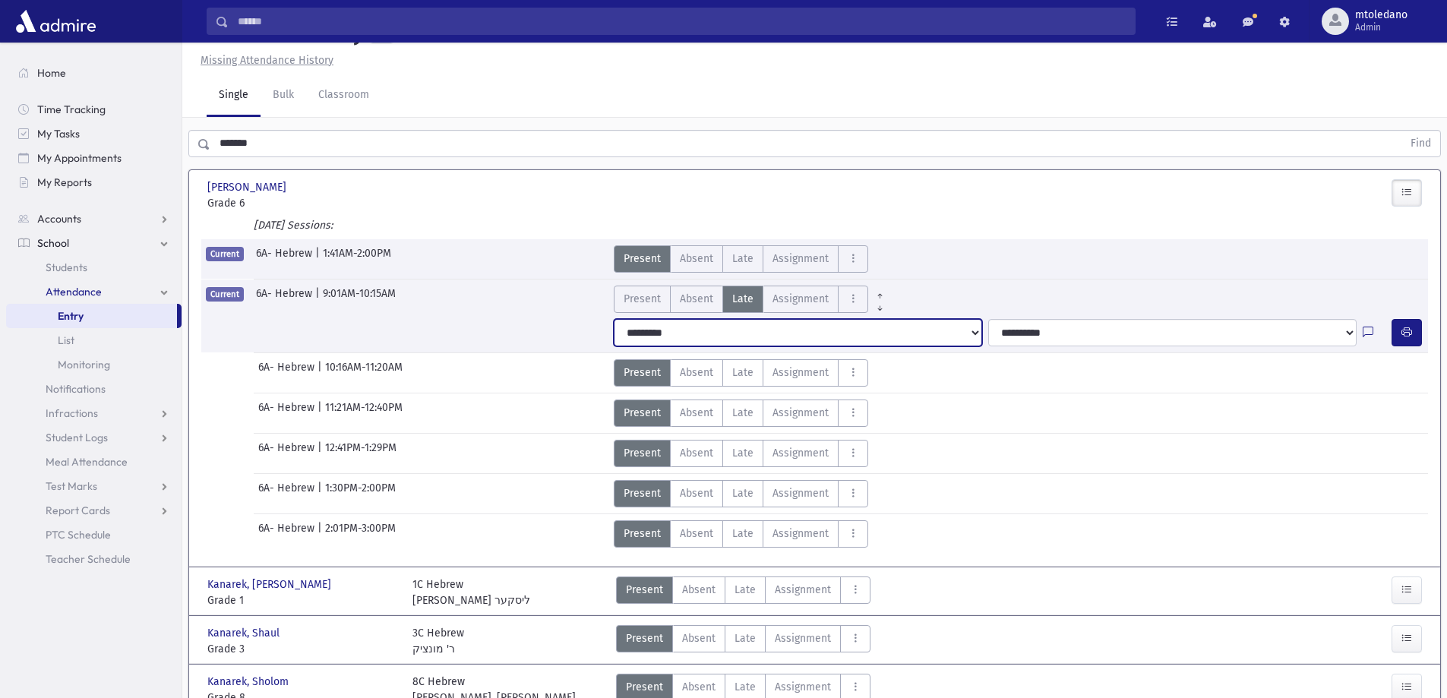
click at [677, 338] on select "**********" at bounding box center [798, 332] width 368 height 27
select select "*******"
click at [614, 319] on select "**********" at bounding box center [798, 332] width 368 height 27
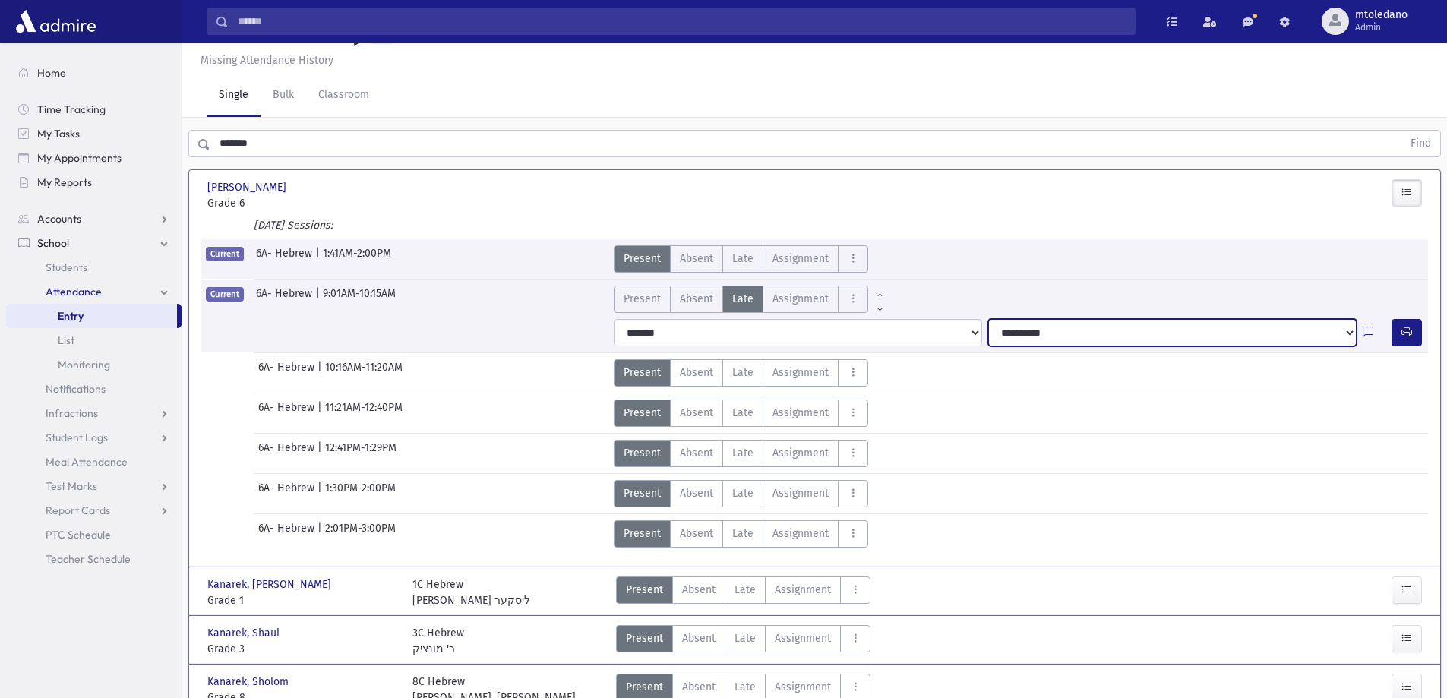
click at [1038, 334] on select "**********" at bounding box center [1172, 332] width 368 height 27
select select "****"
click at [988, 319] on select "**********" at bounding box center [1172, 332] width 368 height 27
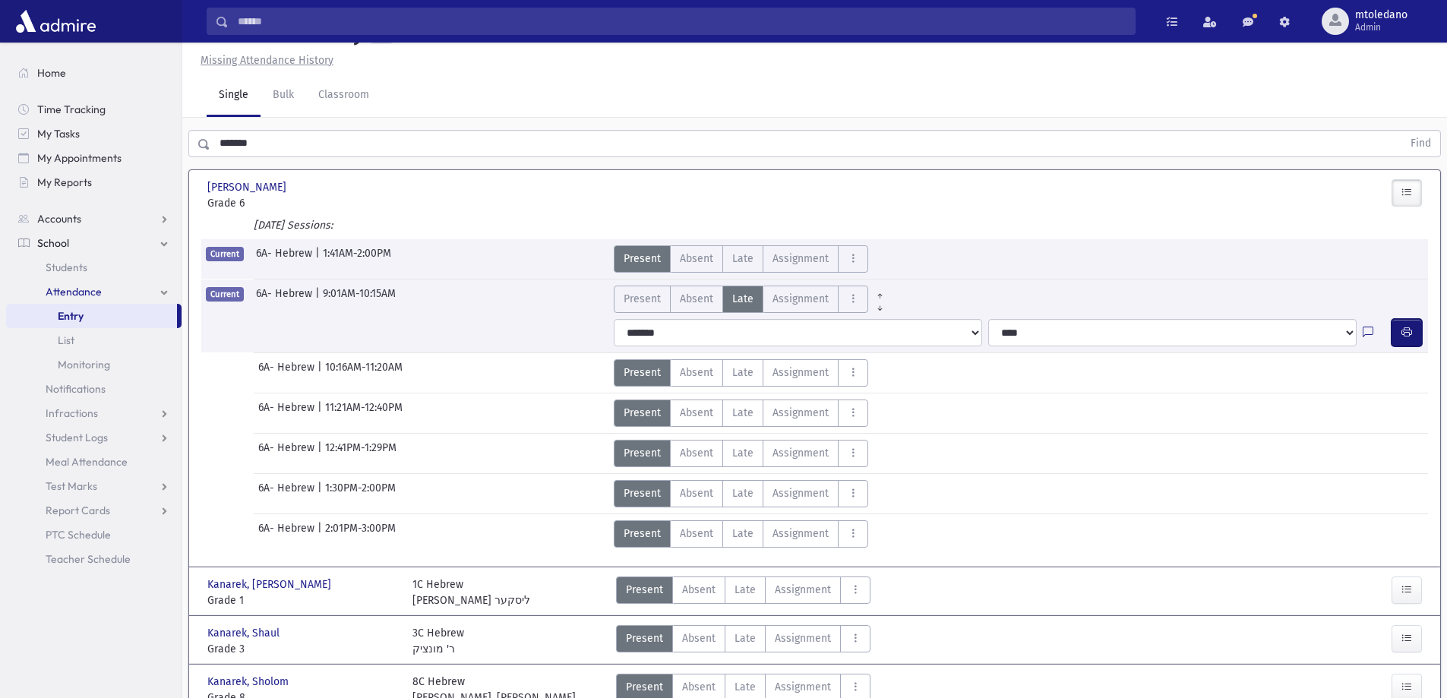
click at [1404, 339] on span "button" at bounding box center [1406, 332] width 11 height 13
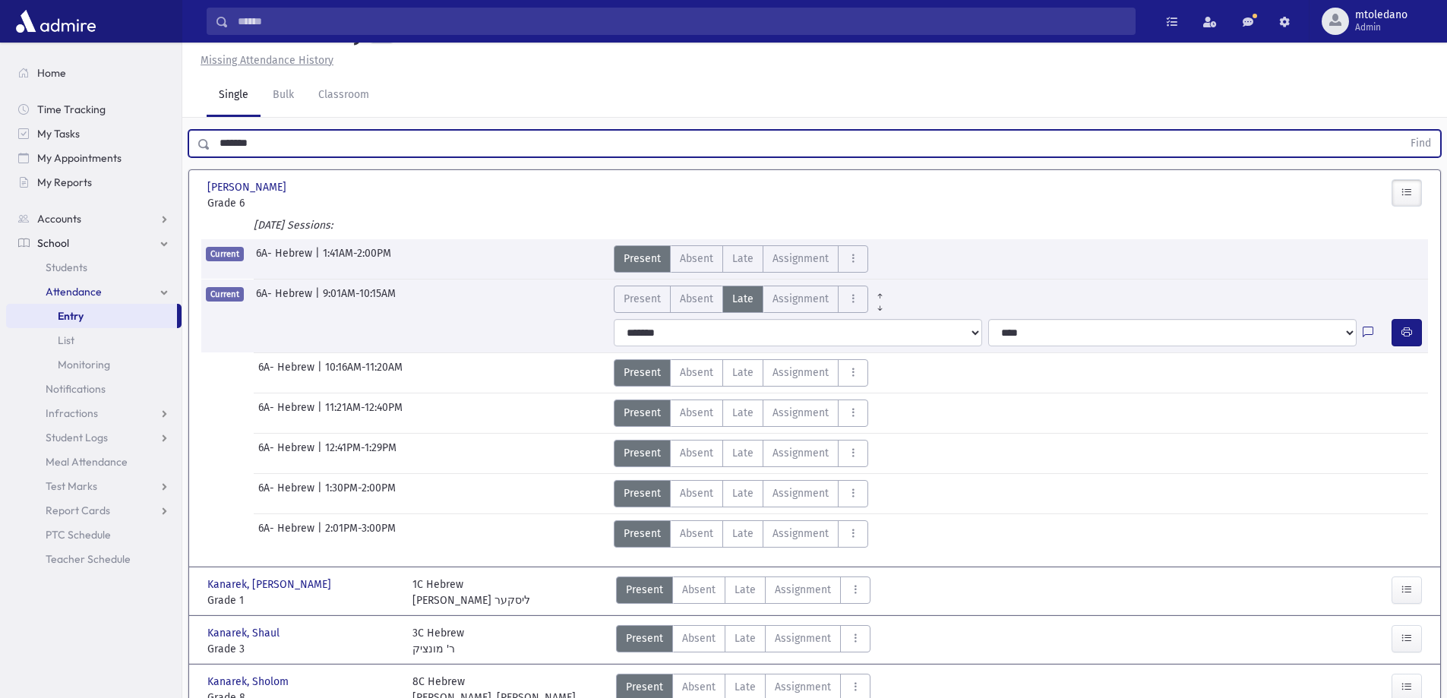
drag, startPoint x: 266, startPoint y: 147, endPoint x: -36, endPoint y: 132, distance: 301.9
click at [0, 132] on html "Search Results All Accounts Students" at bounding box center [723, 315] width 1447 height 698
type input "******"
click at [1401, 131] on button "Find" at bounding box center [1420, 144] width 39 height 26
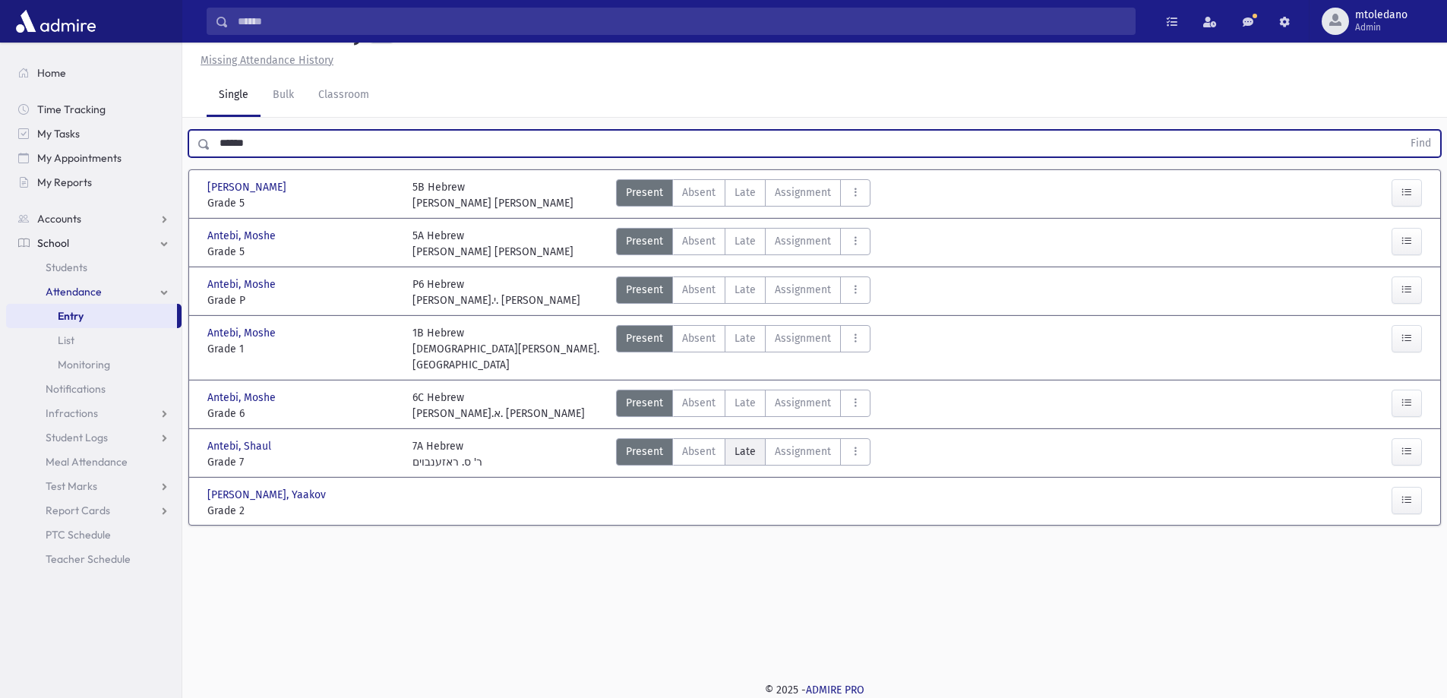
click at [741, 444] on span "Late" at bounding box center [744, 452] width 21 height 16
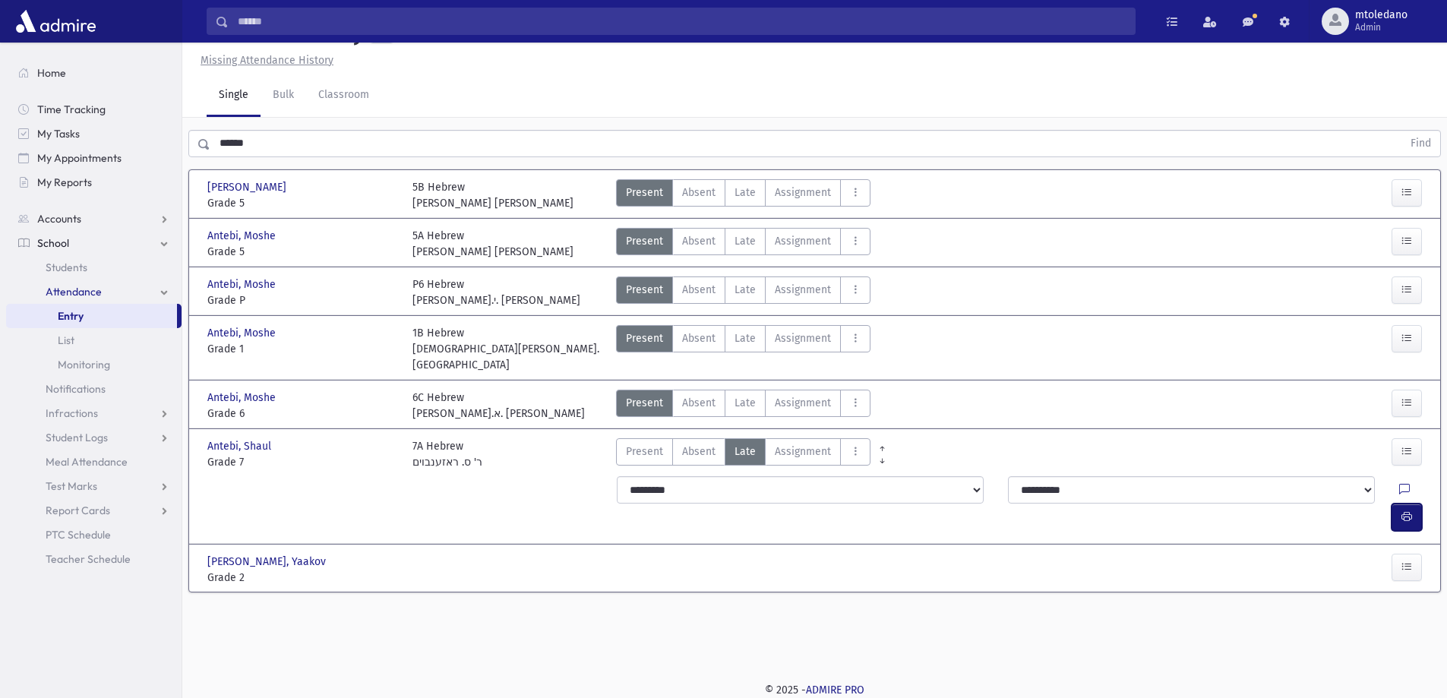
click at [1405, 510] on icon "button" at bounding box center [1406, 516] width 11 height 13
